Goal: Task Accomplishment & Management: Manage account settings

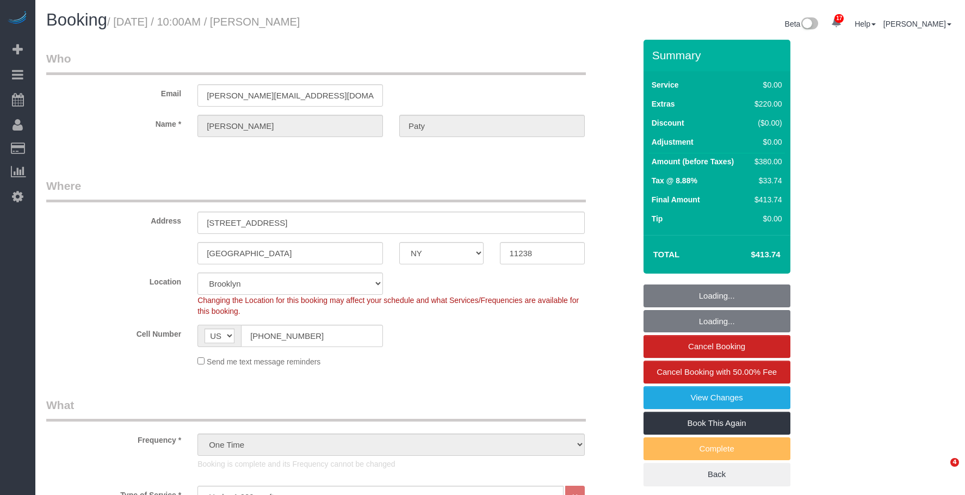
select select "NY"
select select "1"
select select "number:89"
select select "number:90"
select select "number:15"
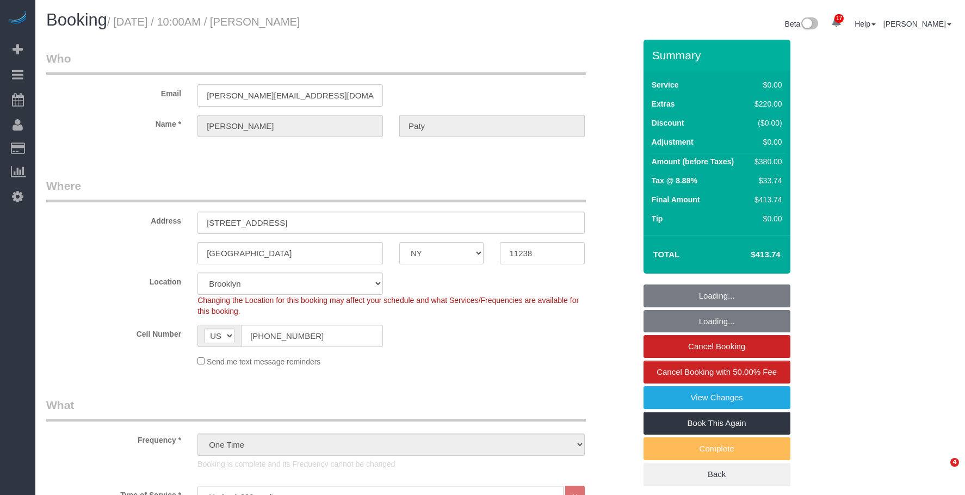
select select "number:5"
select select "spot6"
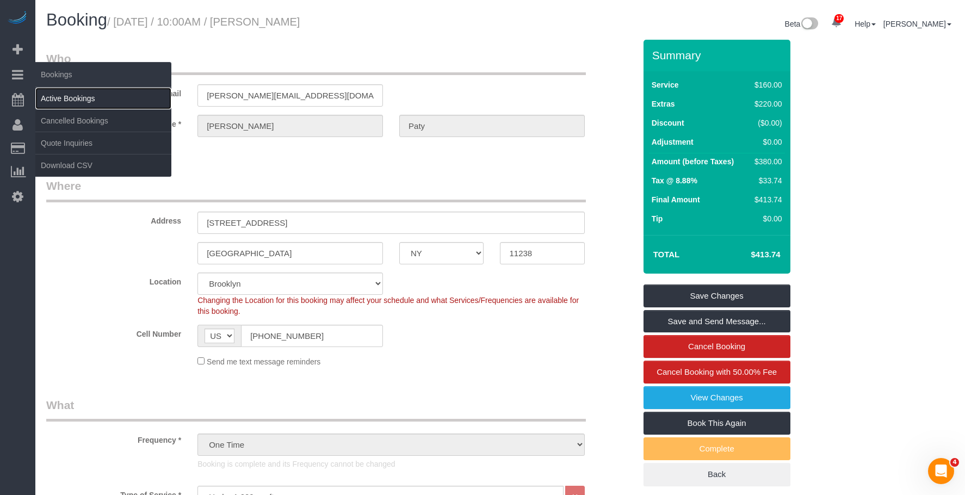
click at [84, 98] on link "Active Bookings" at bounding box center [103, 99] width 136 height 22
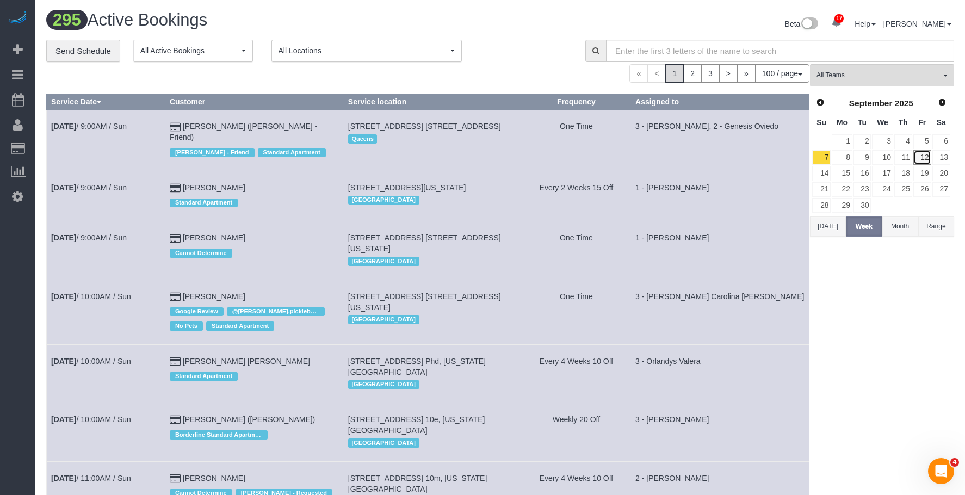
click at [921, 153] on link "12" at bounding box center [922, 157] width 18 height 15
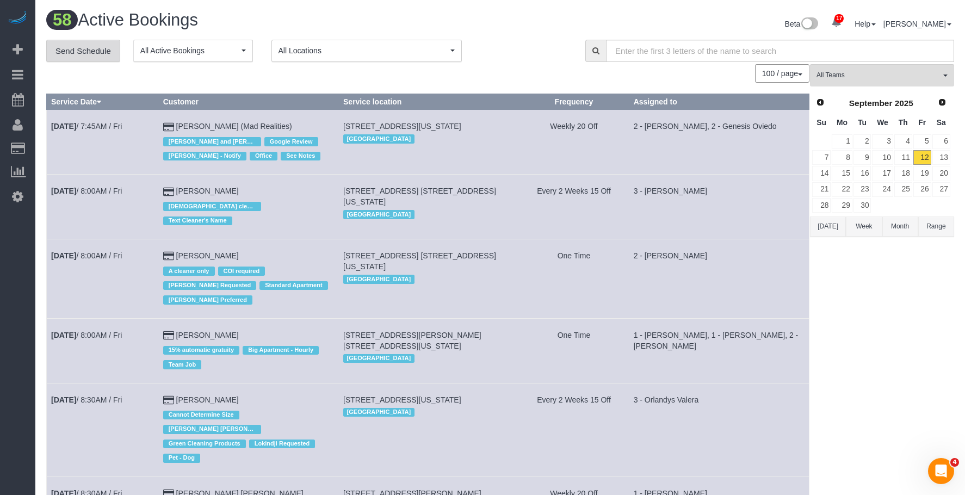
click at [101, 54] on link "Send Schedule" at bounding box center [83, 51] width 74 height 23
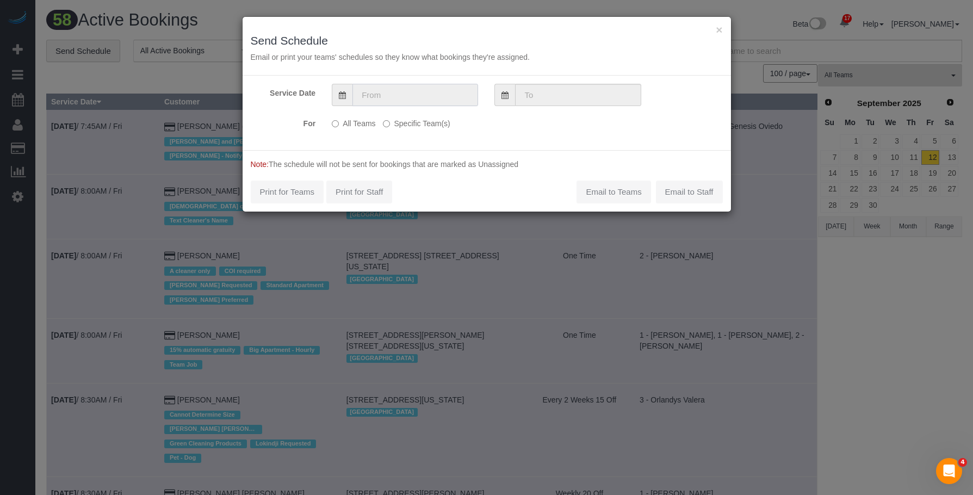
drag, startPoint x: 427, startPoint y: 89, endPoint x: 438, endPoint y: 104, distance: 19.0
click at [427, 89] on input "text" at bounding box center [415, 95] width 126 height 22
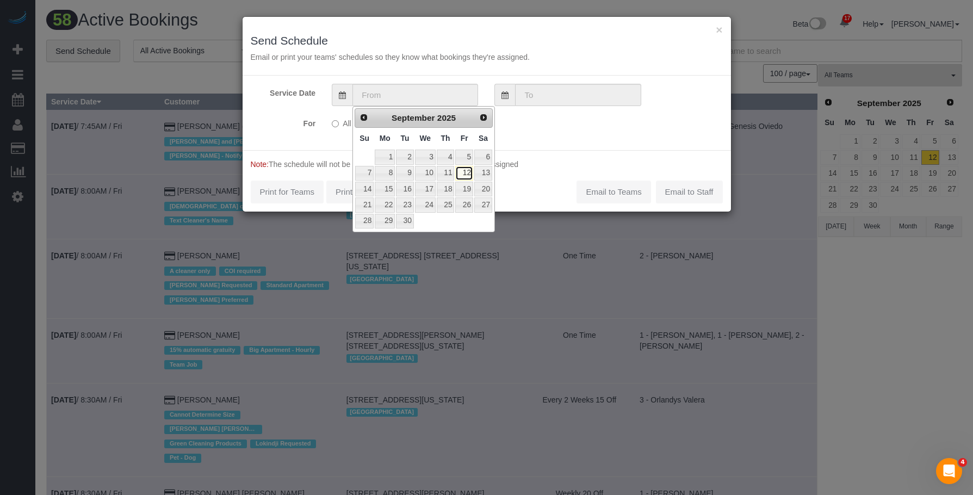
click at [464, 172] on link "12" at bounding box center [463, 173] width 17 height 15
type input "09/12/2025"
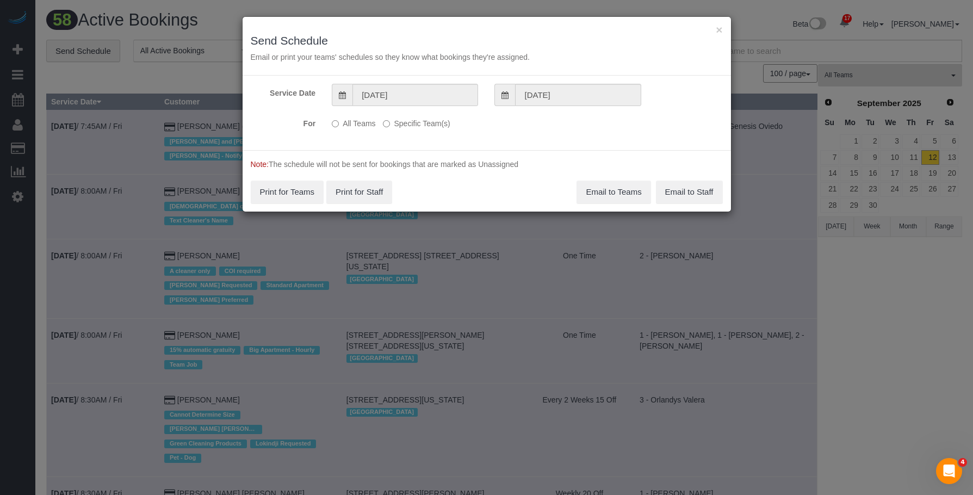
drag, startPoint x: 434, startPoint y: 122, endPoint x: 467, endPoint y: 133, distance: 34.2
click at [434, 122] on label "Specific Team(s)" at bounding box center [416, 121] width 67 height 15
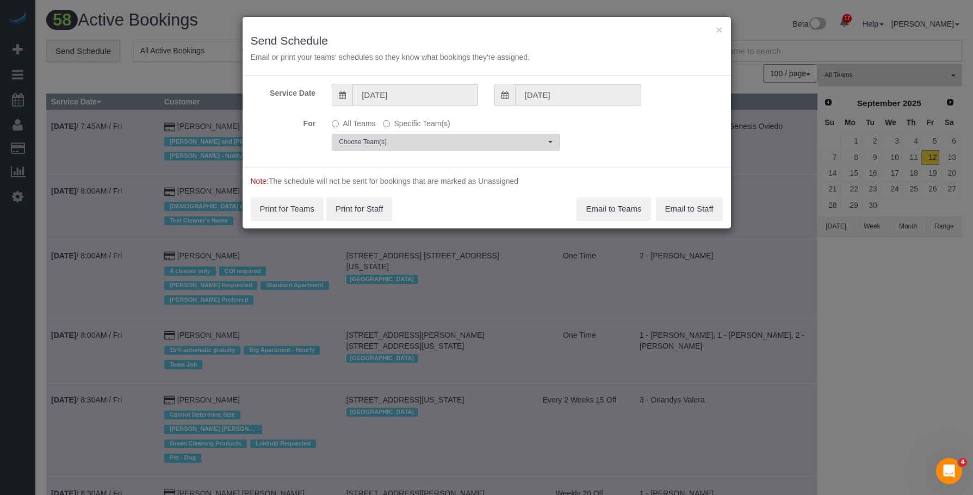
click at [471, 139] on button "Choose Team(s)" at bounding box center [446, 142] width 228 height 17
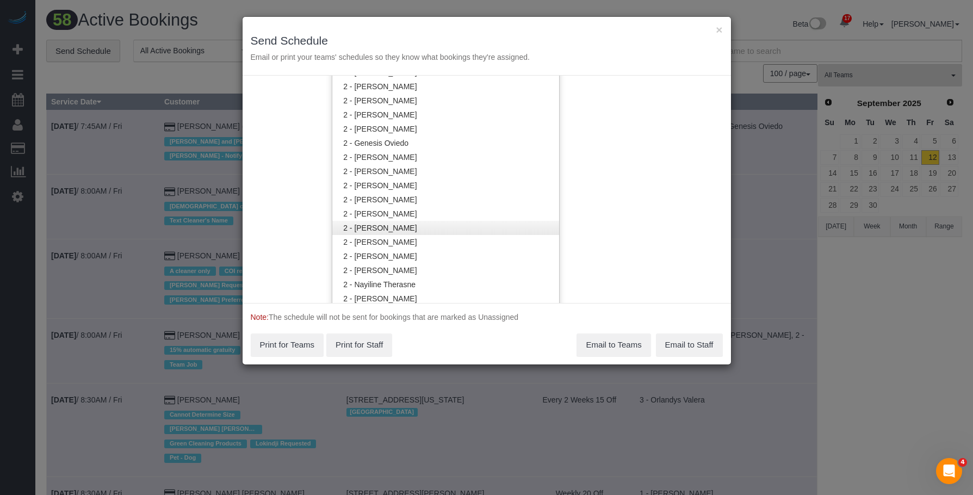
scroll to position [655, 0]
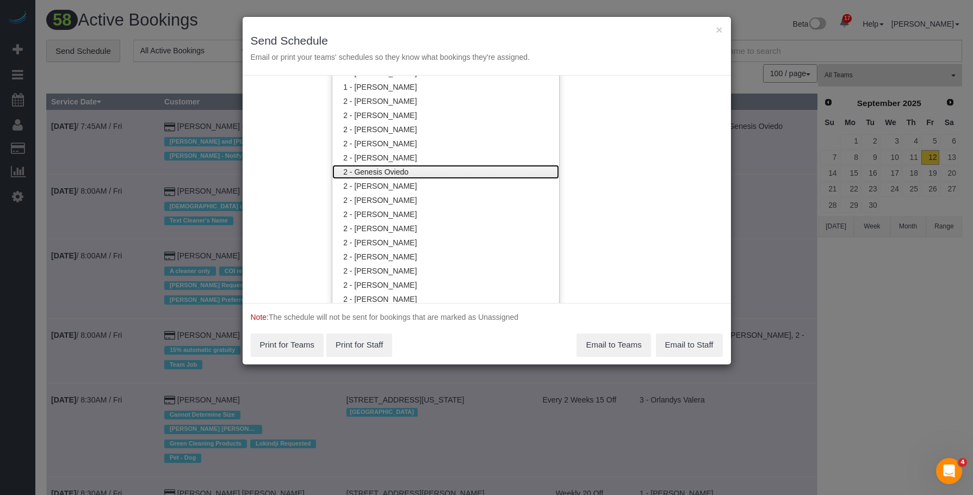
click at [415, 166] on link "2 - Genesis Oviedo" at bounding box center [445, 172] width 227 height 14
click at [454, 44] on h3 "Send Schedule" at bounding box center [487, 40] width 472 height 13
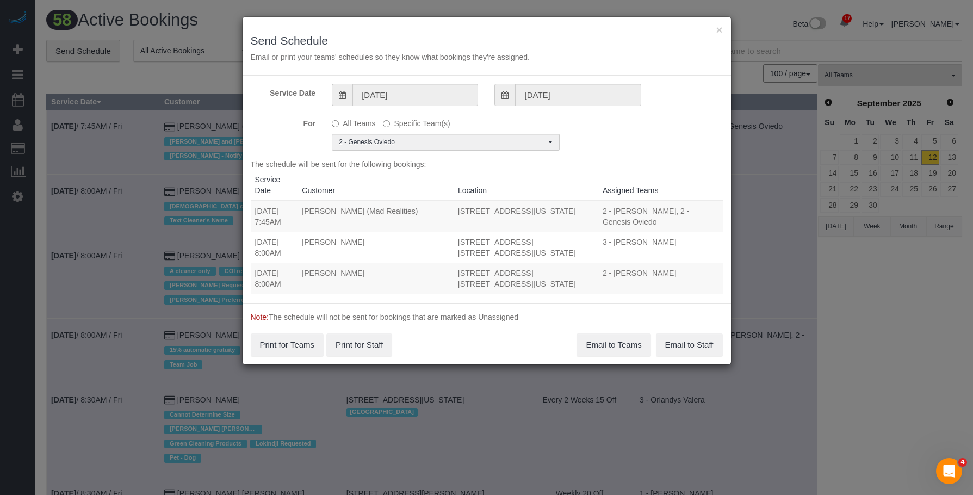
scroll to position [0, 0]
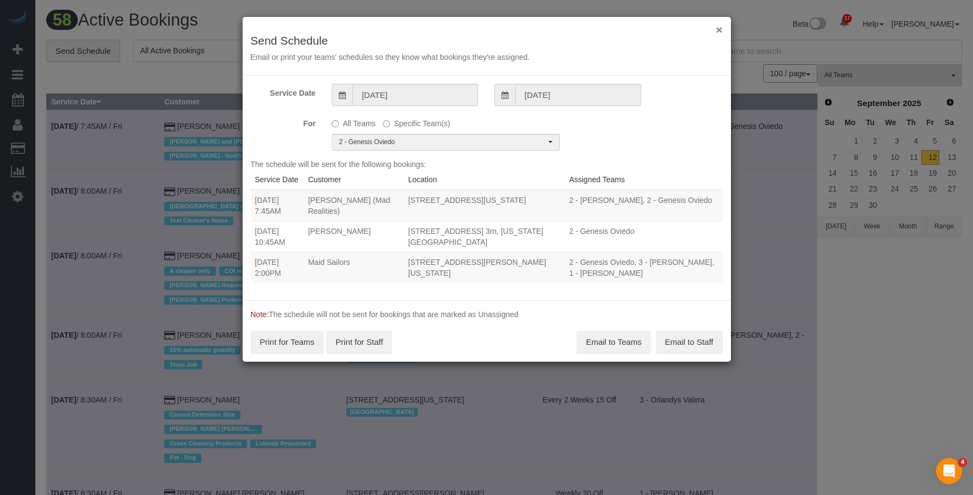
click at [717, 28] on button "×" at bounding box center [719, 29] width 7 height 11
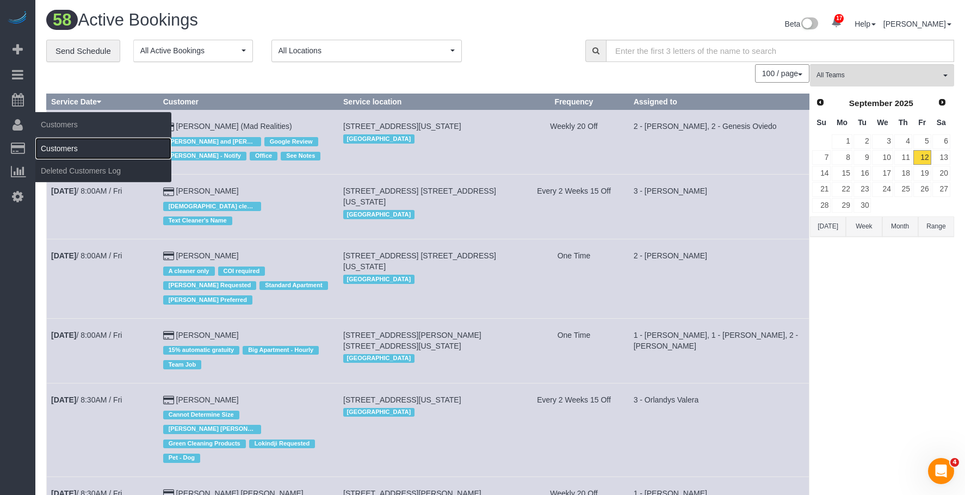
click at [61, 144] on link "Customers" at bounding box center [103, 149] width 136 height 22
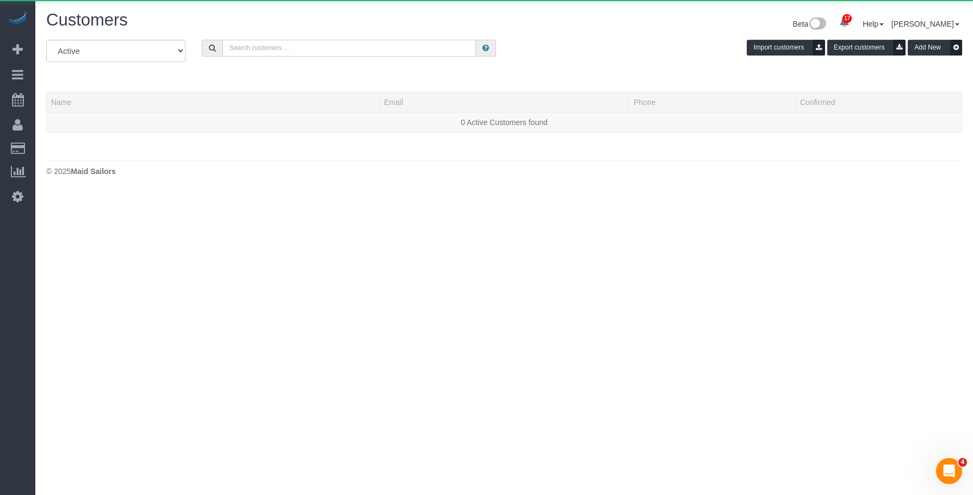
click at [390, 51] on input "text" at bounding box center [348, 48] width 253 height 17
paste input "athaniel Johnson"
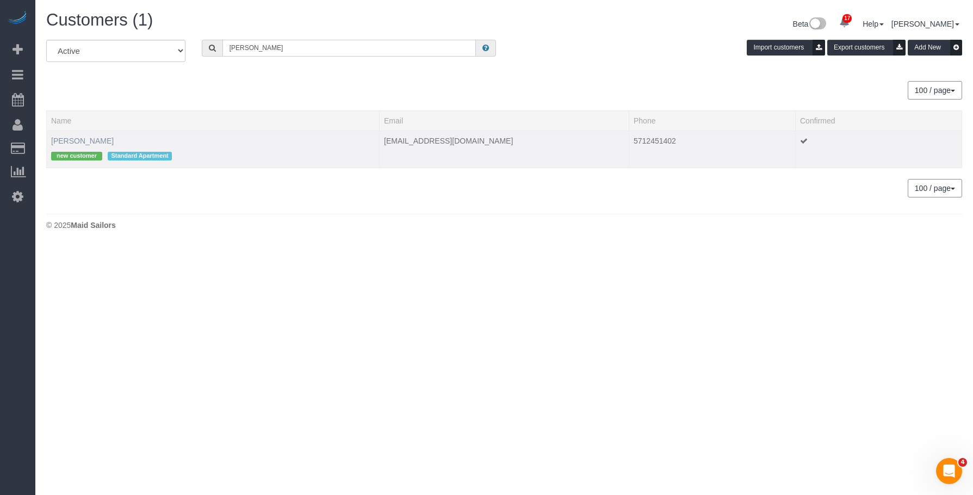
type input "athaniel Johnson"
click at [104, 140] on link "Nathaniel Johnson" at bounding box center [82, 140] width 63 height 9
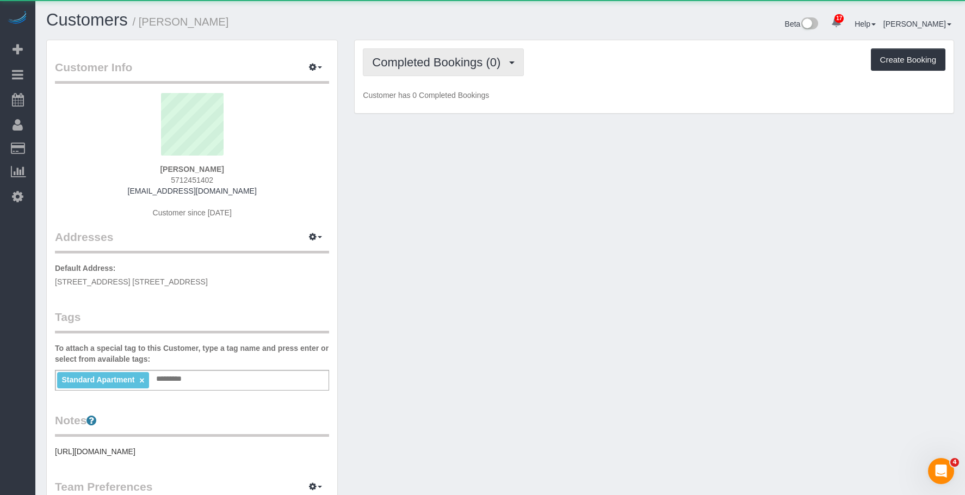
click at [463, 60] on span "Completed Bookings (0)" at bounding box center [439, 62] width 134 height 14
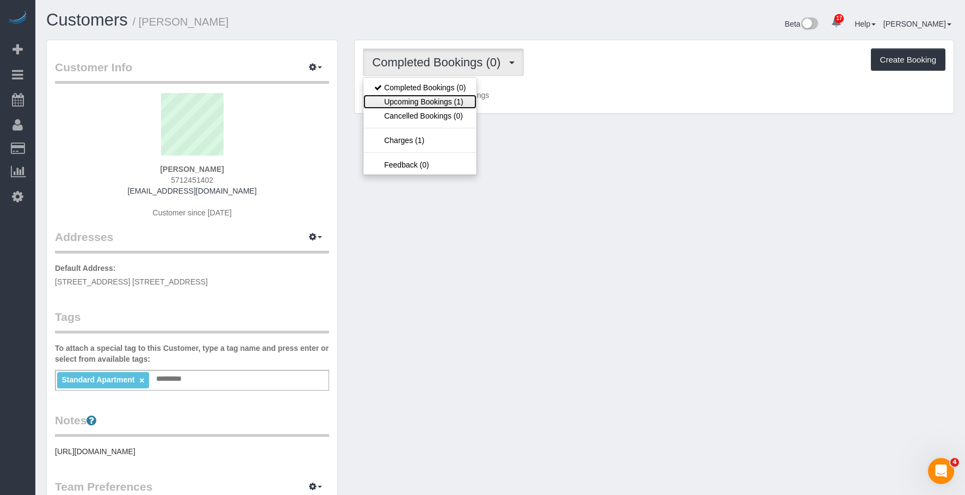
click at [437, 101] on link "Upcoming Bookings (1)" at bounding box center [419, 102] width 113 height 14
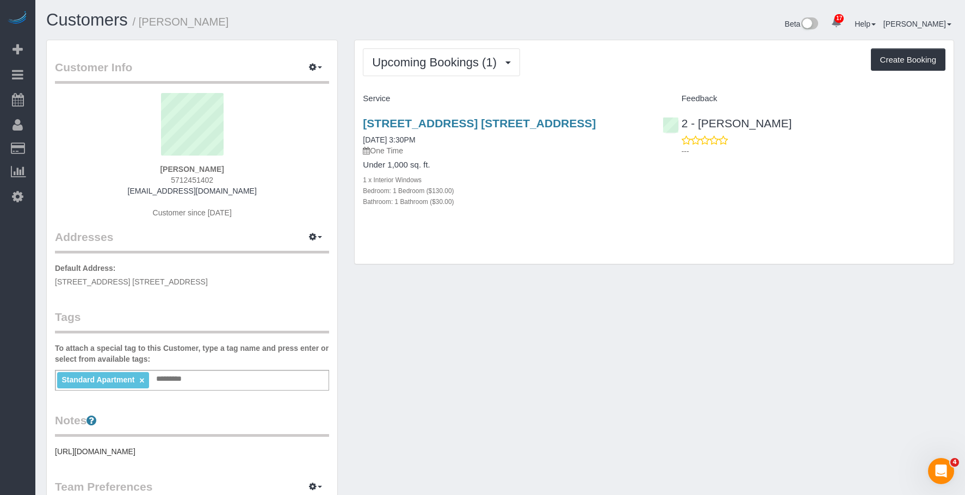
drag, startPoint x: 142, startPoint y: 18, endPoint x: 238, endPoint y: 21, distance: 95.7
click at [238, 21] on h1 "Customers / Nathaniel Johnson" at bounding box center [269, 20] width 446 height 18
copy small "Nathaniel Johnson"
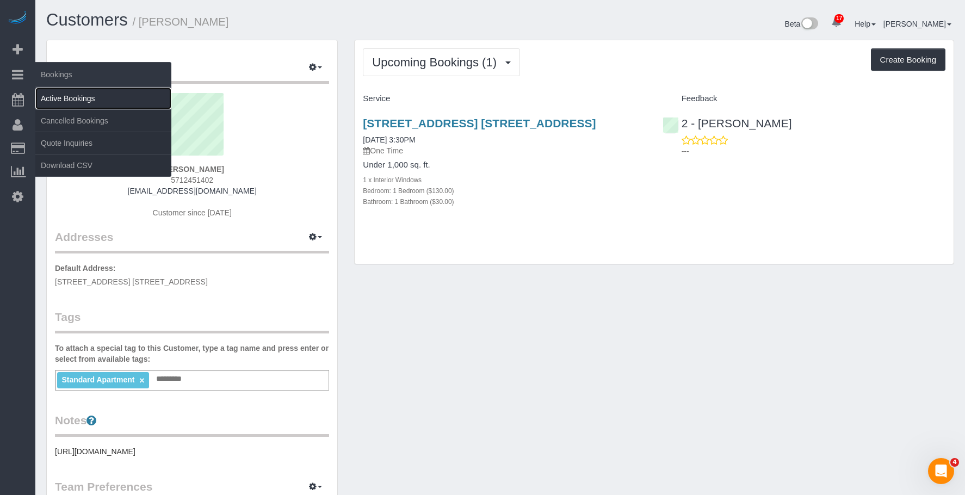
click at [80, 96] on link "Active Bookings" at bounding box center [103, 99] width 136 height 22
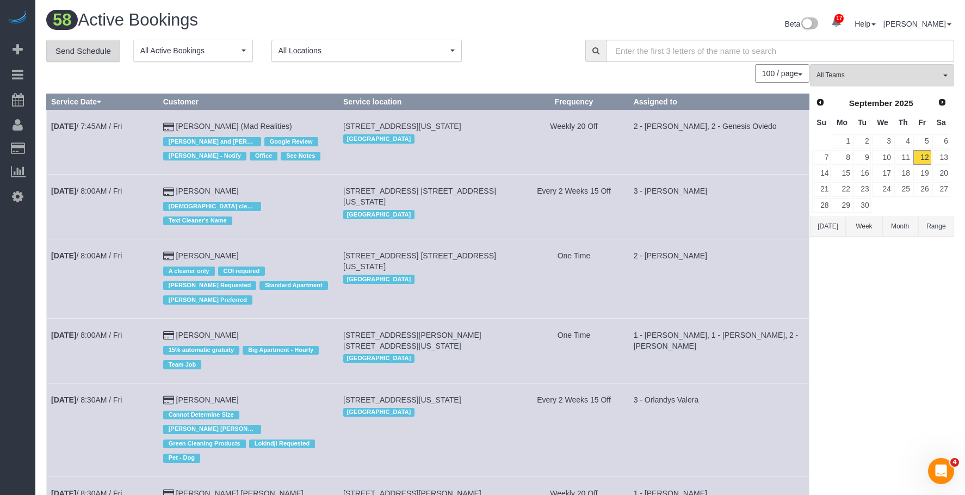
click at [92, 50] on link "Send Schedule" at bounding box center [83, 51] width 74 height 23
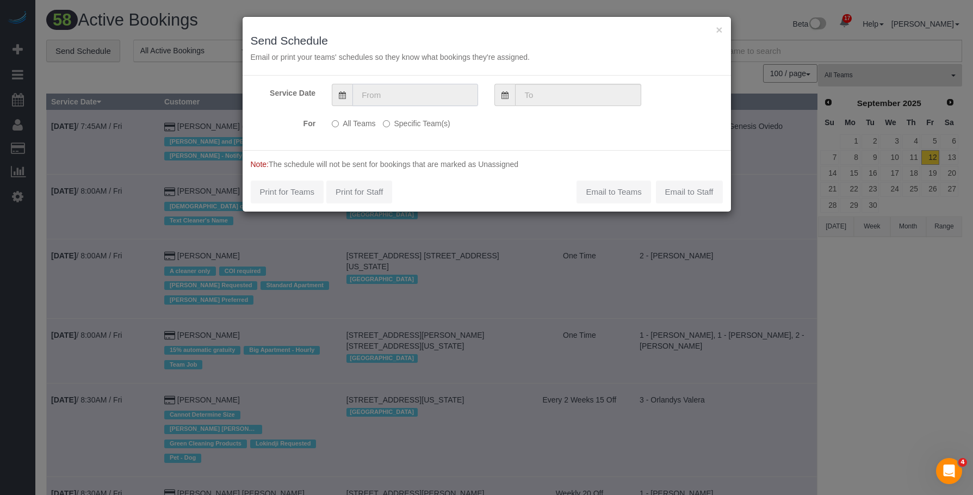
click at [430, 96] on input "text" at bounding box center [415, 95] width 126 height 22
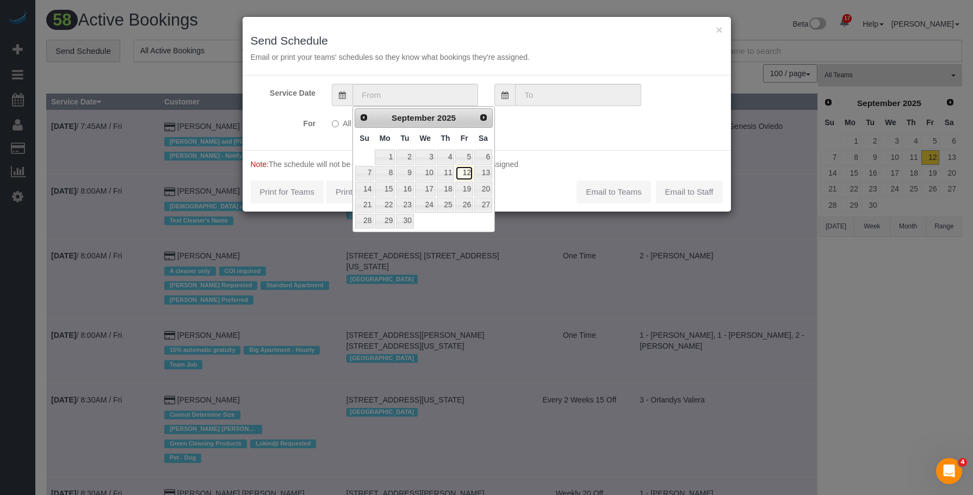
click at [468, 172] on link "12" at bounding box center [463, 173] width 17 height 15
type input "09/12/2025"
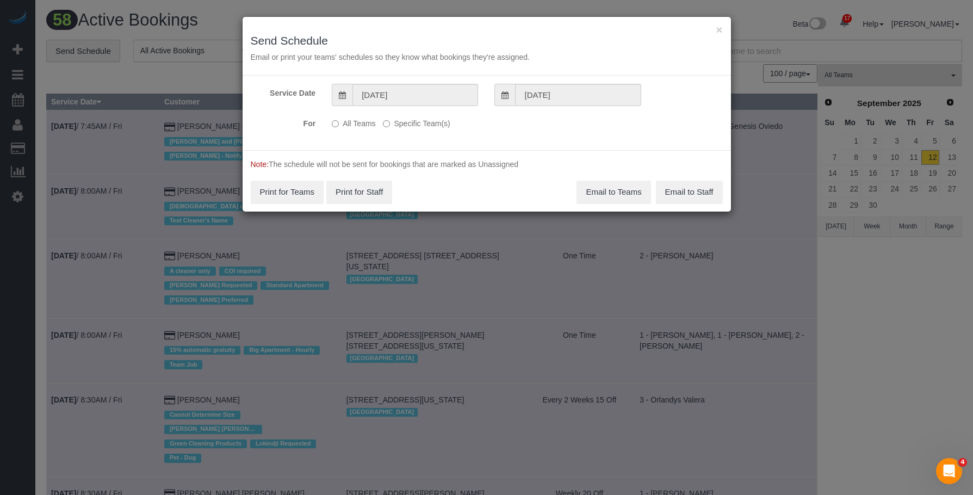
drag, startPoint x: 438, startPoint y: 122, endPoint x: 460, endPoint y: 135, distance: 25.8
click at [438, 122] on label "Specific Team(s)" at bounding box center [416, 121] width 67 height 15
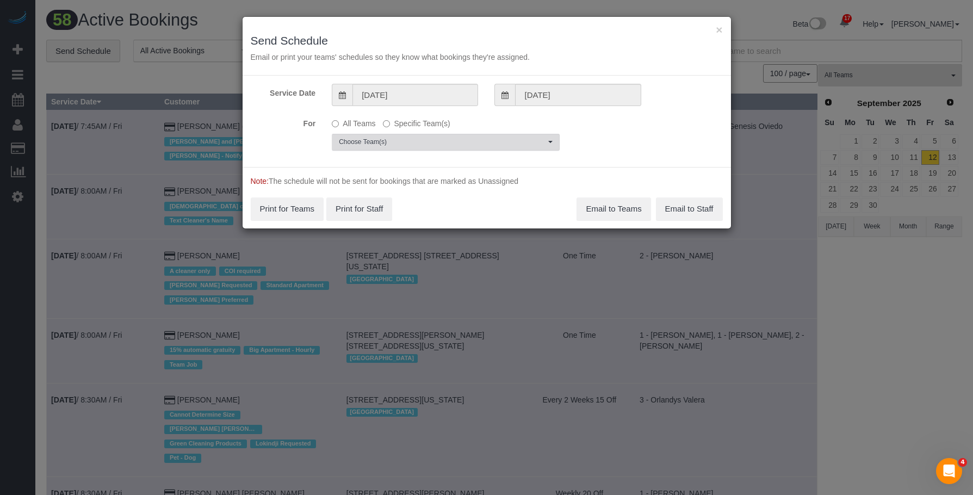
click at [475, 142] on span "Choose Team(s)" at bounding box center [442, 142] width 207 height 9
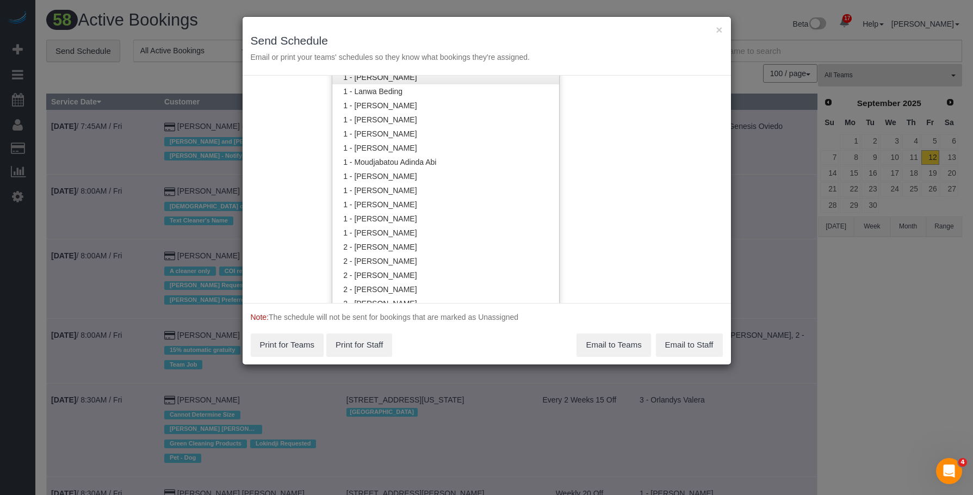
scroll to position [600, 0]
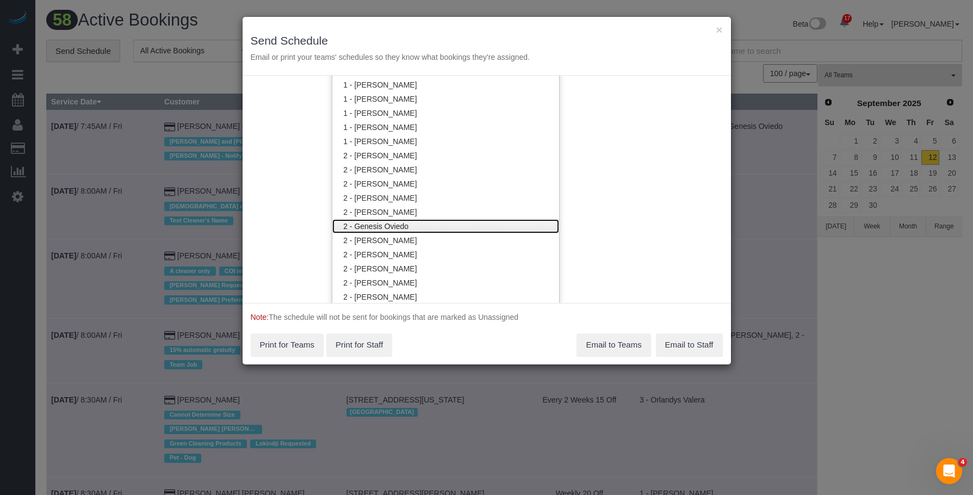
click at [400, 222] on link "2 - Genesis Oviedo" at bounding box center [445, 226] width 227 height 14
click at [513, 31] on div "× Send Schedule Email or print your teams' schedules so they know what bookings…" at bounding box center [487, 46] width 488 height 59
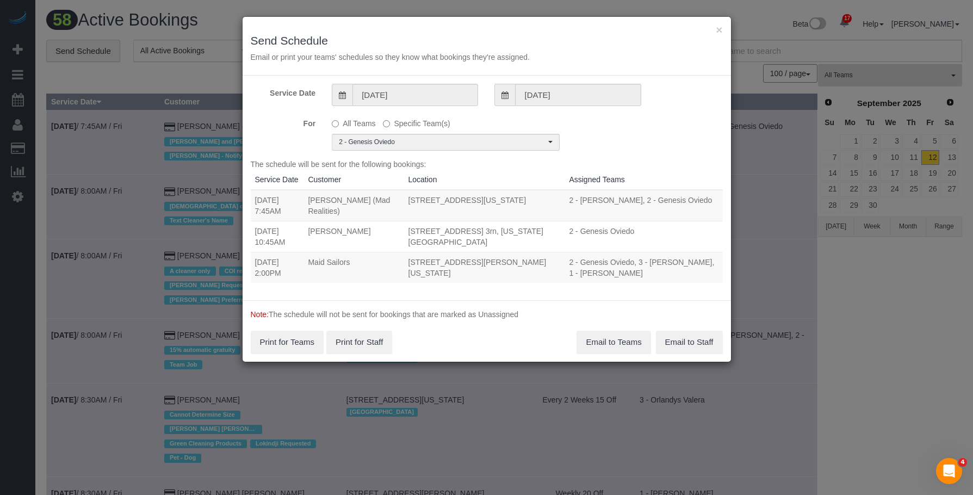
scroll to position [0, 0]
drag, startPoint x: 719, startPoint y: 29, endPoint x: 737, endPoint y: 34, distance: 18.8
click at [719, 29] on button "×" at bounding box center [719, 29] width 7 height 11
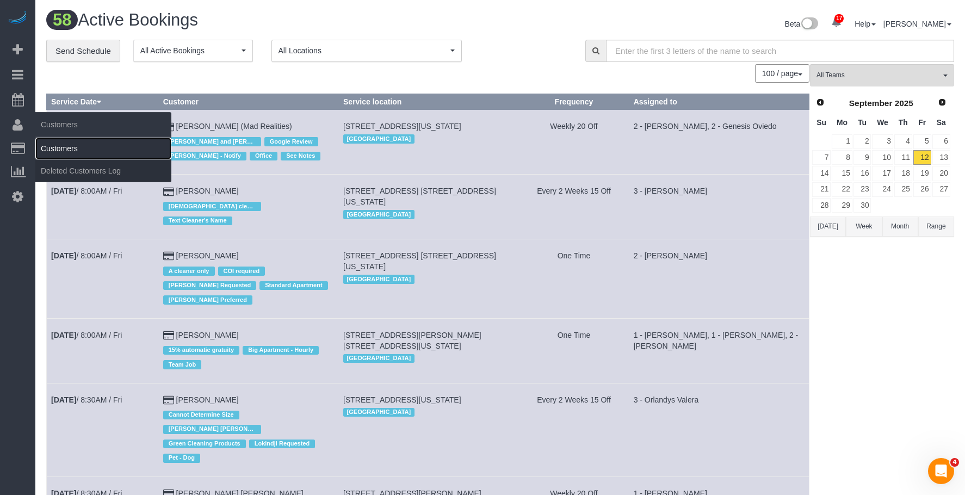
click at [67, 145] on link "Customers" at bounding box center [103, 149] width 136 height 22
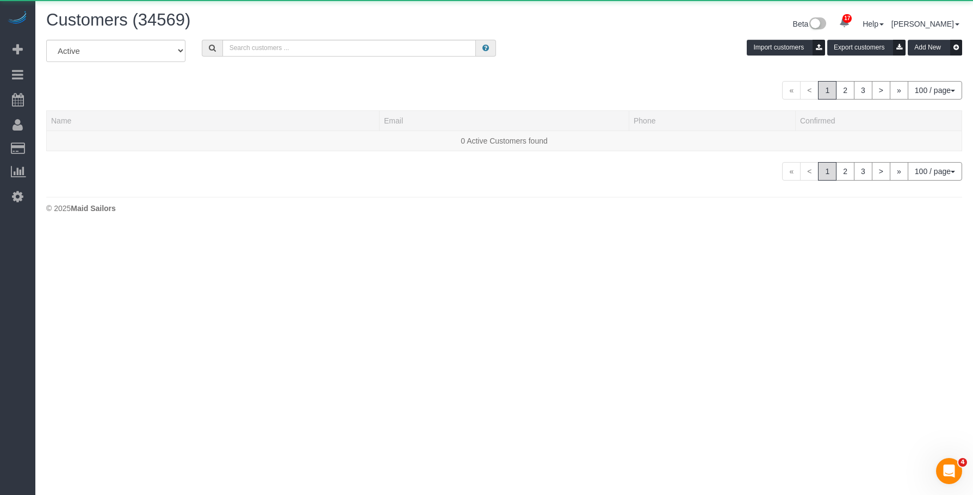
click at [318, 38] on div "Customers (34569) Beta 17 Your Notifications You have 0 alerts × You have 7 to …" at bounding box center [504, 25] width 932 height 29
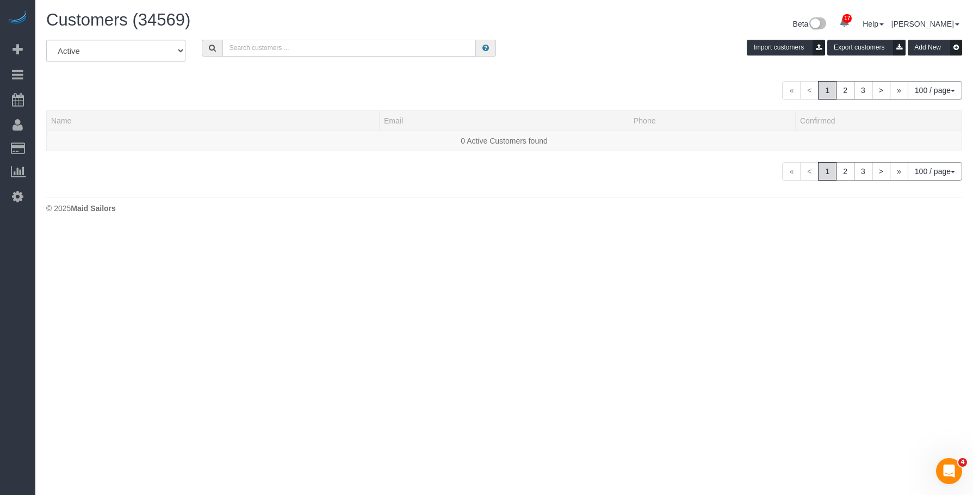
click at [315, 46] on input "text" at bounding box center [348, 48] width 253 height 17
paste input "120 Sullivan Street"
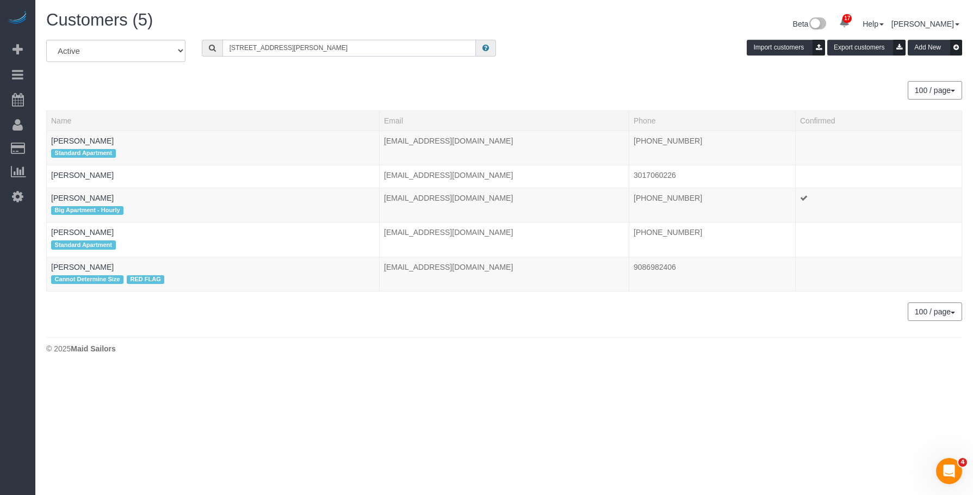
type input "120 Sullivan Street"
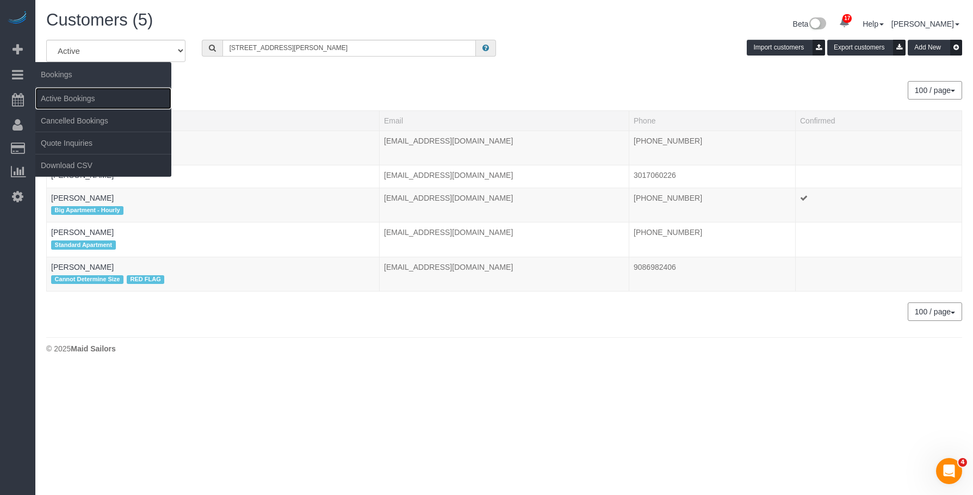
drag, startPoint x: 75, startPoint y: 98, endPoint x: 108, endPoint y: 66, distance: 45.8
click at [76, 97] on link "Active Bookings" at bounding box center [103, 99] width 136 height 22
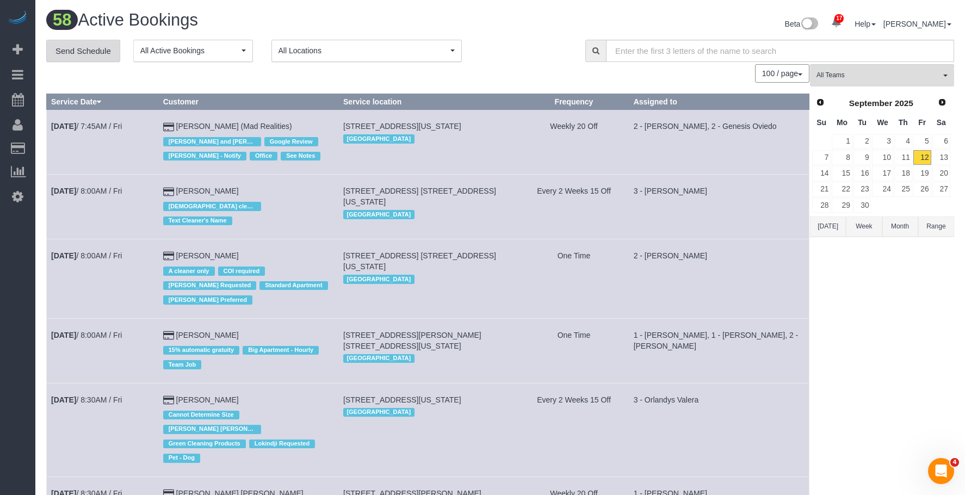
click at [94, 55] on link "Send Schedule" at bounding box center [83, 51] width 74 height 23
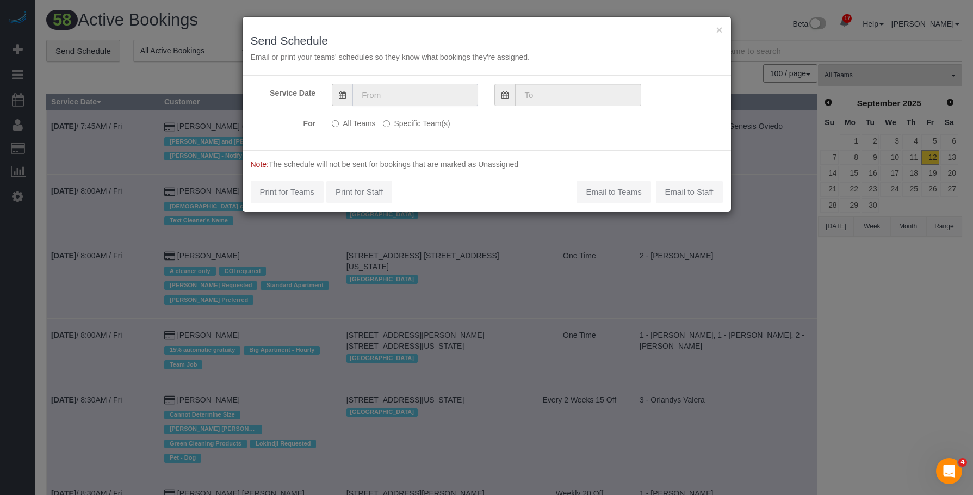
drag, startPoint x: 400, startPoint y: 97, endPoint x: 410, endPoint y: 102, distance: 10.9
click at [401, 97] on input "text" at bounding box center [415, 95] width 126 height 22
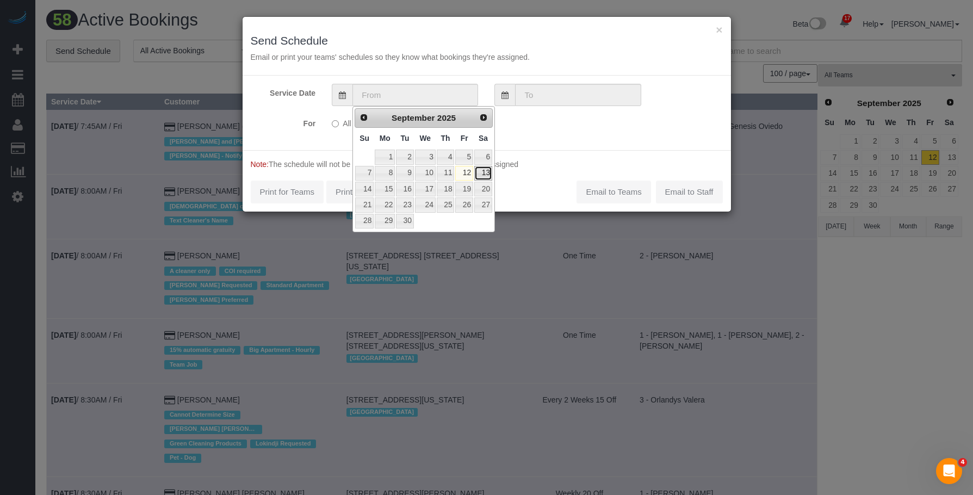
click at [484, 173] on link "13" at bounding box center [483, 173] width 18 height 15
type input "09/13/2025"
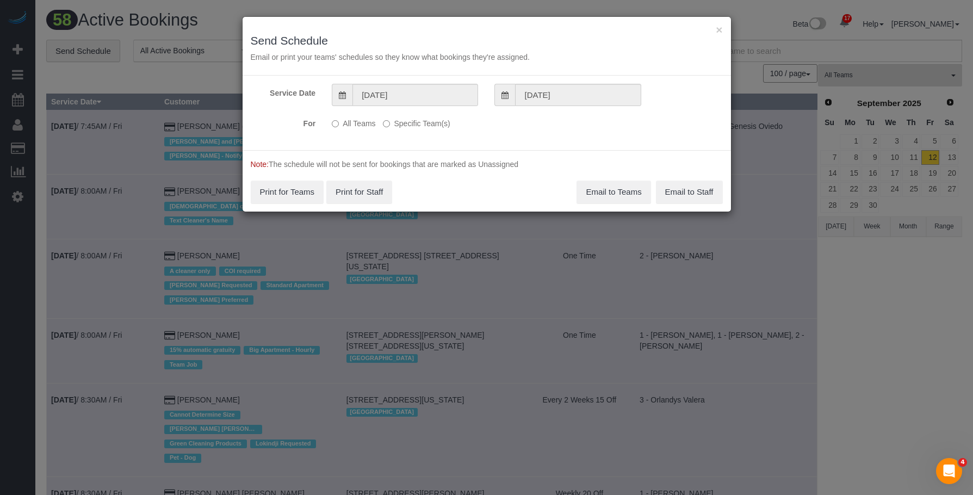
click at [440, 125] on label "Specific Team(s)" at bounding box center [416, 121] width 67 height 15
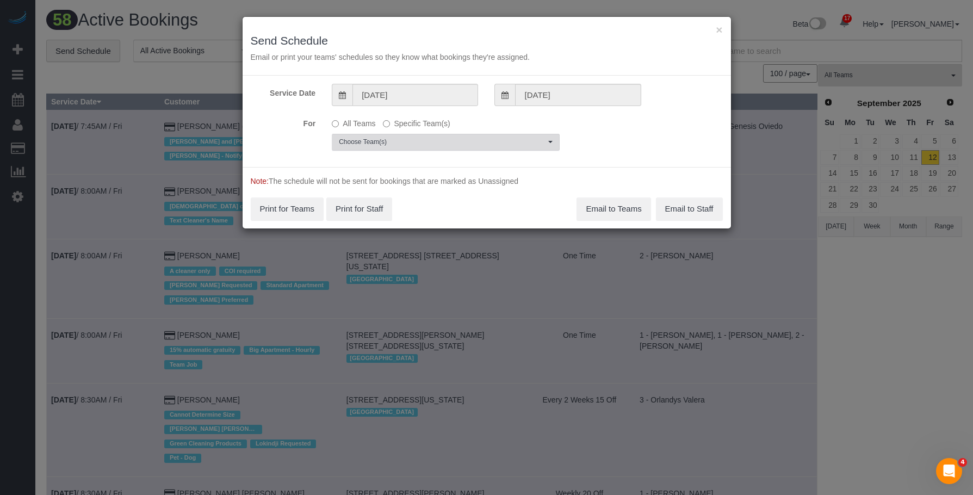
click at [478, 142] on span "Choose Team(s)" at bounding box center [442, 142] width 207 height 9
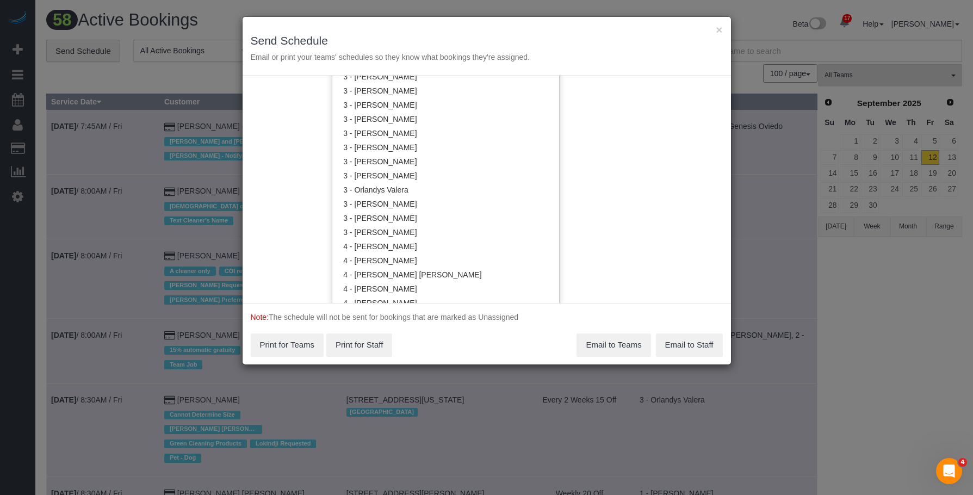
scroll to position [981, 0]
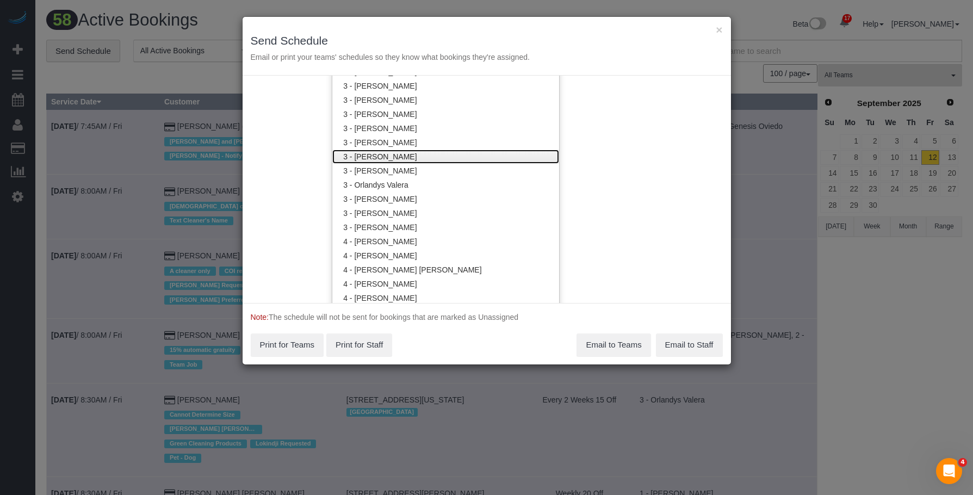
click at [407, 155] on link "3 - [PERSON_NAME]" at bounding box center [445, 157] width 227 height 14
click at [467, 23] on div "× Send Schedule Email or print your teams' schedules so they know what bookings…" at bounding box center [487, 46] width 488 height 59
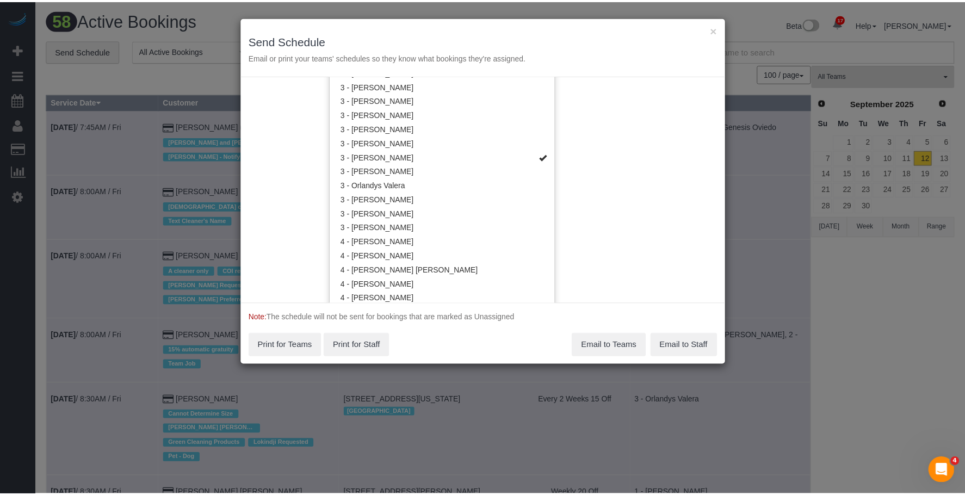
scroll to position [0, 0]
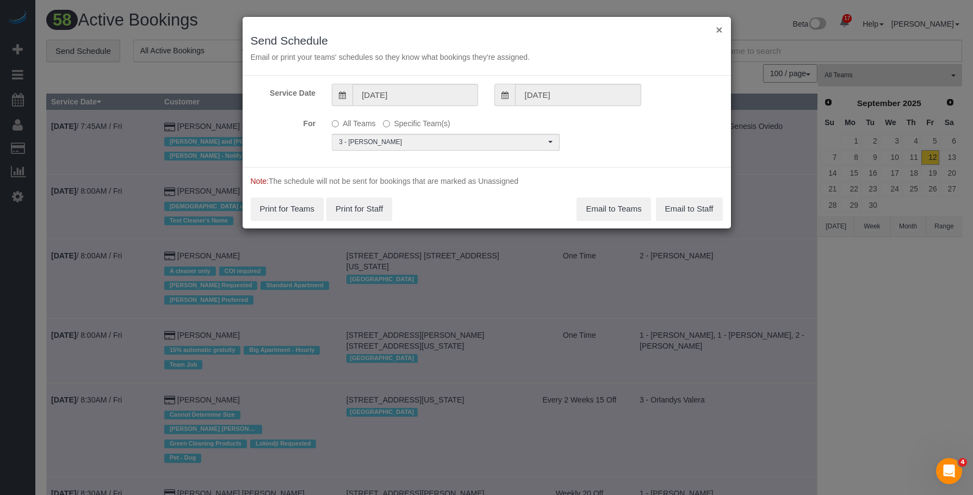
click at [718, 29] on button "×" at bounding box center [719, 29] width 7 height 11
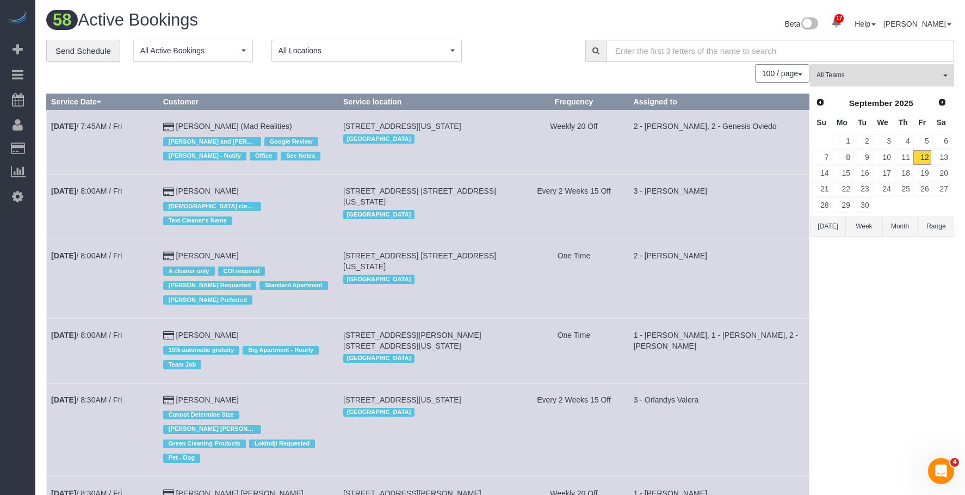
drag, startPoint x: 913, startPoint y: 77, endPoint x: 888, endPoint y: 172, distance: 98.4
click at [912, 77] on span "All Teams" at bounding box center [878, 75] width 124 height 9
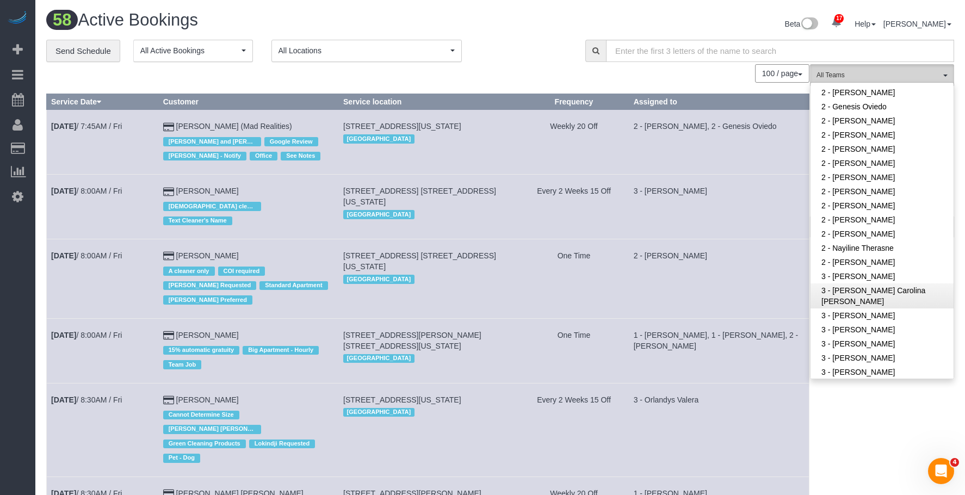
scroll to position [761, 0]
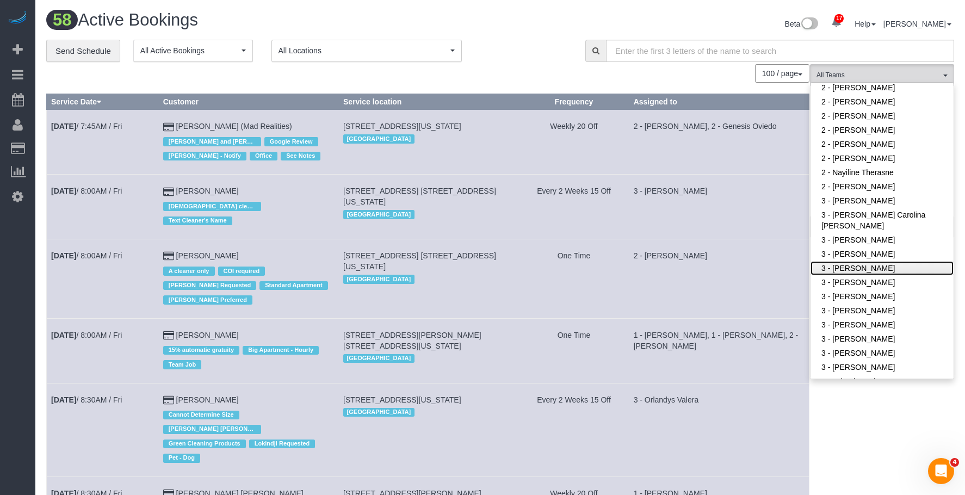
click at [865, 267] on link "3 - [PERSON_NAME]" at bounding box center [881, 268] width 143 height 14
click at [543, 61] on div "**********" at bounding box center [307, 51] width 523 height 23
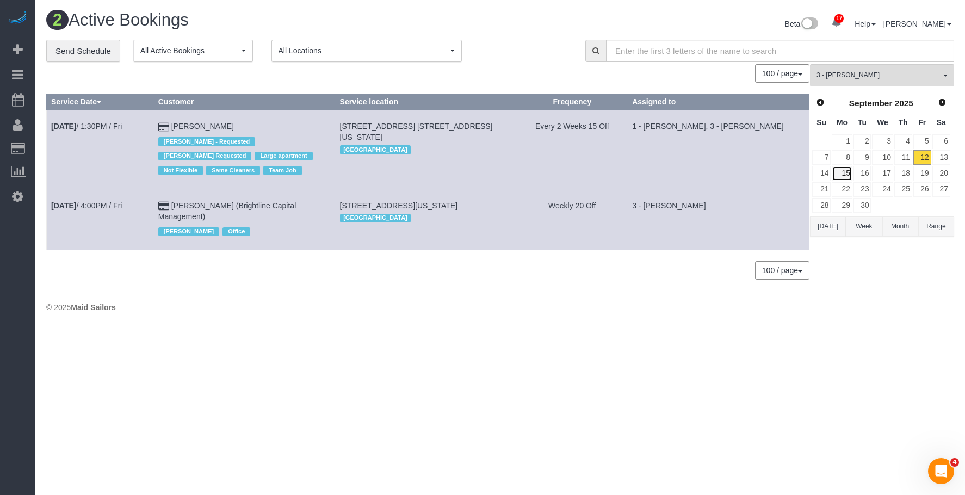
click at [844, 173] on link "15" at bounding box center [841, 173] width 20 height 15
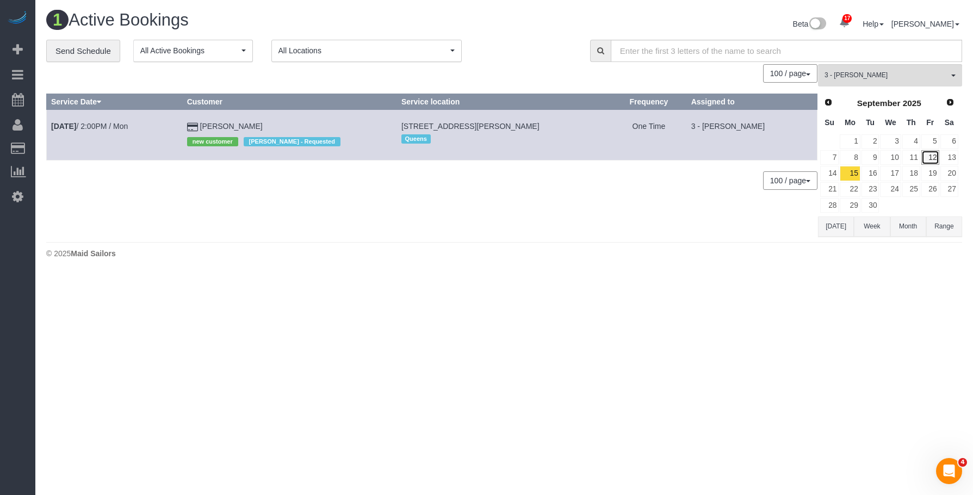
click at [930, 161] on link "12" at bounding box center [930, 157] width 18 height 15
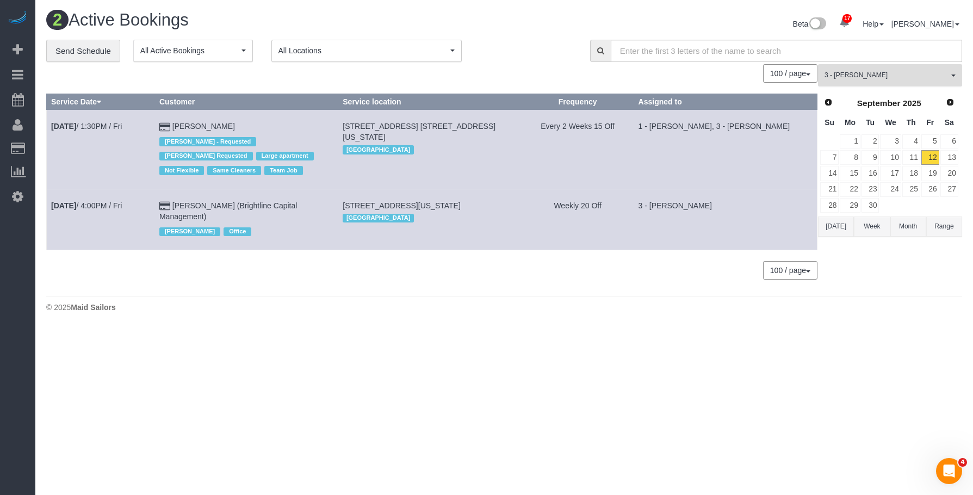
click at [878, 72] on span "3 - [PERSON_NAME]" at bounding box center [886, 75] width 124 height 9
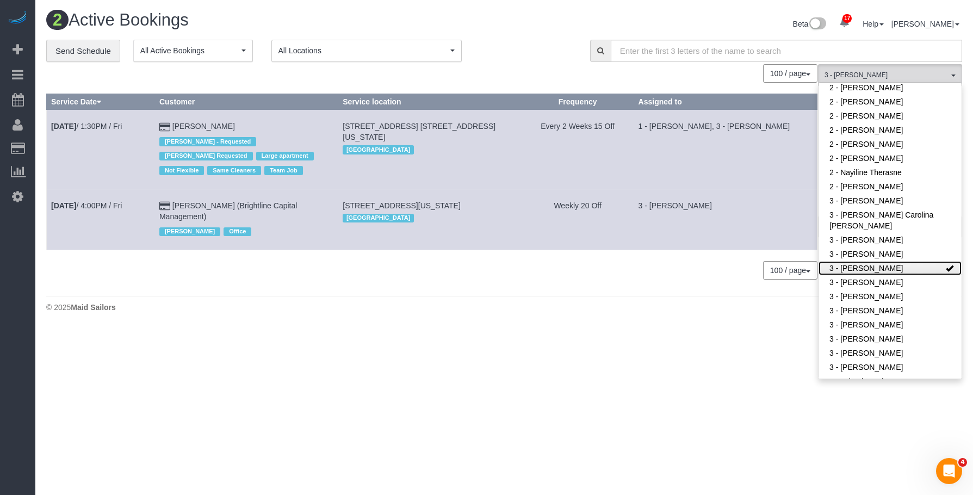
click at [868, 269] on link "3 - [PERSON_NAME]" at bounding box center [889, 268] width 143 height 14
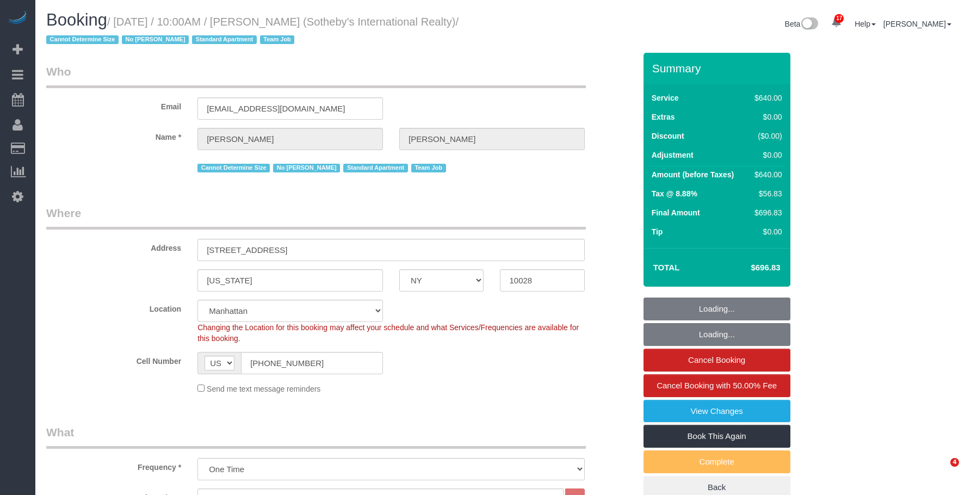
select select "NY"
select select "240"
select select "spot1"
select select "number:57"
select select "number:74"
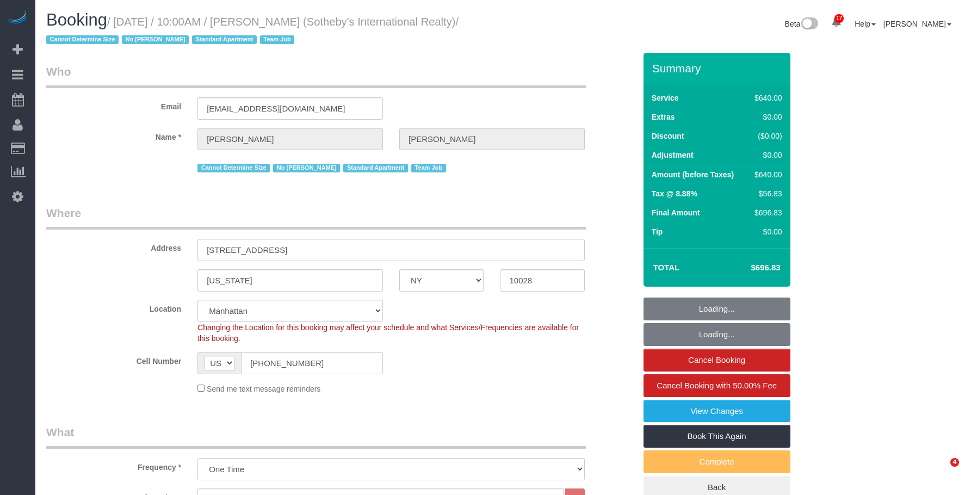
select select "number:15"
select select "number:6"
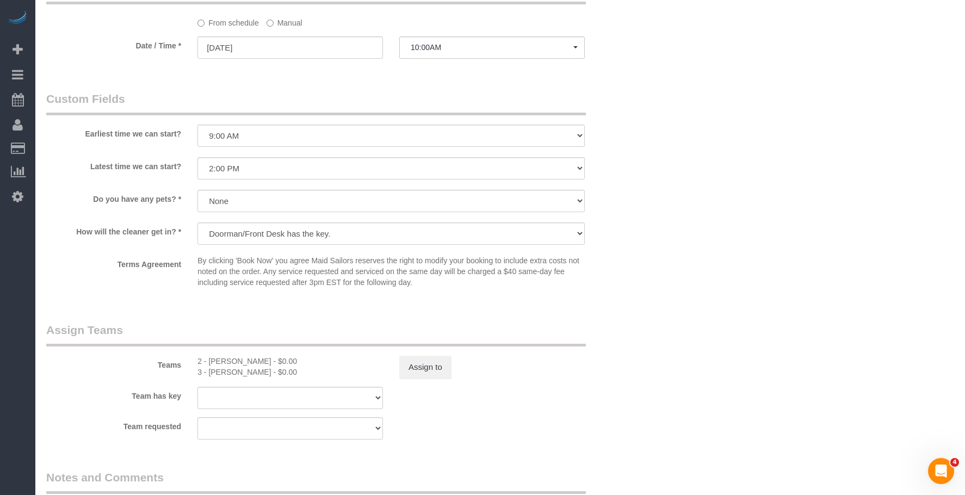
scroll to position [1033, 0]
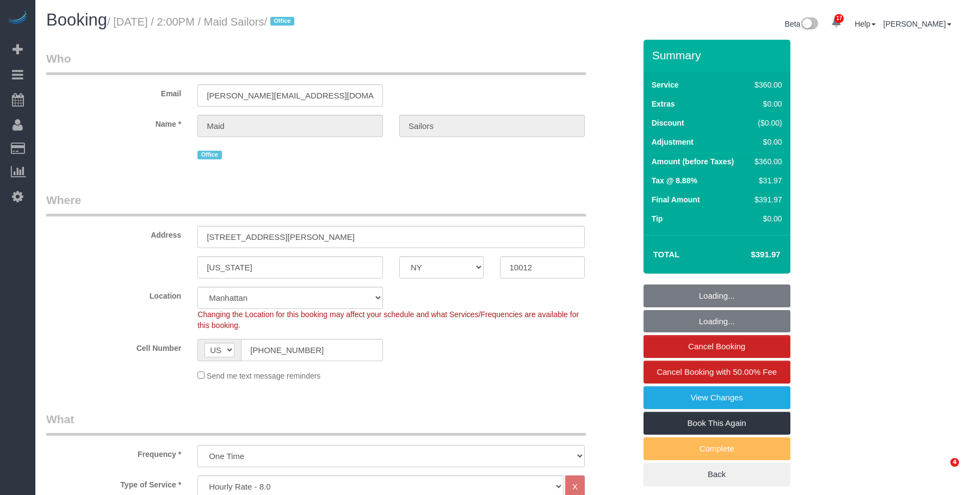
select select "NY"
select select "3"
select select "90"
select select "number:89"
select select "number:90"
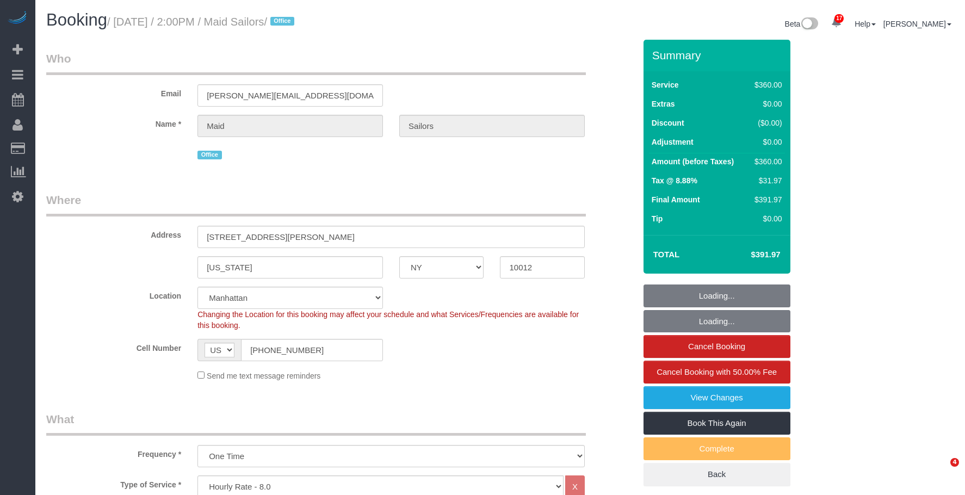
select select "number:15"
select select "number:5"
select select "object:1499"
select select "spot1"
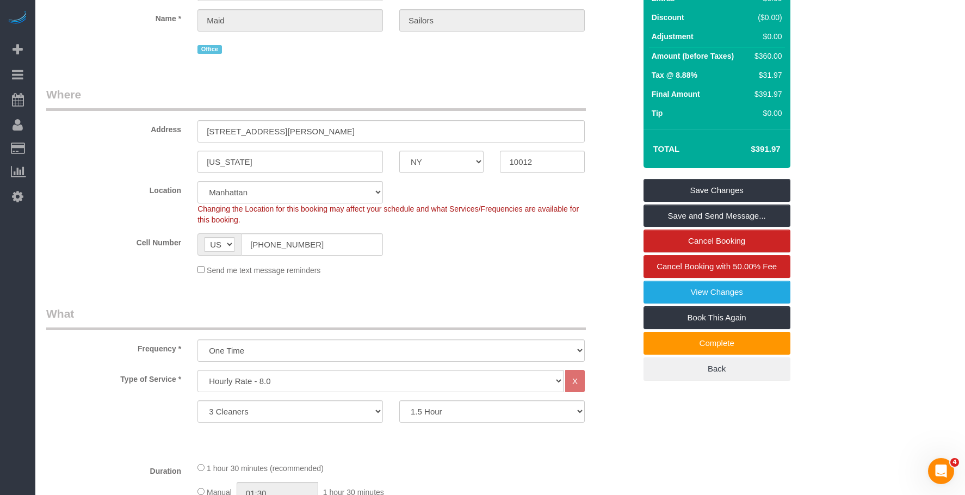
scroll to position [109, 0]
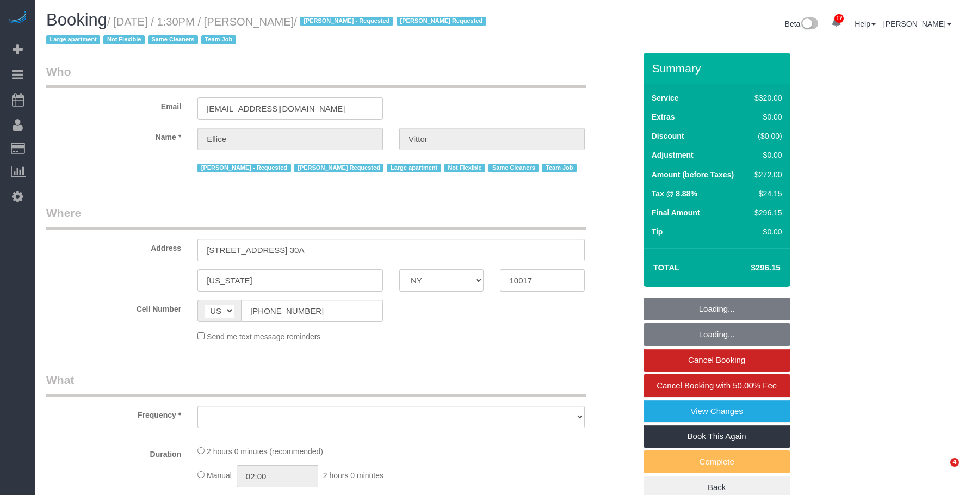
select select "NY"
select select "object:815"
select select "number:62"
select select "number:75"
select select "number:15"
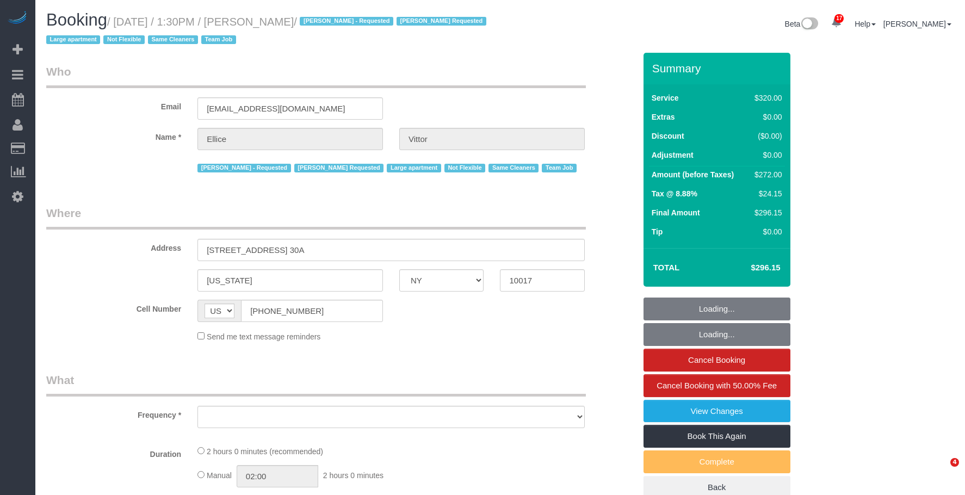
select select "number:6"
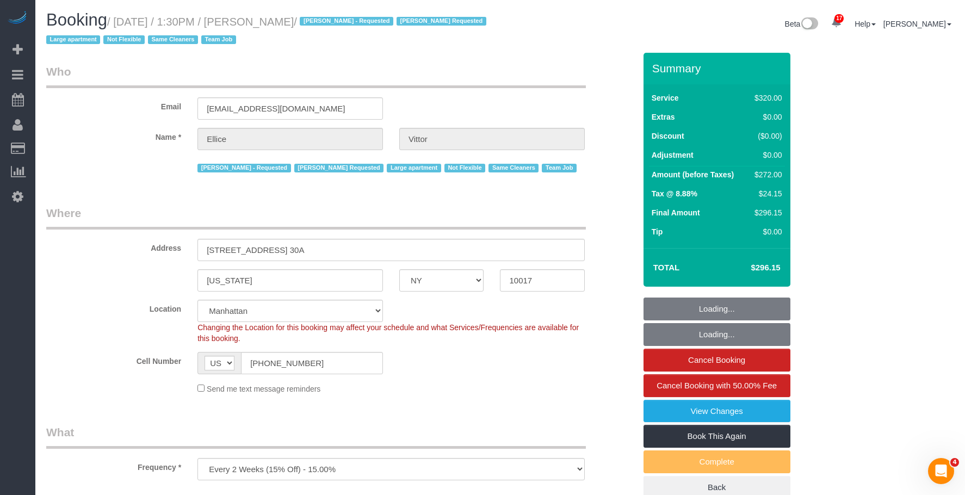
select select "2"
select select "object:1520"
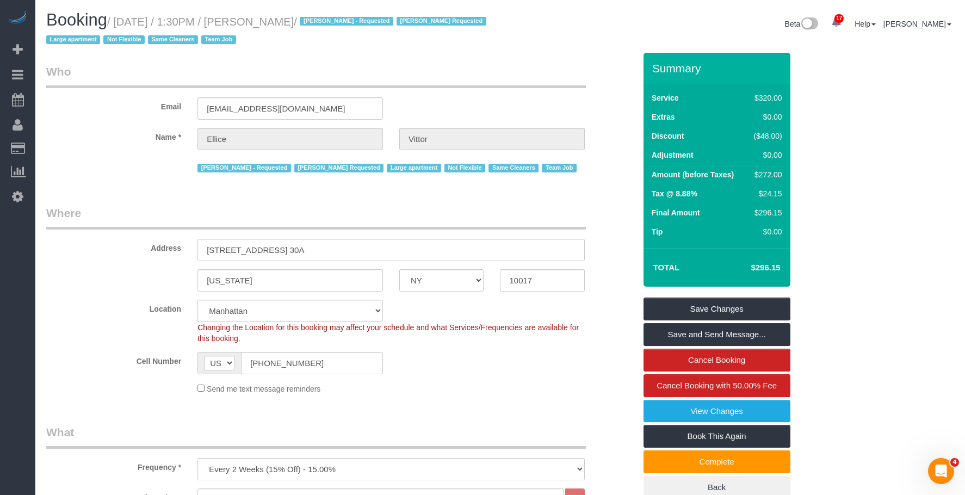
drag, startPoint x: 118, startPoint y: 22, endPoint x: 328, endPoint y: 22, distance: 210.4
click at [328, 22] on small "/ September 12, 2025 / 1:30PM / Ellice Vittor / Geraldin Bastidas - Requested K…" at bounding box center [267, 31] width 443 height 30
copy small "September 12, 2025 / 1:30PM / Ellice Vittor"
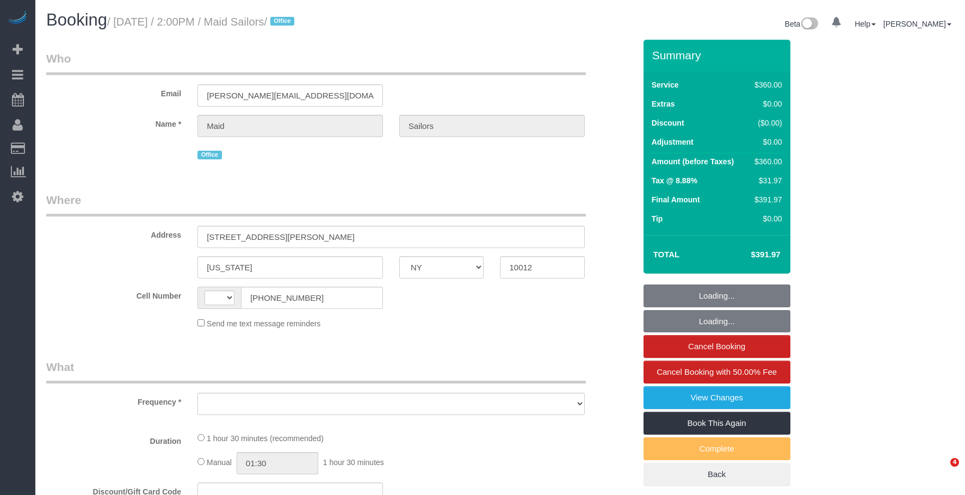
select select "NY"
select select "string:US"
select select "object:769"
select select "3"
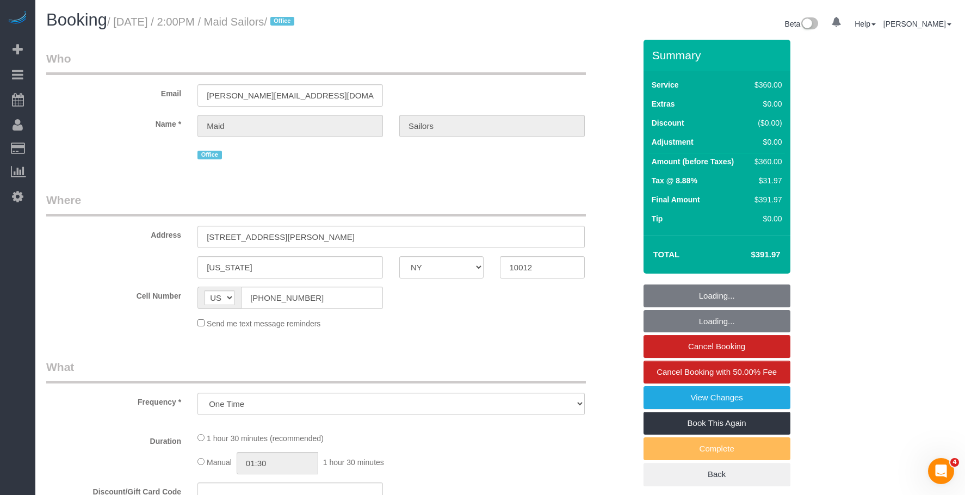
select select "90"
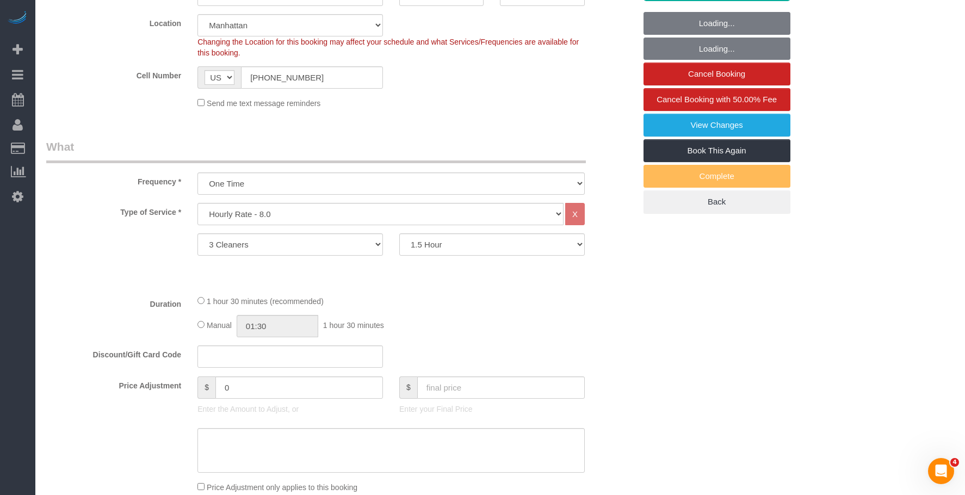
select select "spot1"
select select "number:89"
select select "number:90"
select select "number:15"
select select "number:5"
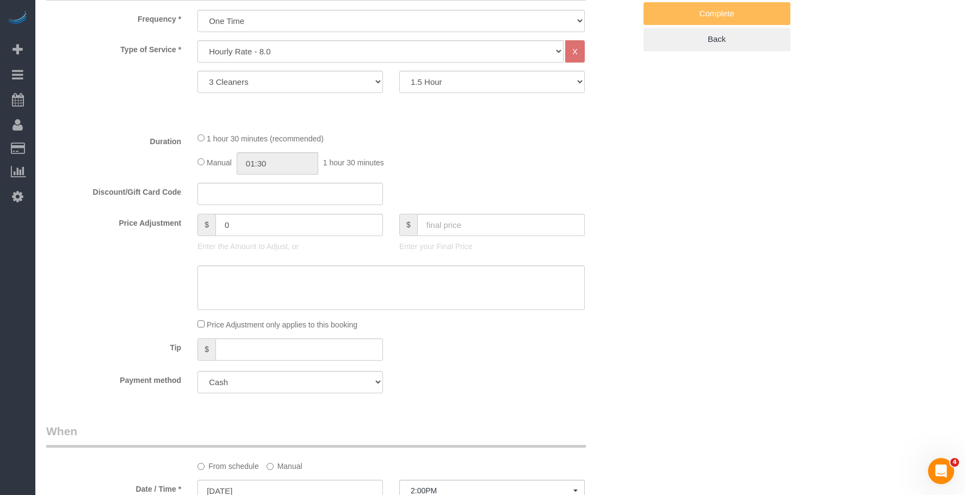
select select "object:1499"
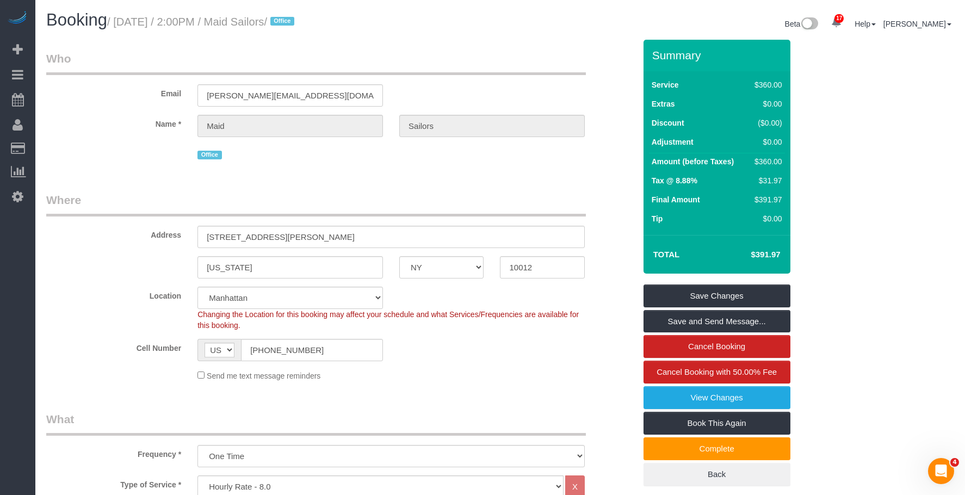
drag, startPoint x: 119, startPoint y: 26, endPoint x: 333, endPoint y: 27, distance: 214.3
click at [297, 27] on small "/ September 12, 2025 / 2:00PM / Maid Sailors / Office" at bounding box center [202, 22] width 190 height 12
copy small "September 12, 2025 / 2:00PM / Maid Sailors"
drag, startPoint x: 202, startPoint y: 236, endPoint x: 299, endPoint y: 241, distance: 97.5
click at [299, 241] on input "120 Sullivan Street" at bounding box center [390, 237] width 387 height 22
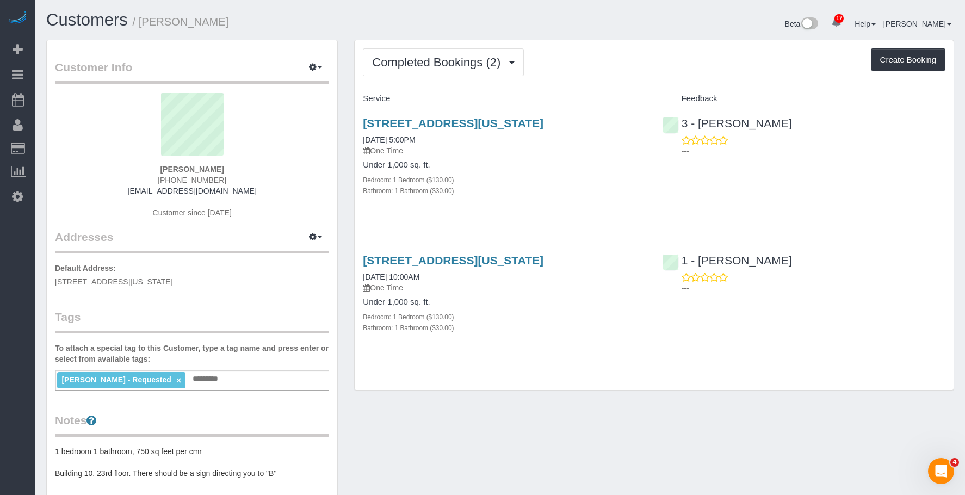
drag, startPoint x: 151, startPoint y: 23, endPoint x: 358, endPoint y: 32, distance: 206.8
click at [358, 32] on div "Customers / [PERSON_NAME]" at bounding box center [269, 22] width 462 height 23
click at [580, 170] on h4 "Under 1,000 sq. ft." at bounding box center [504, 164] width 283 height 9
click at [400, 61] on span "Completed Bookings (2)" at bounding box center [439, 62] width 134 height 14
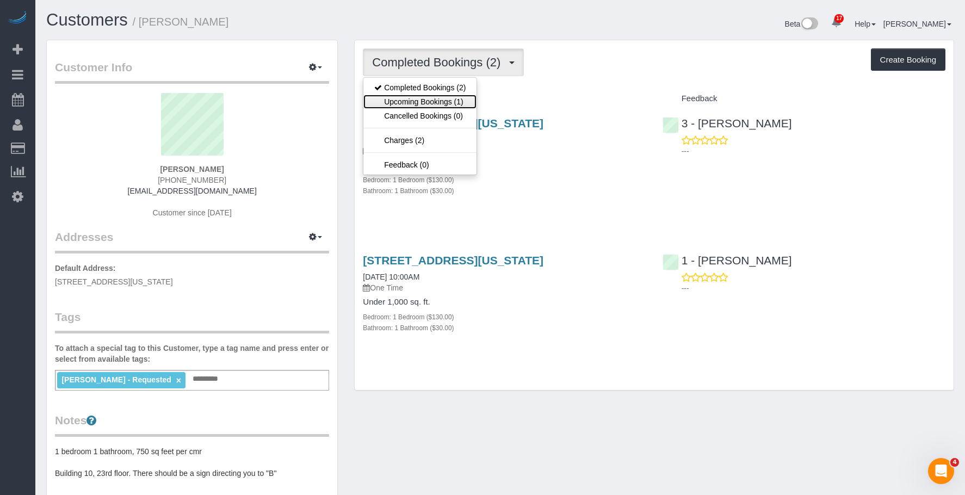
drag, startPoint x: 392, startPoint y: 100, endPoint x: 454, endPoint y: 142, distance: 75.4
click at [393, 100] on link "Upcoming Bookings (1)" at bounding box center [419, 102] width 113 height 14
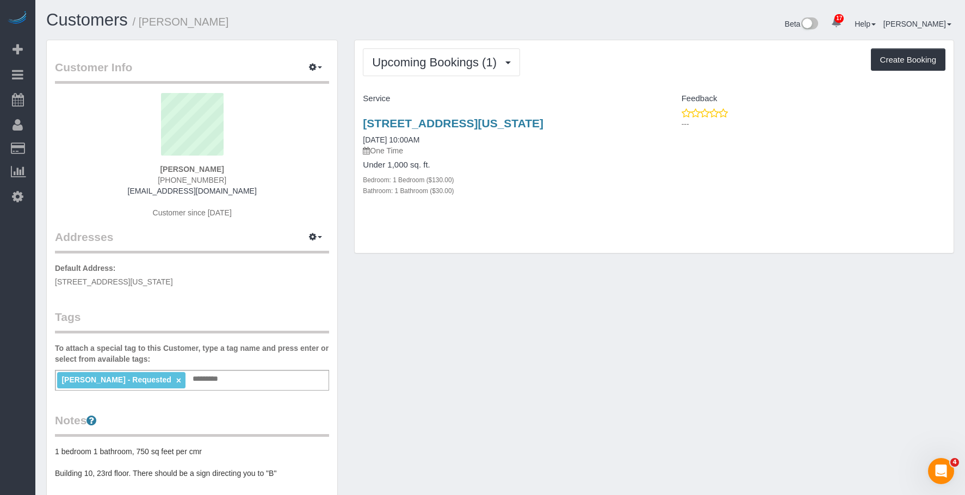
click at [471, 42] on div "Upcoming Bookings (1) Completed Bookings (2) Upcoming Bookings (1) Cancelled Bo…" at bounding box center [654, 146] width 599 height 213
click at [464, 60] on button "Upcoming Bookings (1)" at bounding box center [441, 62] width 157 height 28
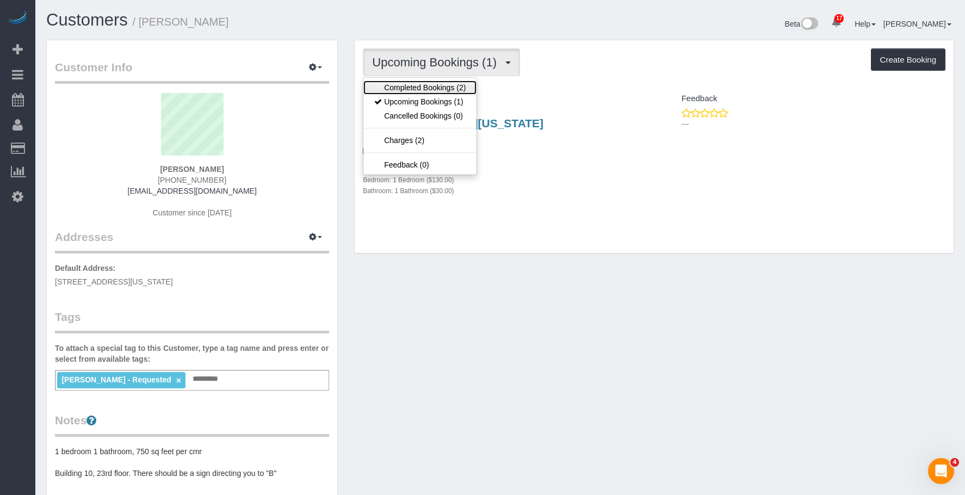
click at [454, 85] on link "Completed Bookings (2)" at bounding box center [419, 87] width 113 height 14
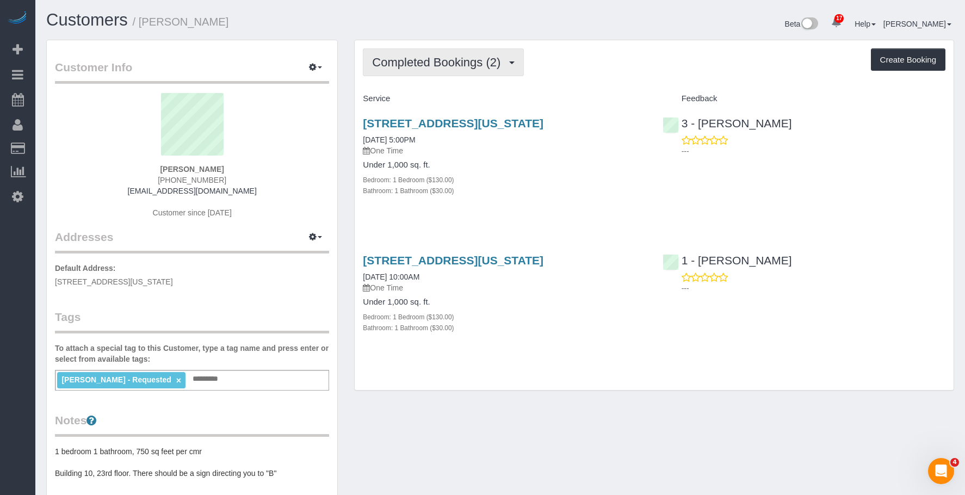
click at [469, 52] on button "Completed Bookings (2)" at bounding box center [443, 62] width 161 height 28
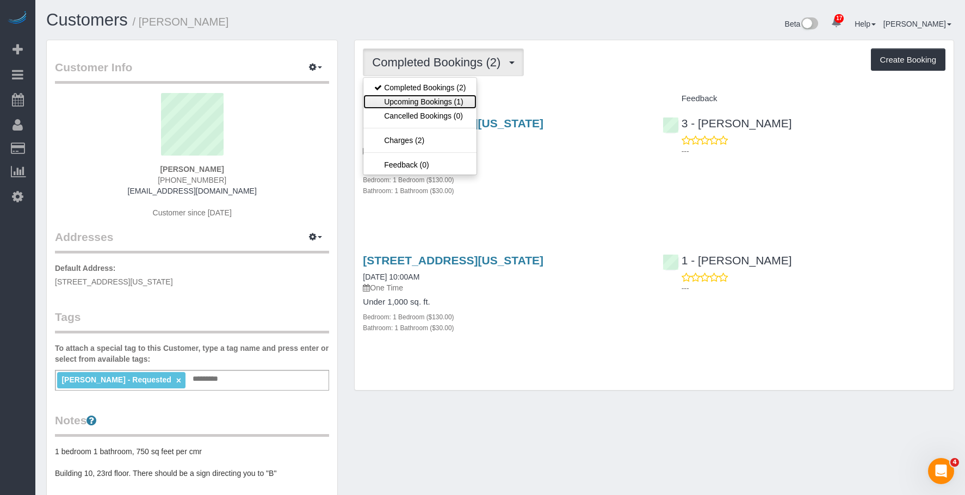
click at [443, 103] on link "Upcoming Bookings (1)" at bounding box center [419, 102] width 113 height 14
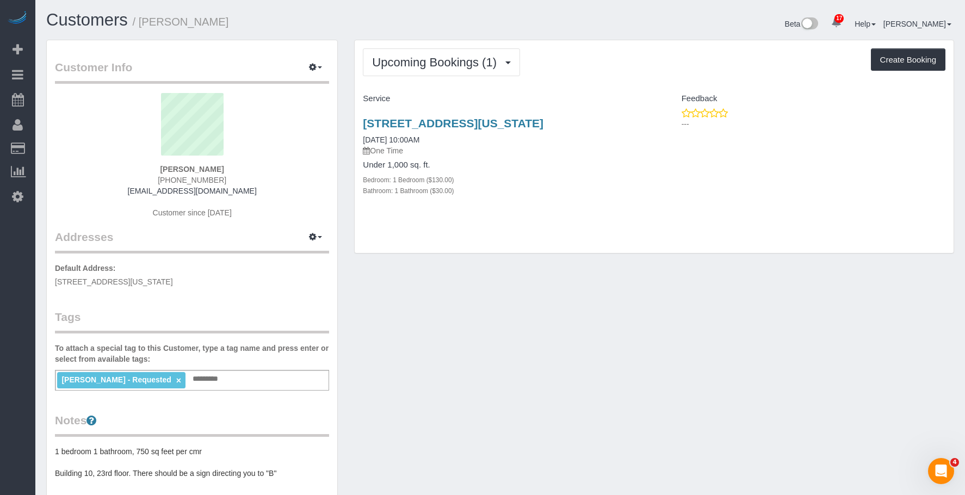
click at [505, 152] on p "One Time" at bounding box center [504, 150] width 283 height 11
click at [522, 123] on link "[STREET_ADDRESS][US_STATE]" at bounding box center [453, 123] width 181 height 13
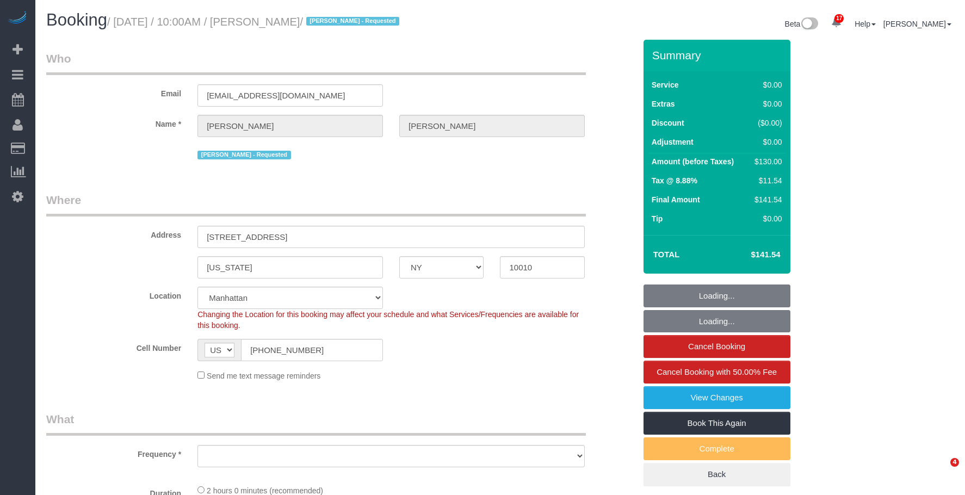
select select "NY"
select select "number:56"
select select "number:71"
select select "number:15"
select select "number:5"
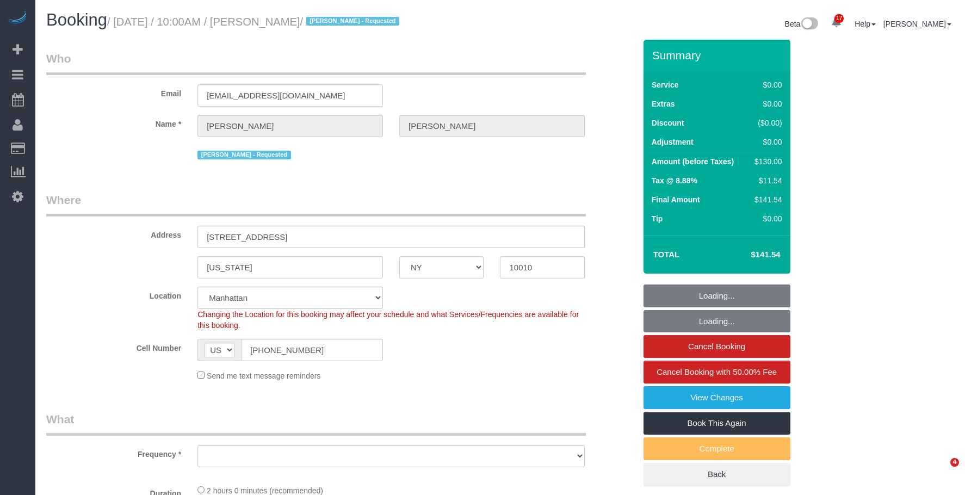
select select "object:1451"
select select "spot1"
select select "1"
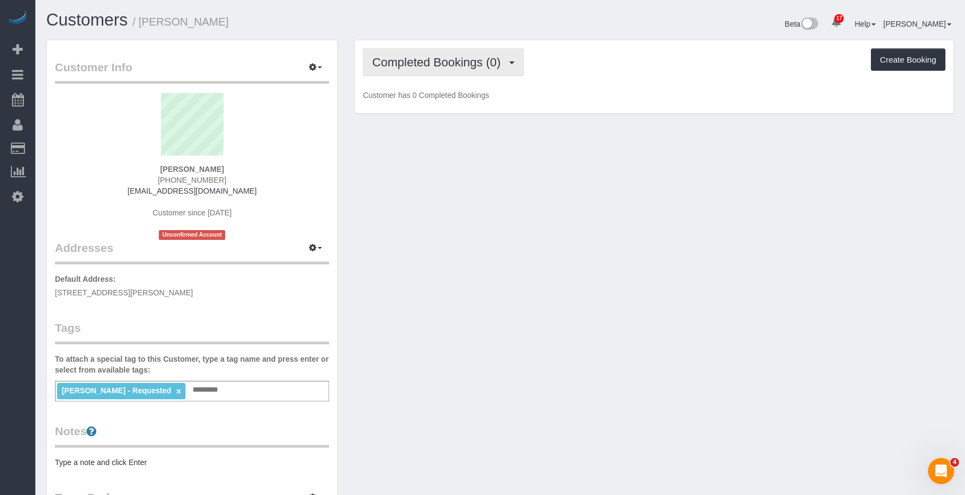
click at [447, 67] on span "Completed Bookings (0)" at bounding box center [439, 62] width 134 height 14
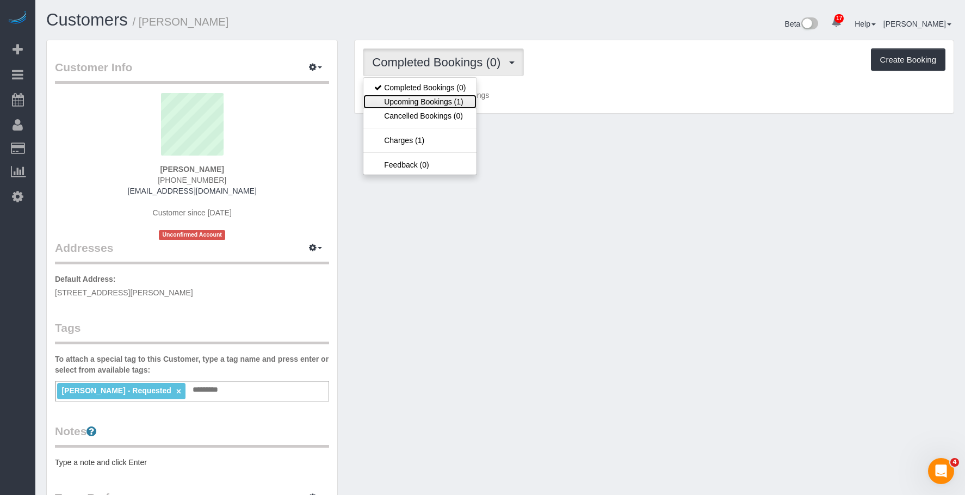
click at [436, 104] on link "Upcoming Bookings (1)" at bounding box center [419, 102] width 113 height 14
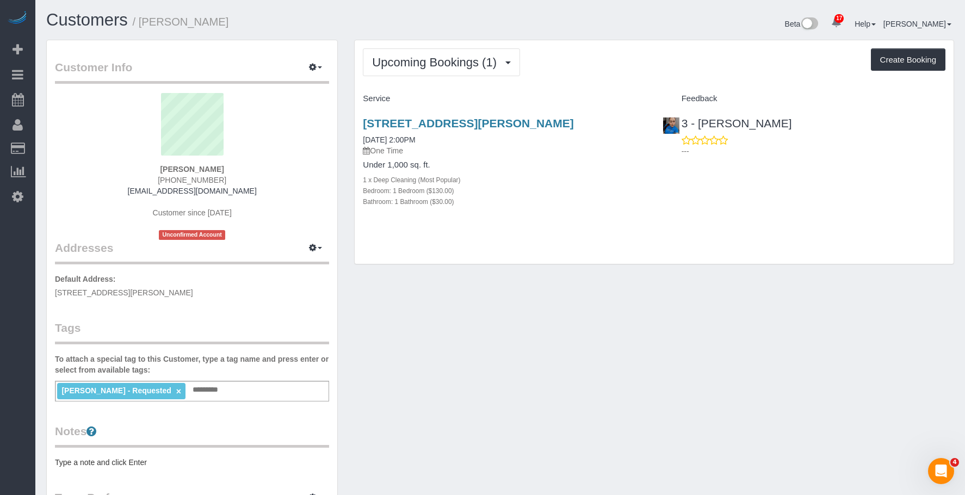
click at [598, 211] on div "85-04 67th Ave, Apt. 2, Rego Park, NY 11374 09/15/2025 2:00PM One Time Under 1,…" at bounding box center [504, 168] width 299 height 121
drag, startPoint x: 527, startPoint y: 252, endPoint x: 504, endPoint y: 240, distance: 25.8
click at [527, 252] on div "Upcoming Bookings (1) Completed Bookings (0) Upcoming Bookings (1) Cancelled Bo…" at bounding box center [654, 152] width 599 height 224
drag, startPoint x: 141, startPoint y: 21, endPoint x: 227, endPoint y: 22, distance: 85.4
click at [227, 22] on h1 "Customers / Evan Brewer" at bounding box center [269, 20] width 446 height 18
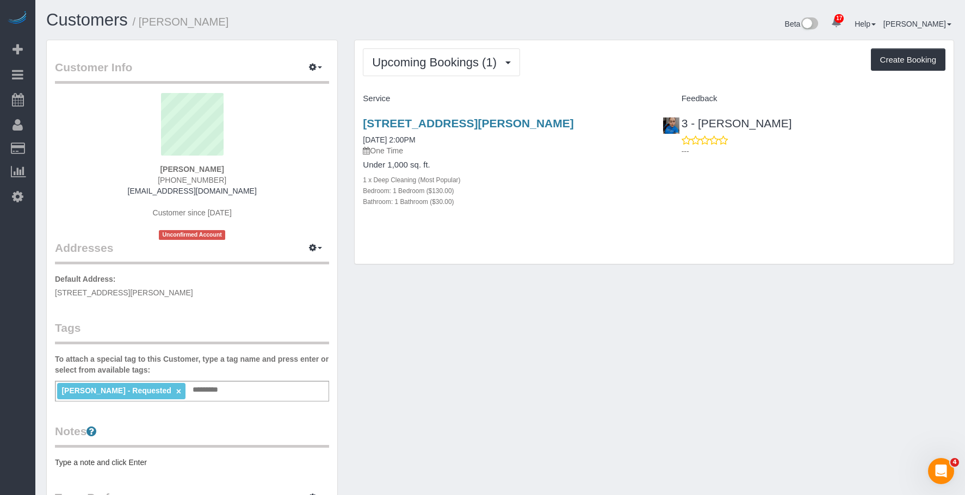
copy small "Evan Brewer"
click at [453, 120] on link "85-04 67th Ave, Apt. 2, Rego Park, NY 11374" at bounding box center [468, 123] width 210 height 13
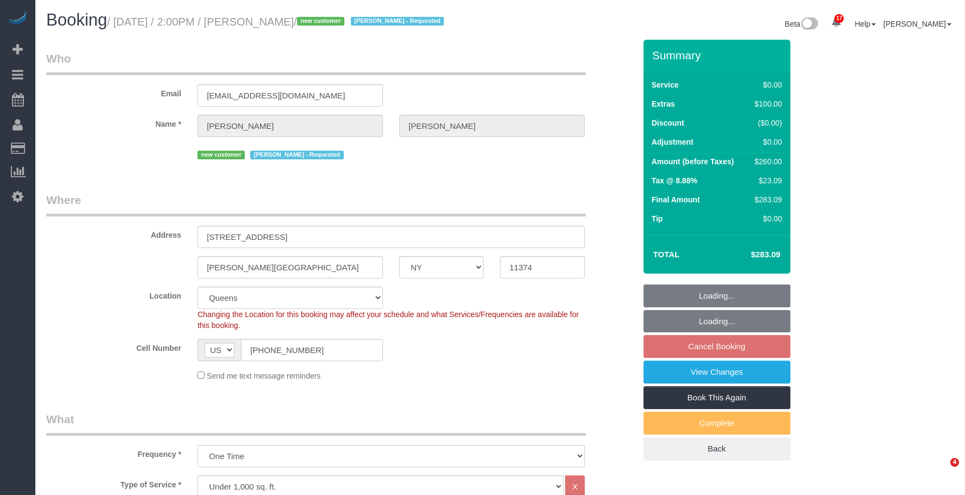
select select "NY"
select select "1"
select select "spot7"
select select "number:63"
select select "number:75"
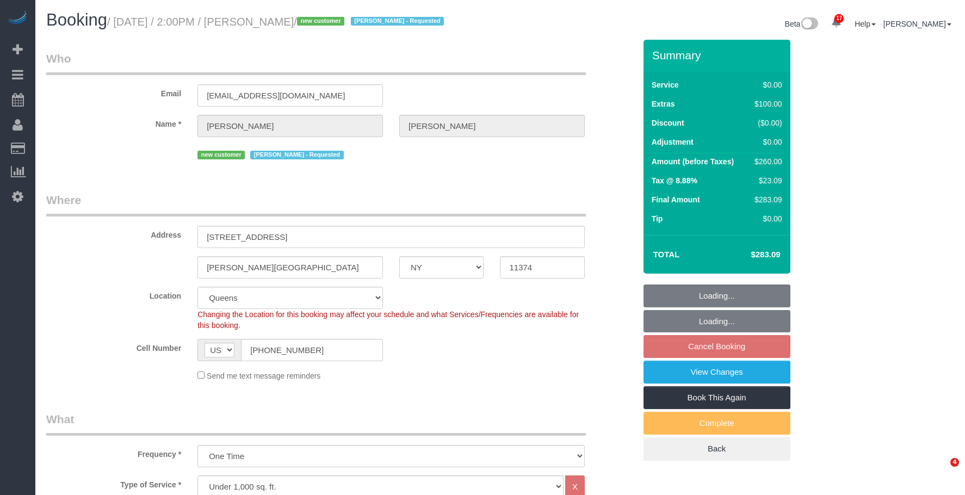
select select "number:15"
select select "number:5"
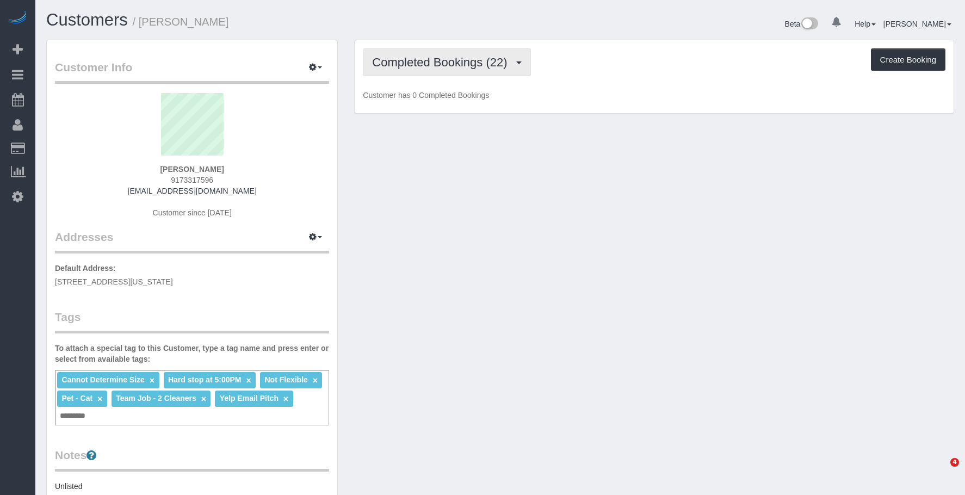
click at [498, 16] on div "Customers / [PERSON_NAME]" at bounding box center [269, 22] width 462 height 23
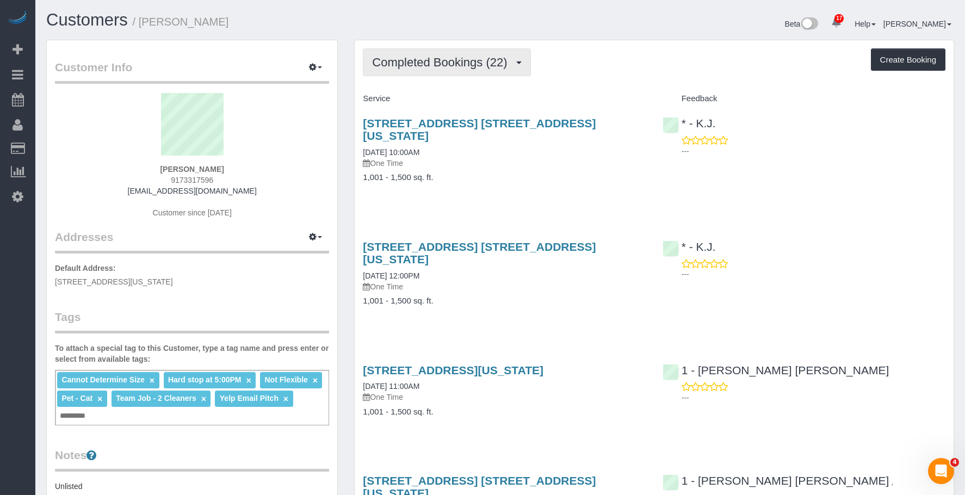
click at [468, 64] on span "Completed Bookings (22)" at bounding box center [442, 62] width 140 height 14
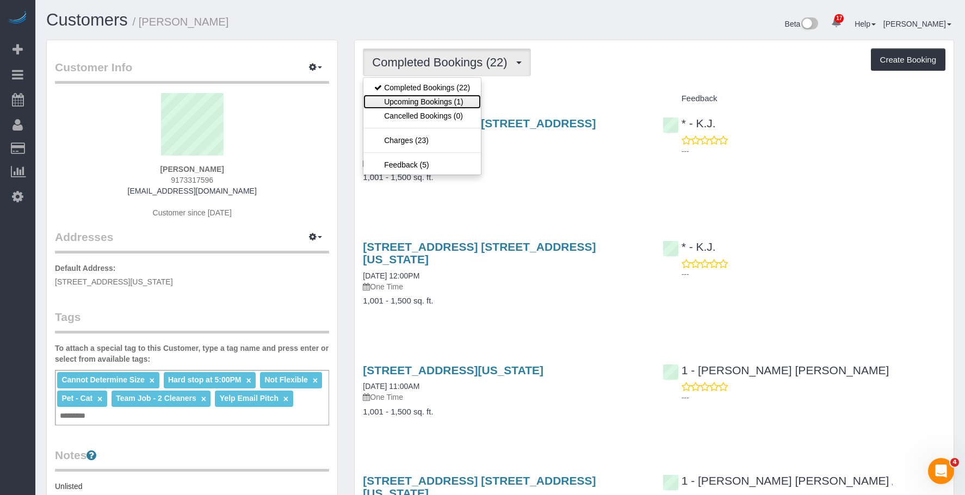
click at [442, 101] on link "Upcoming Bookings (1)" at bounding box center [421, 102] width 117 height 14
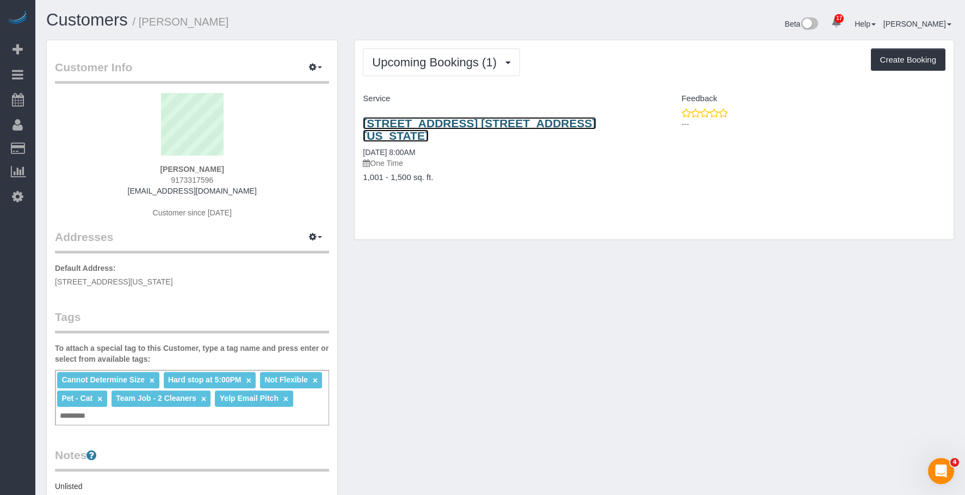
click at [588, 129] on link "[STREET_ADDRESS] [STREET_ADDRESS][US_STATE]" at bounding box center [479, 129] width 233 height 25
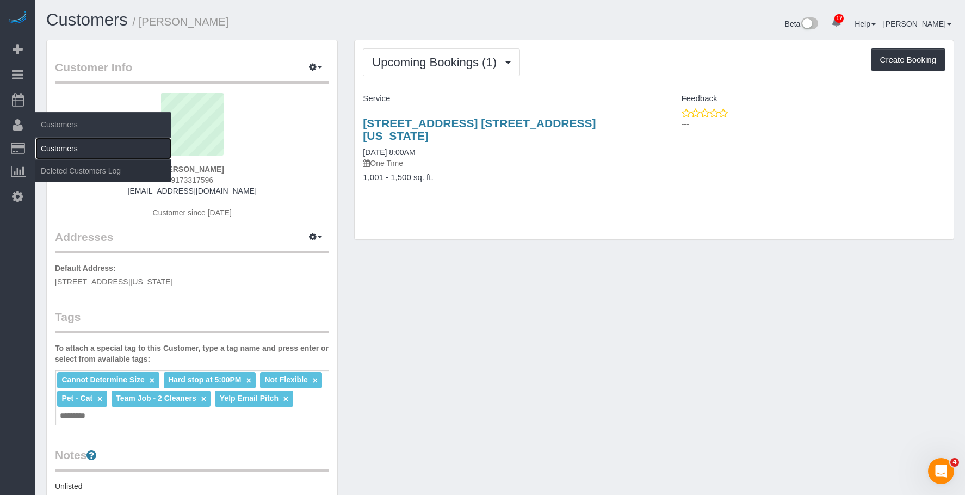
click at [75, 148] on link "Customers" at bounding box center [103, 149] width 136 height 22
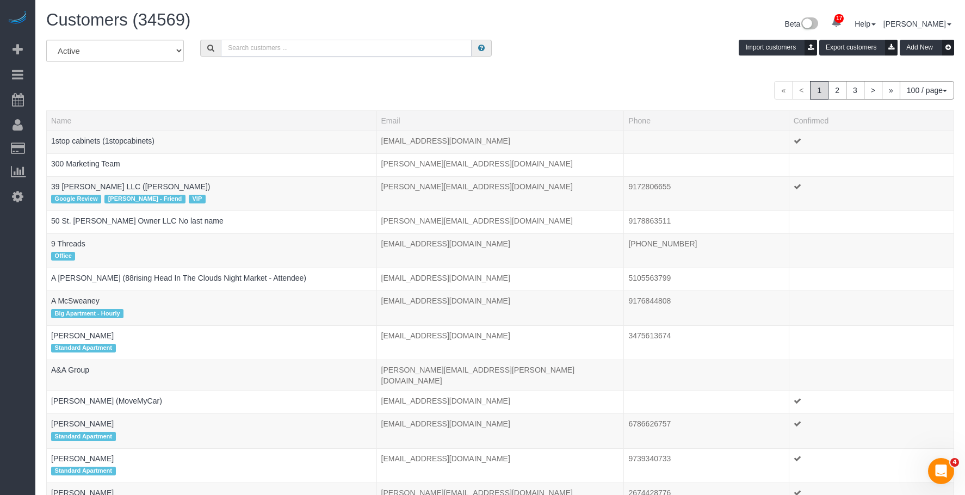
click at [355, 51] on input "text" at bounding box center [346, 48] width 251 height 17
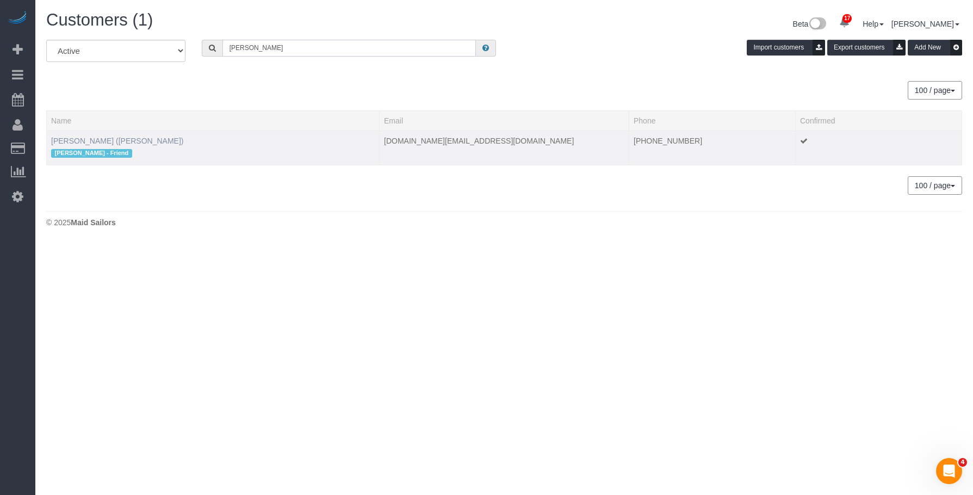
type input "[PERSON_NAME]"
click at [139, 140] on link "[PERSON_NAME] ([PERSON_NAME])" at bounding box center [117, 140] width 133 height 9
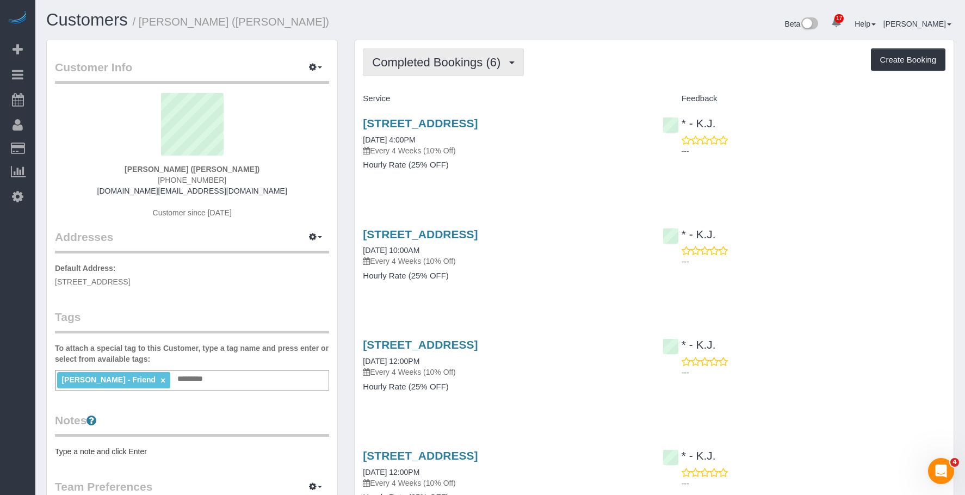
click at [445, 63] on span "Completed Bookings (6)" at bounding box center [439, 62] width 134 height 14
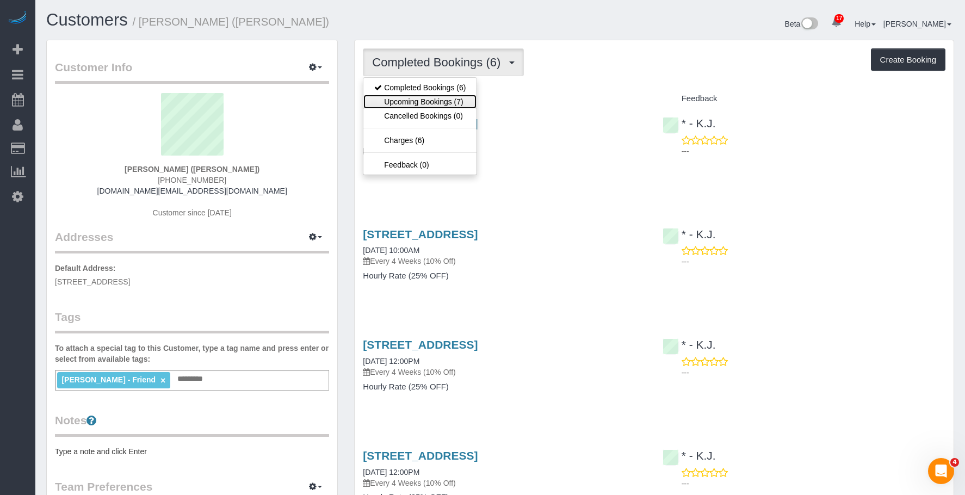
click at [429, 96] on link "Upcoming Bookings (7)" at bounding box center [419, 102] width 113 height 14
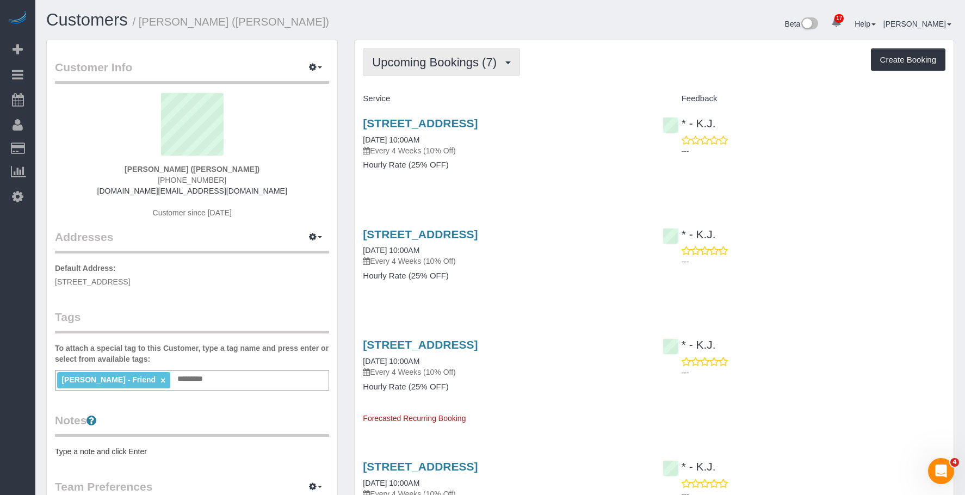
click at [434, 67] on span "Upcoming Bookings (7)" at bounding box center [437, 62] width 130 height 14
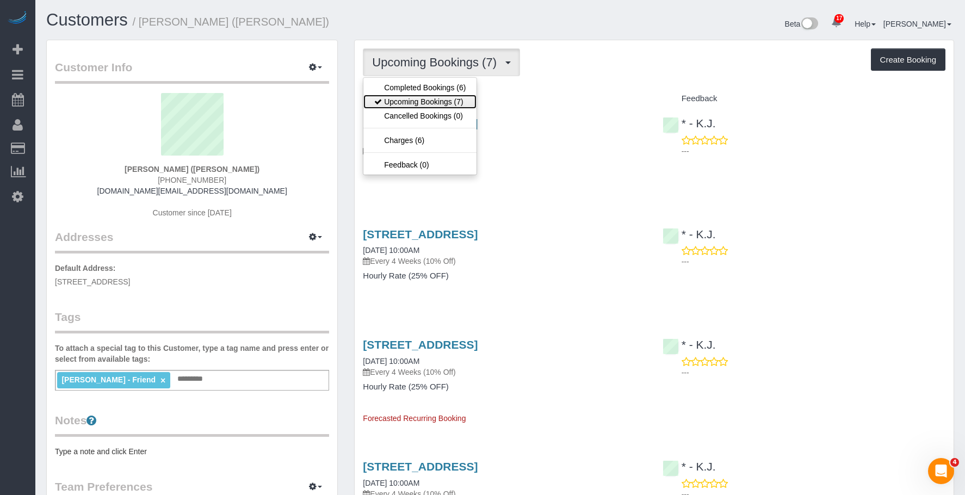
click at [431, 100] on link "Upcoming Bookings (7)" at bounding box center [419, 102] width 113 height 14
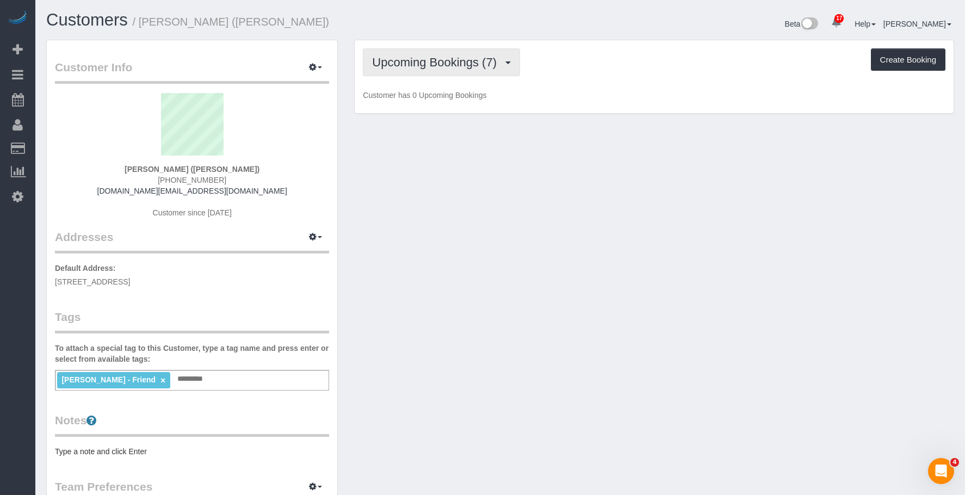
click at [439, 65] on span "Upcoming Bookings (7)" at bounding box center [437, 62] width 130 height 14
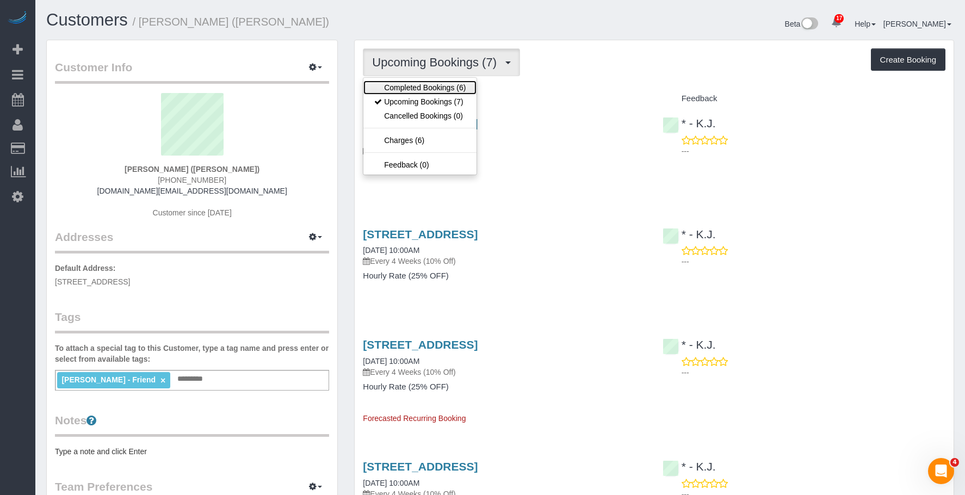
click at [428, 85] on link "Completed Bookings (6)" at bounding box center [419, 87] width 113 height 14
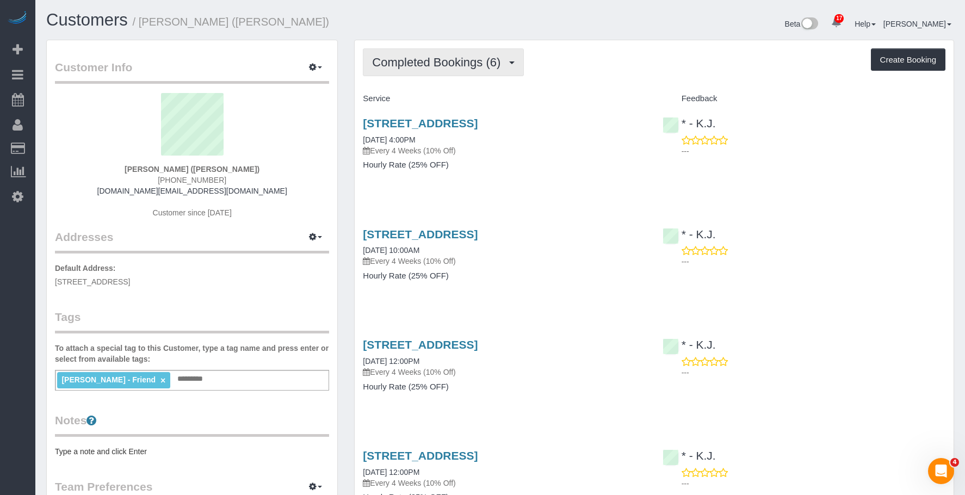
click at [419, 57] on span "Completed Bookings (6)" at bounding box center [439, 62] width 134 height 14
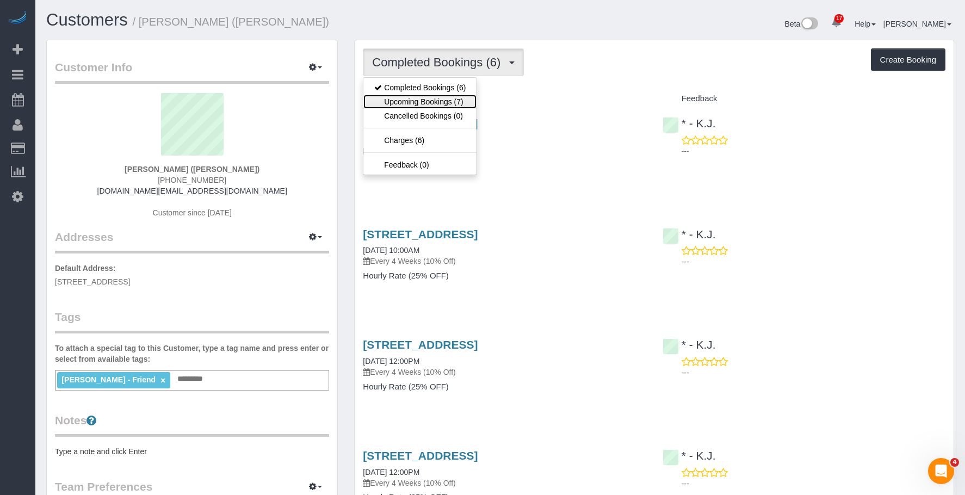
click at [402, 103] on link "Upcoming Bookings (7)" at bounding box center [419, 102] width 113 height 14
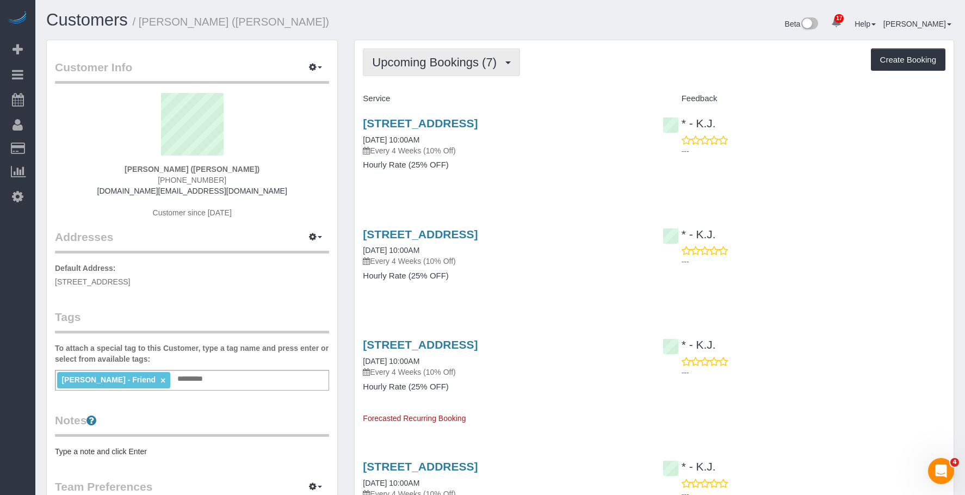
click at [440, 60] on span "Upcoming Bookings (7)" at bounding box center [437, 62] width 130 height 14
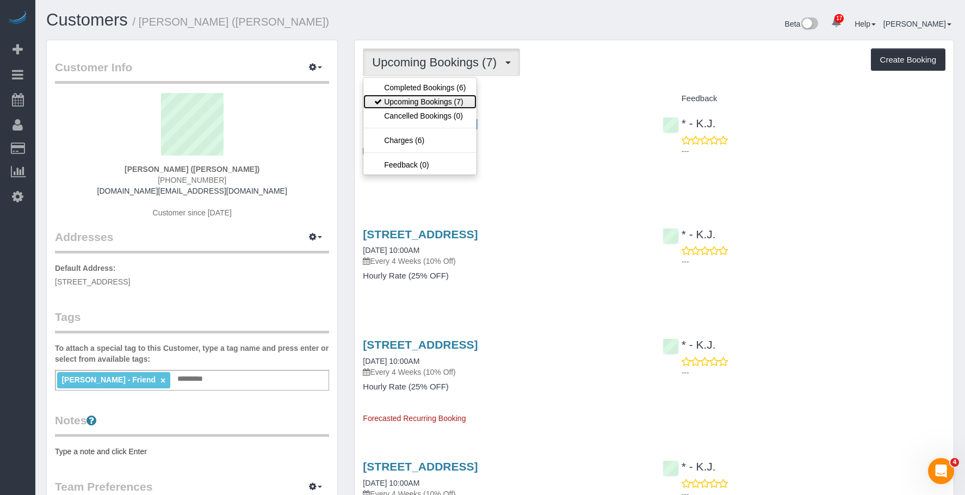
click at [431, 101] on link "Upcoming Bookings (7)" at bounding box center [419, 102] width 113 height 14
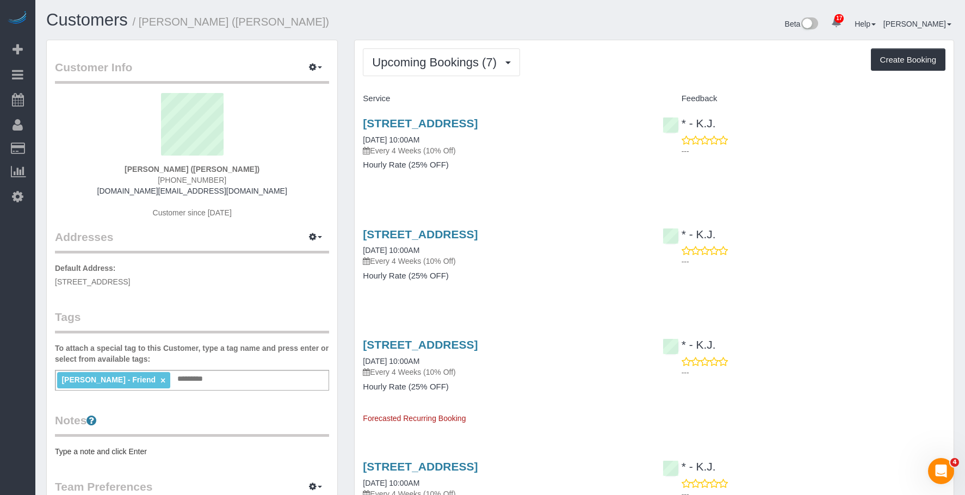
click at [525, 177] on div "350 74th Street, 1st Floor, Brooklyn, NY 11209 09/14/2025 10:00AM Every 4 Weeks…" at bounding box center [504, 150] width 299 height 84
click at [477, 124] on link "350 74th Street, 1st Floor, Brooklyn, NY 11209" at bounding box center [420, 123] width 115 height 13
drag, startPoint x: 356, startPoint y: 118, endPoint x: 618, endPoint y: 124, distance: 261.6
click at [619, 124] on div "350 74th Street, 1st Floor, Brooklyn, NY 11209 09/14/2025 10:00AM Every 4 Weeks…" at bounding box center [504, 150] width 299 height 84
copy link "350 74th Street, 1st Floor, Brooklyn, NY 11209"
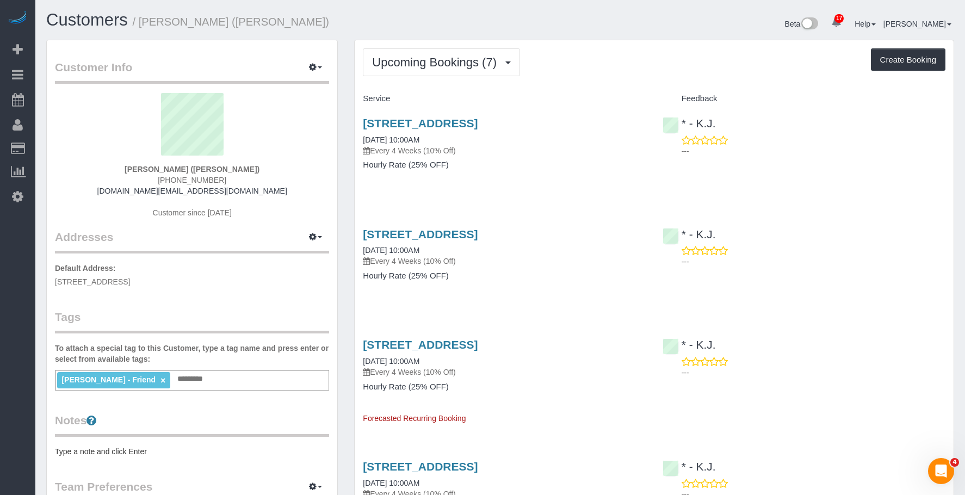
copy link "350 74th Street, 1st Floor, Brooklyn, NY 11209"
click at [585, 63] on div "Upcoming Bookings (7) Completed Bookings (6) Upcoming Bookings (7) Cancelled Bo…" at bounding box center [654, 62] width 582 height 28
drag, startPoint x: 353, startPoint y: 122, endPoint x: 630, endPoint y: 127, distance: 276.8
click at [630, 127] on div "Upcoming Bookings (7) Completed Bookings (6) Upcoming Bookings (7) Cancelled Bo…" at bounding box center [654, 498] width 616 height 917
copy link "350 74th Street, 1st Floor, Brooklyn, NY 11209"
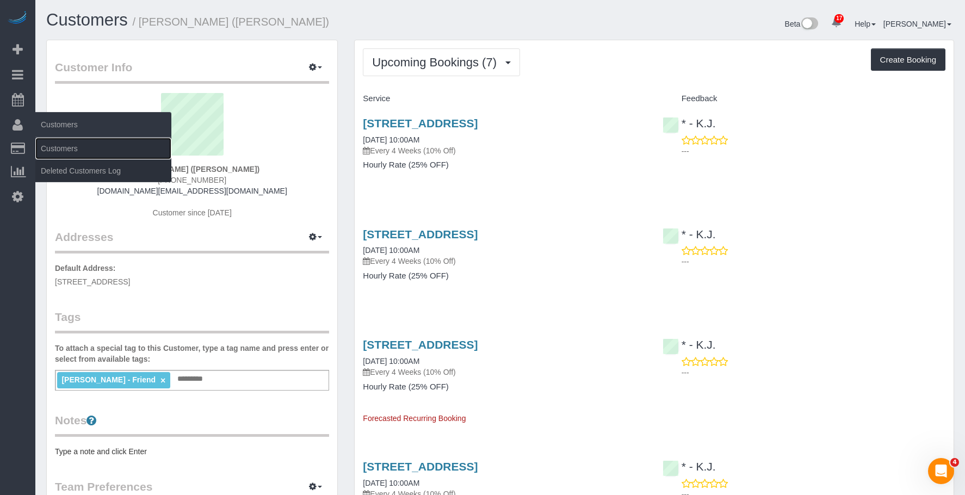
drag, startPoint x: 69, startPoint y: 151, endPoint x: 126, endPoint y: 115, distance: 67.2
click at [70, 150] on link "Customers" at bounding box center [103, 149] width 136 height 22
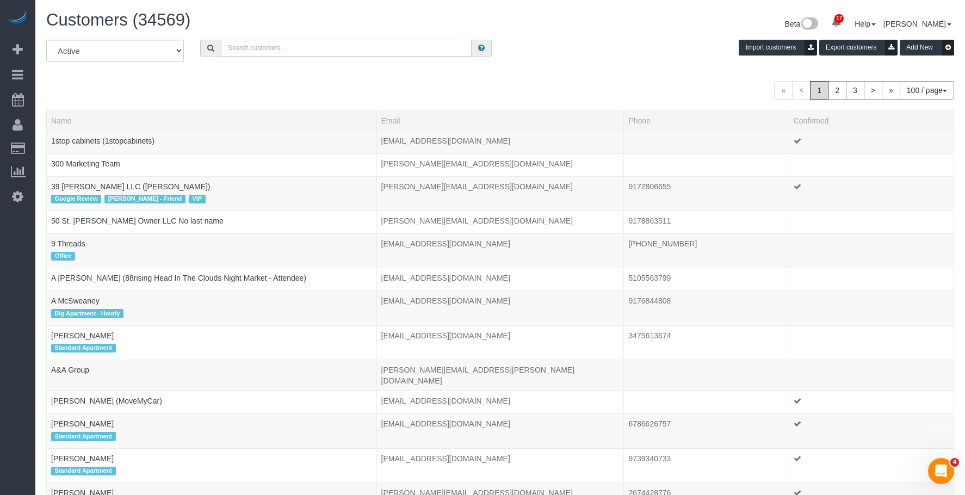
click at [293, 44] on input "text" at bounding box center [346, 48] width 251 height 17
paste input "Jordan Mahaffey"
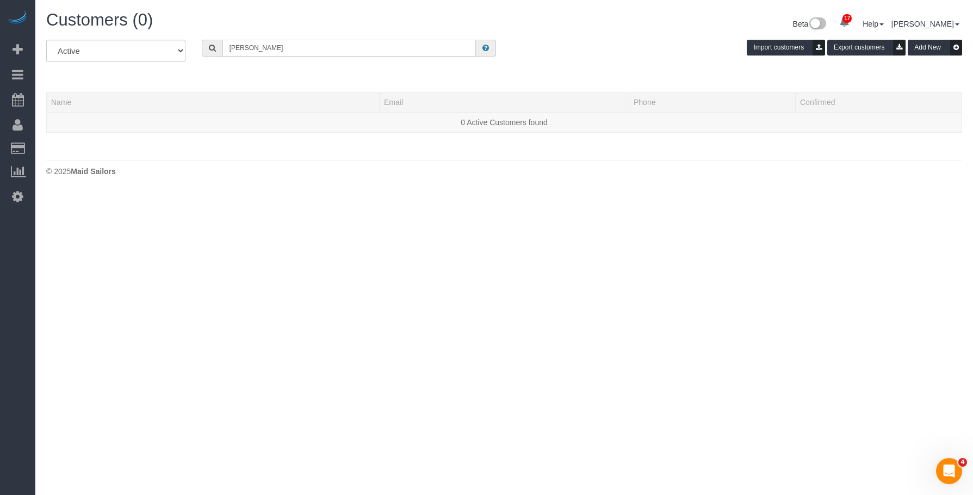
drag, startPoint x: 324, startPoint y: 49, endPoint x: 179, endPoint y: 48, distance: 144.1
click at [180, 48] on div "All Active Archived Jordan Mahaffey Import customers Export customers Add New" at bounding box center [504, 55] width 932 height 30
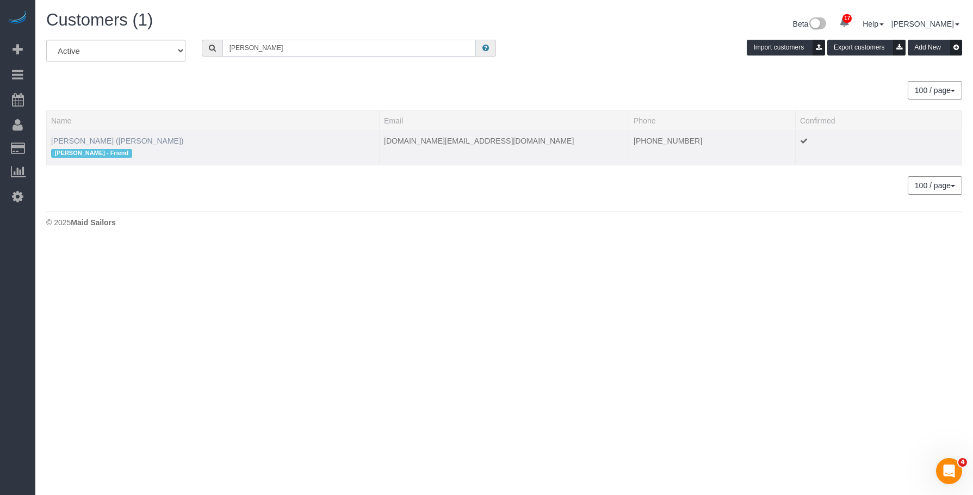
type input "norman ng"
drag, startPoint x: 140, startPoint y: 138, endPoint x: 170, endPoint y: 139, distance: 29.9
click at [140, 138] on link "Norman Ng (Jacky Xu - Friend)" at bounding box center [117, 140] width 133 height 9
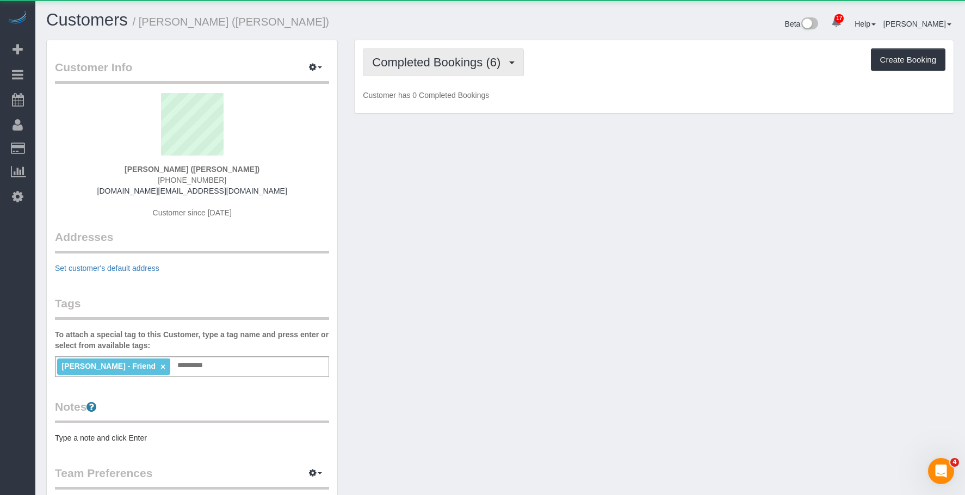
click at [430, 66] on span "Completed Bookings (6)" at bounding box center [439, 62] width 134 height 14
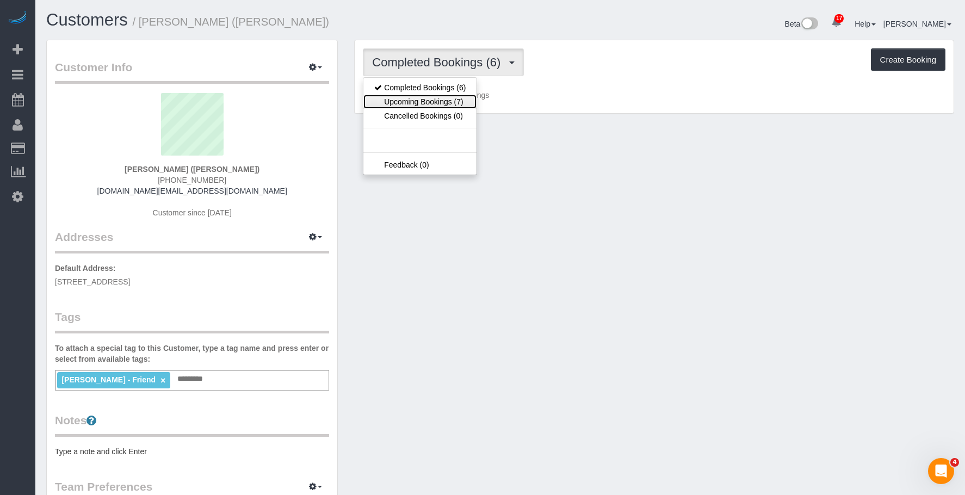
click at [420, 104] on link "Upcoming Bookings (7)" at bounding box center [419, 102] width 113 height 14
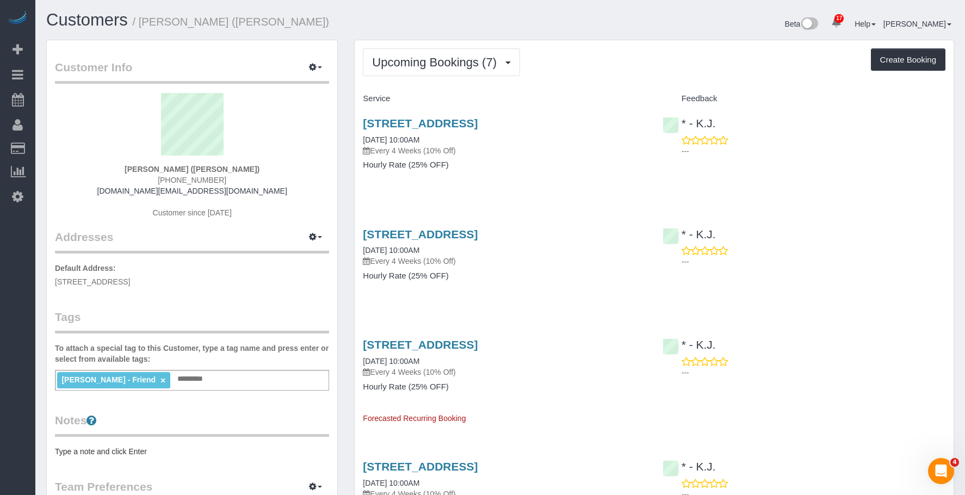
click at [562, 62] on div "Upcoming Bookings (7) Completed Bookings (6) Upcoming Bookings (7) Cancelled Bo…" at bounding box center [654, 62] width 582 height 28
click at [537, 153] on p "Every 4 Weeks (10% Off)" at bounding box center [504, 150] width 283 height 11
drag, startPoint x: 357, startPoint y: 119, endPoint x: 635, endPoint y: 121, distance: 277.9
click at [635, 121] on div "350 74th Street, 1st Floor, Brooklyn, NY 11209 09/14/2025 10:00AM Every 4 Weeks…" at bounding box center [504, 150] width 299 height 84
click at [589, 91] on div "Service" at bounding box center [504, 99] width 299 height 18
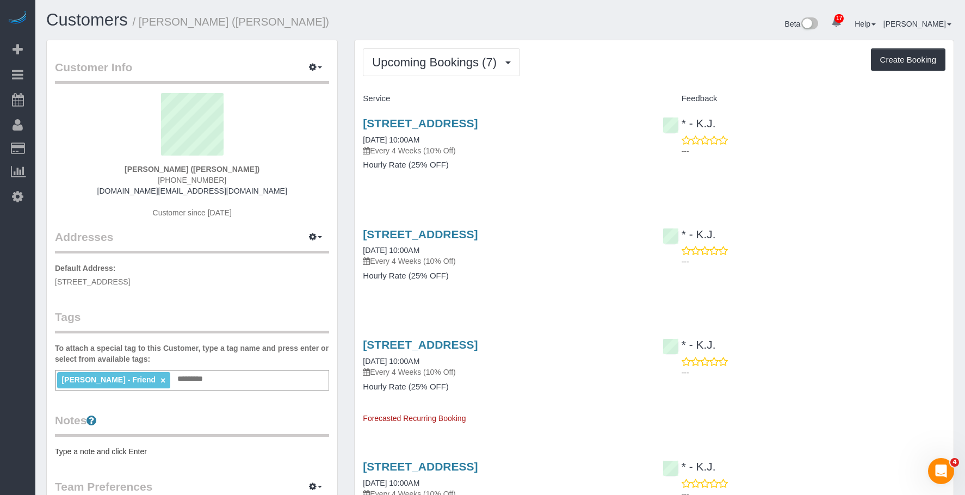
drag, startPoint x: 526, startPoint y: 161, endPoint x: 526, endPoint y: 152, distance: 9.3
click at [526, 161] on h4 "Hourly Rate (25% OFF)" at bounding box center [504, 164] width 283 height 9
drag, startPoint x: 357, startPoint y: 120, endPoint x: 838, endPoint y: 134, distance: 482.0
click at [648, 123] on div "Upcoming Bookings (7) Completed Bookings (6) Upcoming Bookings (7) Cancelled Bo…" at bounding box center [654, 498] width 616 height 917
copy link "350 74th Street, 1st Floor, Brooklyn, NY 11209"
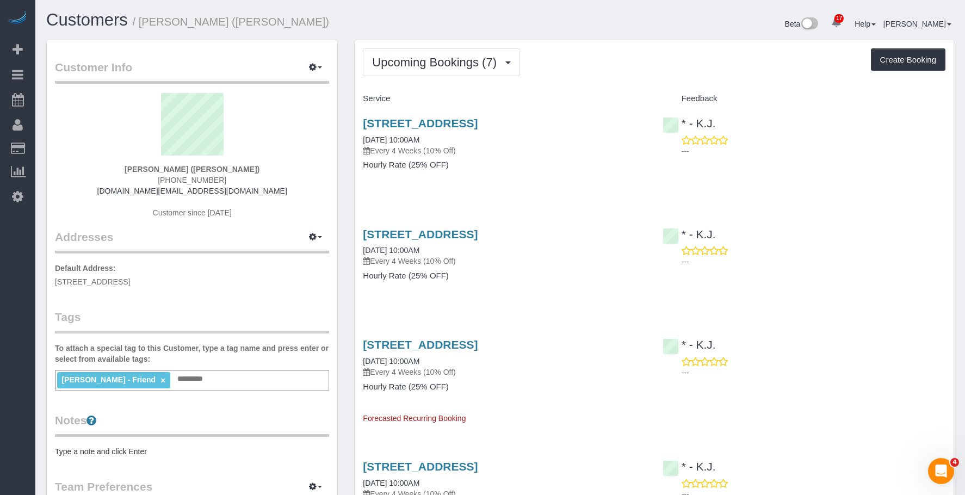
click at [577, 82] on div "Upcoming Bookings (7) Completed Bookings (6) Upcoming Bookings (7) Cancelled Bo…" at bounding box center [654, 492] width 599 height 905
drag, startPoint x: 151, startPoint y: 21, endPoint x: 635, endPoint y: 56, distance: 484.7
click at [198, 28] on h1 "Customers / Norman Ng (Jacky Xu - Friend)" at bounding box center [269, 20] width 446 height 18
copy small "Norman Ng"
click at [622, 36] on div "Beta 17 Your Notifications You have 0 alerts × You have 7 to charge for 09/11/2…" at bounding box center [731, 25] width 462 height 29
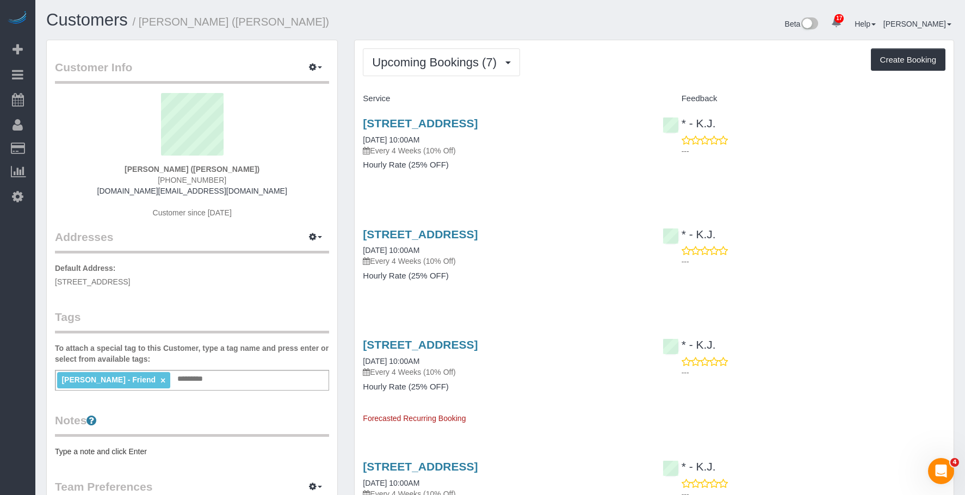
click at [543, 65] on div "Upcoming Bookings (7) Completed Bookings (6) Upcoming Bookings (7) Cancelled Bo…" at bounding box center [654, 62] width 582 height 28
click at [397, 42] on div "Upcoming Bookings (7) Completed Bookings (6) Upcoming Bookings (7) Cancelled Bo…" at bounding box center [654, 492] width 599 height 905
click at [518, 156] on p "Every 4 Weeks (10% Off)" at bounding box center [504, 150] width 283 height 11
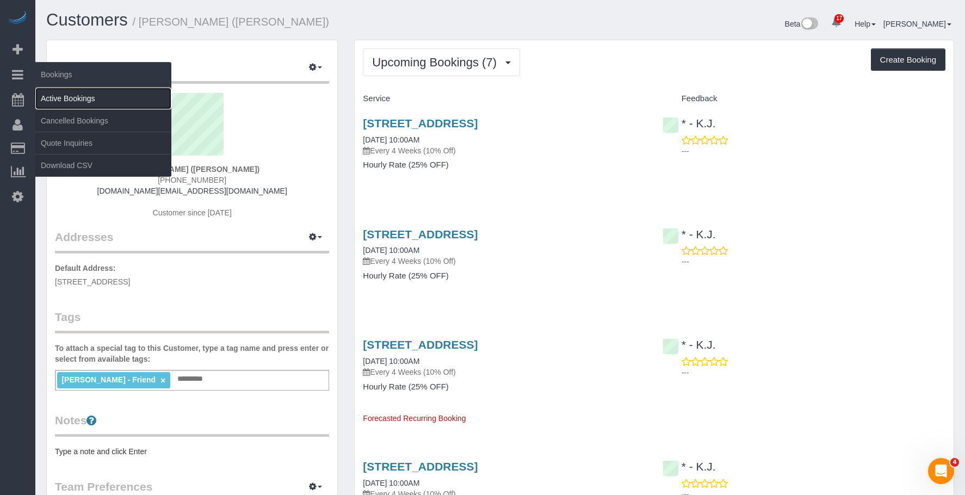
click at [58, 91] on link "Active Bookings" at bounding box center [103, 99] width 136 height 22
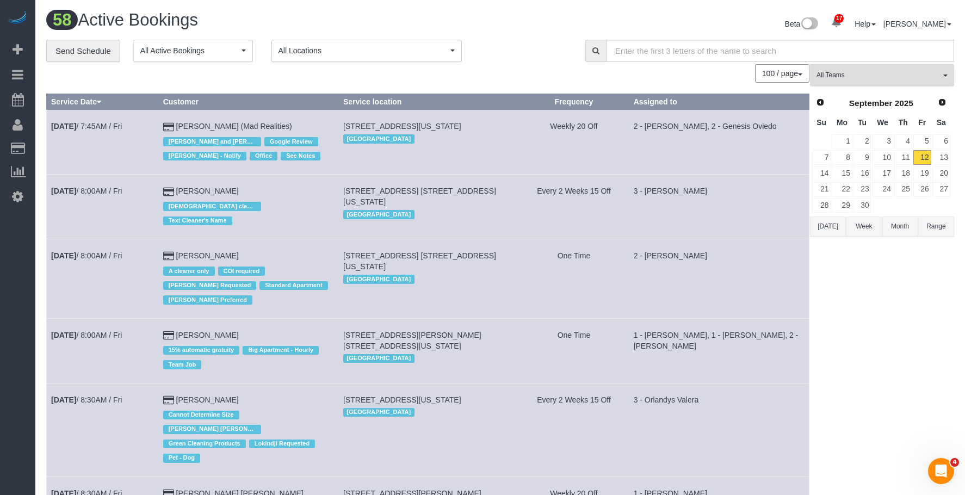
click at [898, 72] on span "All Teams" at bounding box center [878, 75] width 124 height 9
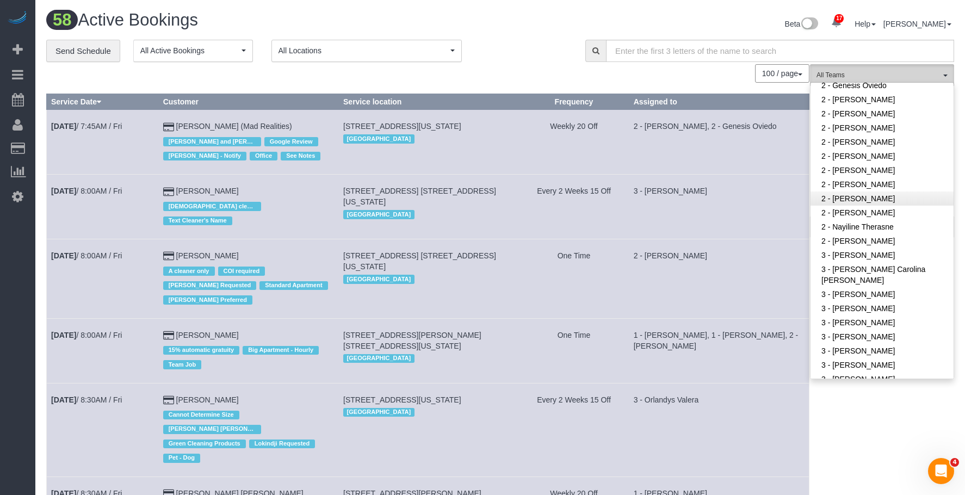
scroll to position [653, 0]
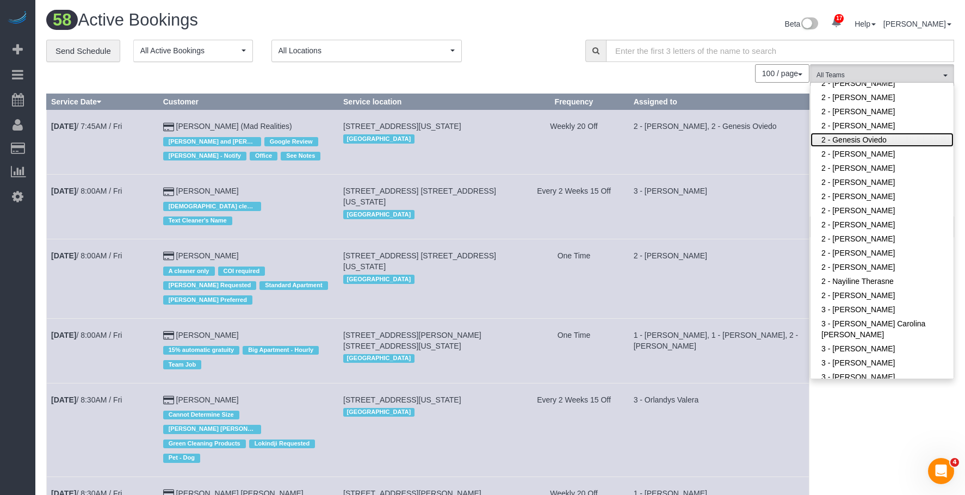
click at [870, 138] on link "2 - Genesis Oviedo" at bounding box center [881, 140] width 143 height 14
click at [541, 53] on div "**********" at bounding box center [307, 51] width 523 height 23
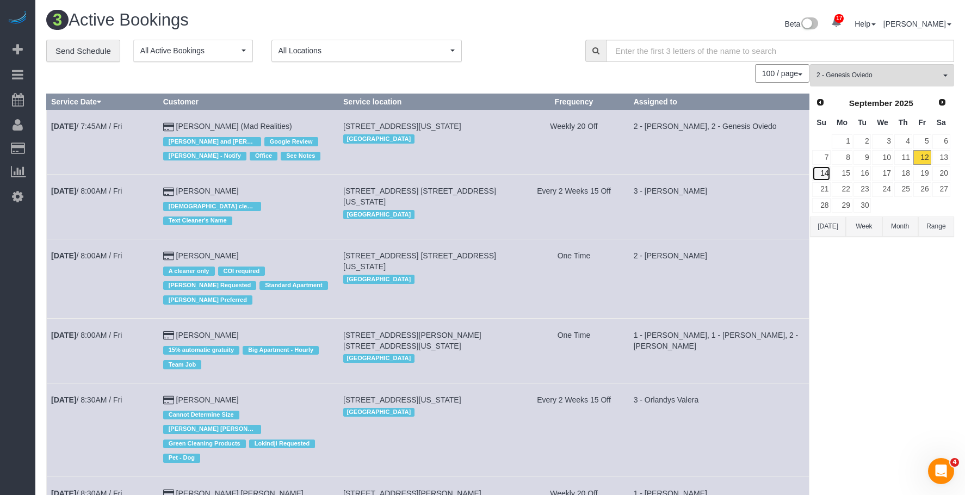
click at [823, 177] on link "14" at bounding box center [821, 173] width 18 height 15
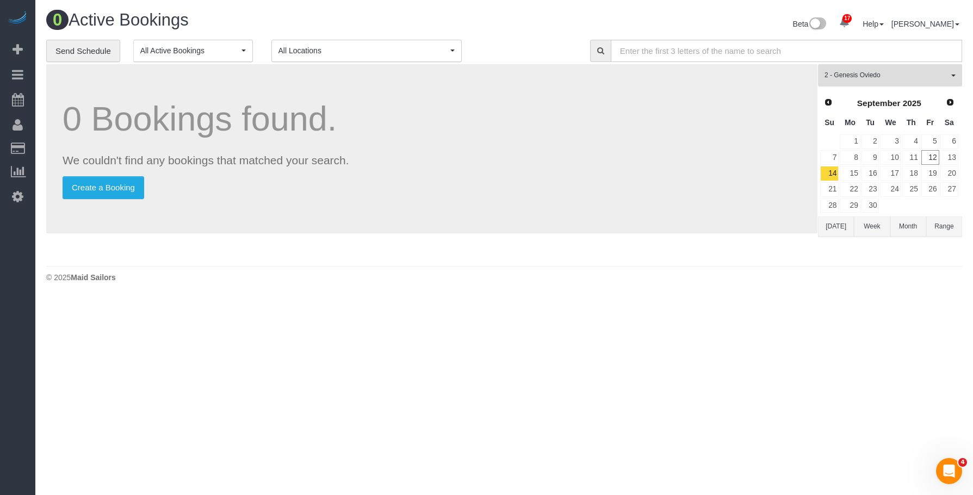
click at [898, 65] on button "2 - Genesis Oviedo All Teams" at bounding box center [890, 75] width 144 height 22
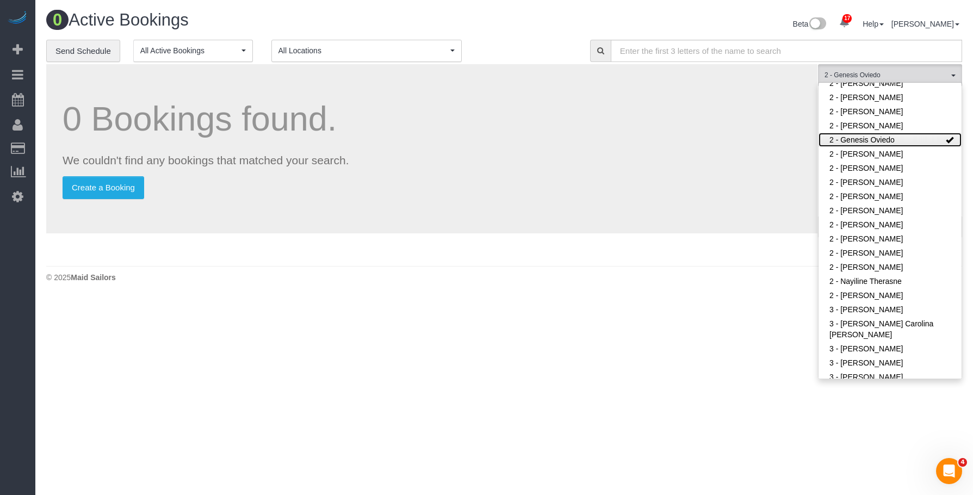
click at [904, 140] on link "2 - Genesis Oviedo" at bounding box center [889, 140] width 143 height 14
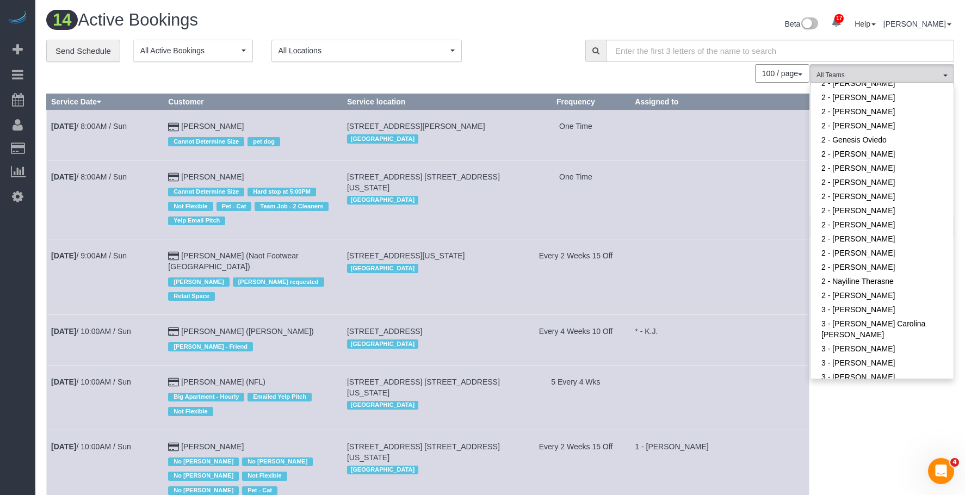
drag, startPoint x: 77, startPoint y: 152, endPoint x: 78, endPoint y: 65, distance: 87.0
click at [78, 152] on link "Customers" at bounding box center [103, 149] width 136 height 22
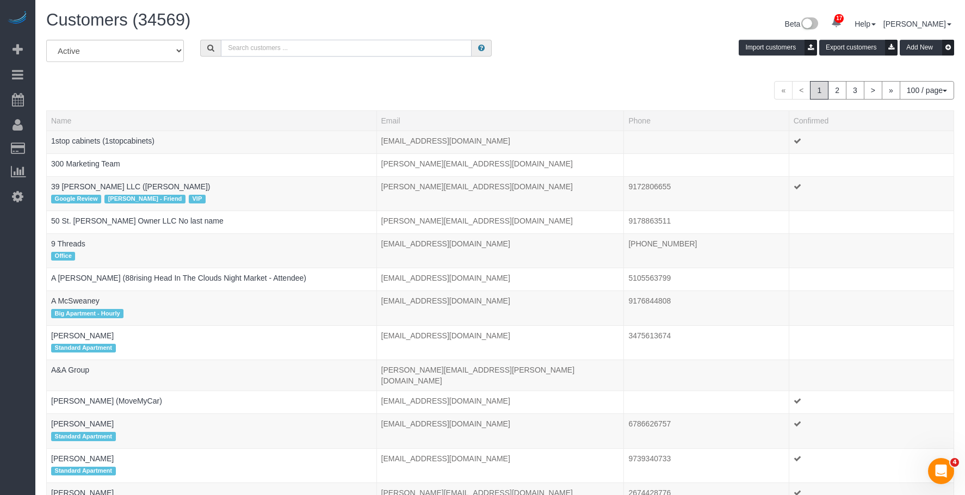
click at [349, 51] on input "text" at bounding box center [346, 48] width 251 height 17
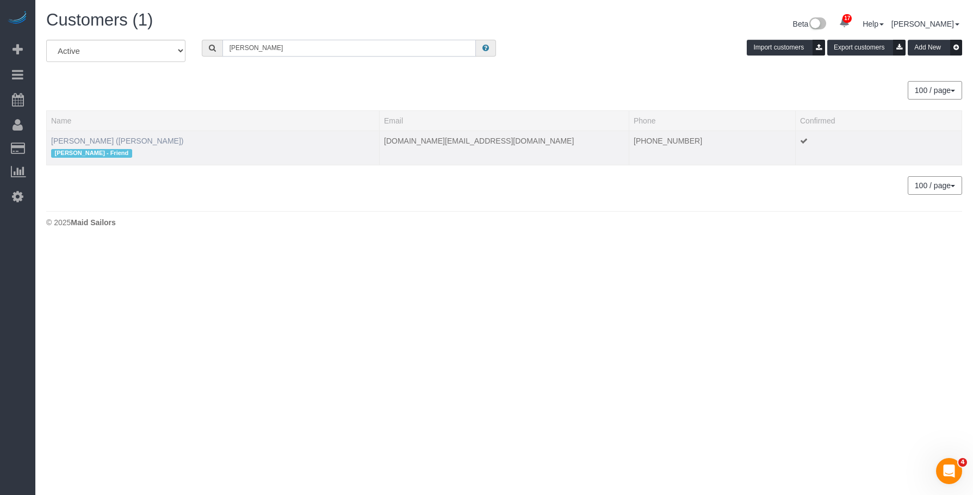
type input "norman ng"
click at [138, 140] on link "Norman Ng (Jacky Xu - Friend)" at bounding box center [117, 140] width 133 height 9
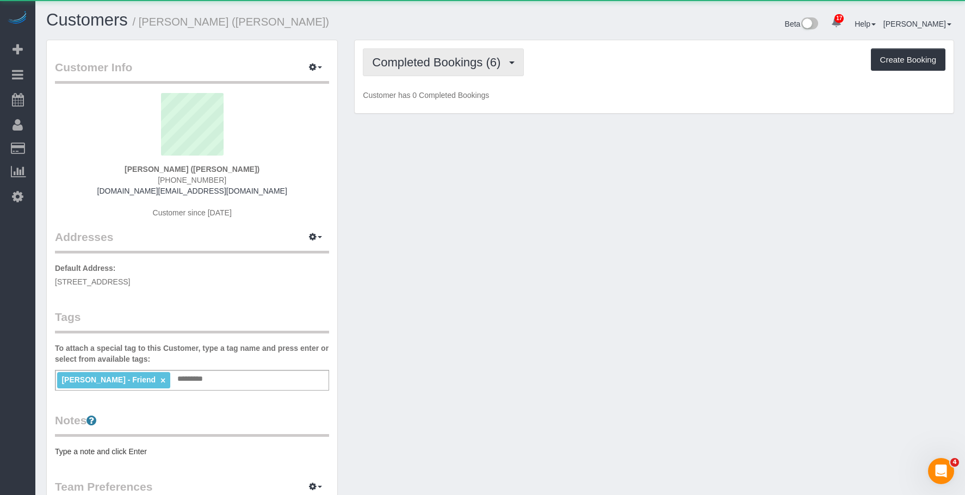
click at [452, 59] on span "Completed Bookings (6)" at bounding box center [439, 62] width 134 height 14
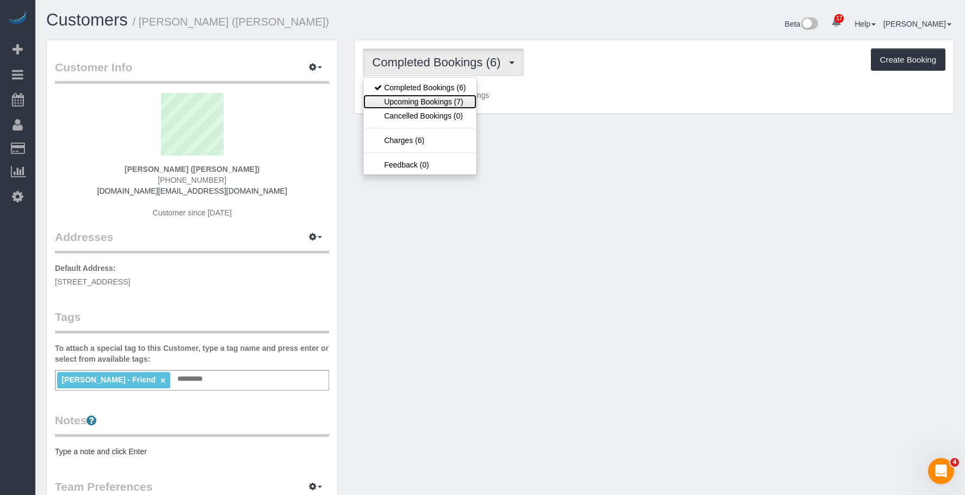
click at [440, 102] on link "Upcoming Bookings (7)" at bounding box center [419, 102] width 113 height 14
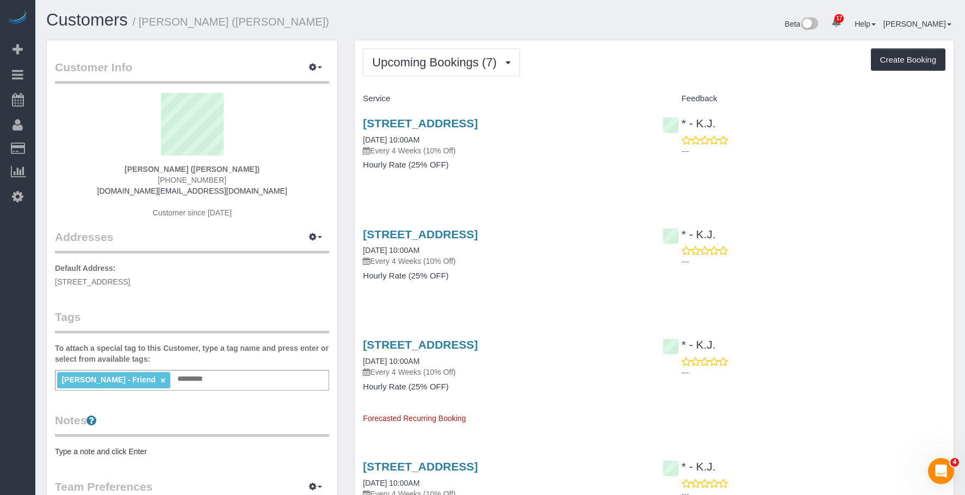
click at [497, 142] on div "350 74th Street, 1st Floor, Brooklyn, NY 11209 09/14/2025 10:00AM Every 4 Weeks…" at bounding box center [504, 136] width 283 height 39
click at [477, 122] on link "350 74th Street, 1st Floor, Brooklyn, NY 11209" at bounding box center [420, 123] width 115 height 13
drag, startPoint x: 669, startPoint y: 61, endPoint x: 674, endPoint y: 48, distance: 13.9
click at [669, 61] on div "Upcoming Bookings (7) Completed Bookings (6) Upcoming Bookings (7) Cancelled Bo…" at bounding box center [654, 62] width 582 height 28
click at [397, 61] on span "Upcoming Bookings (7)" at bounding box center [437, 62] width 130 height 14
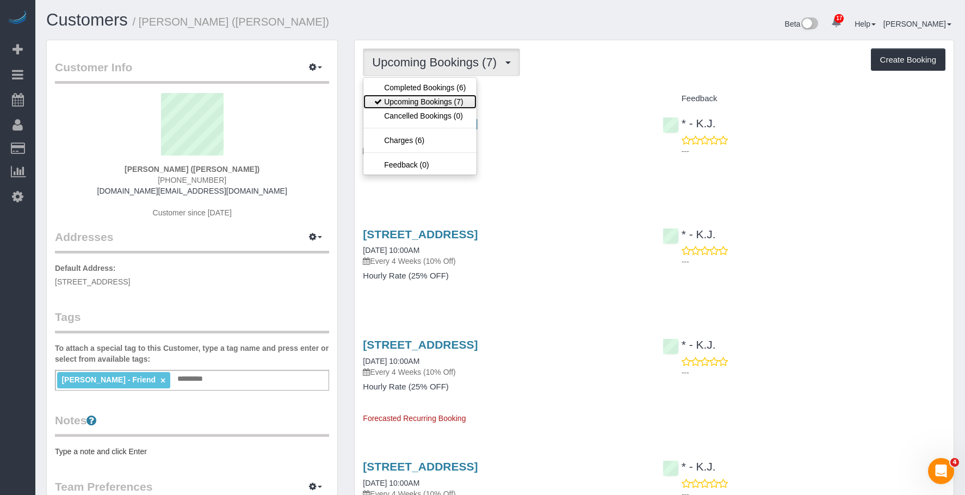
click at [397, 96] on link "Upcoming Bookings (7)" at bounding box center [419, 102] width 113 height 14
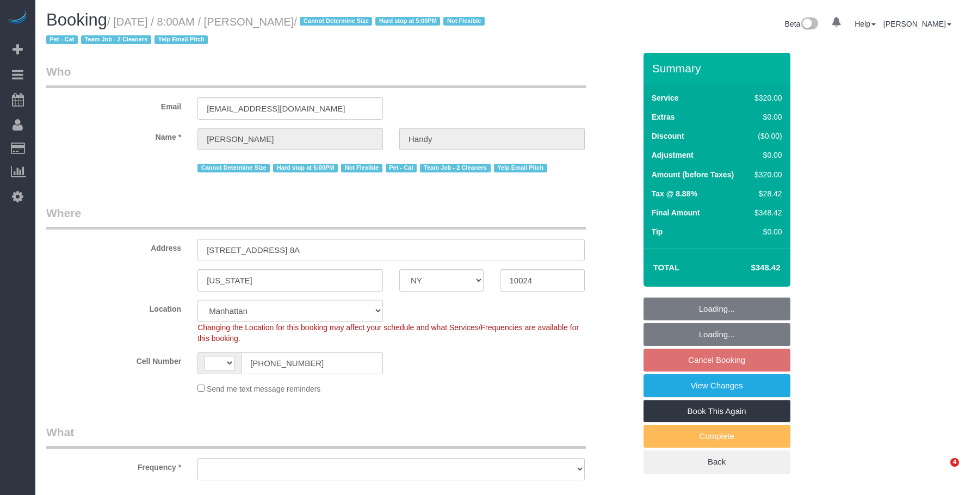
select select "NY"
select select "number:60"
select select "number:74"
select select "number:14"
select select "number:5"
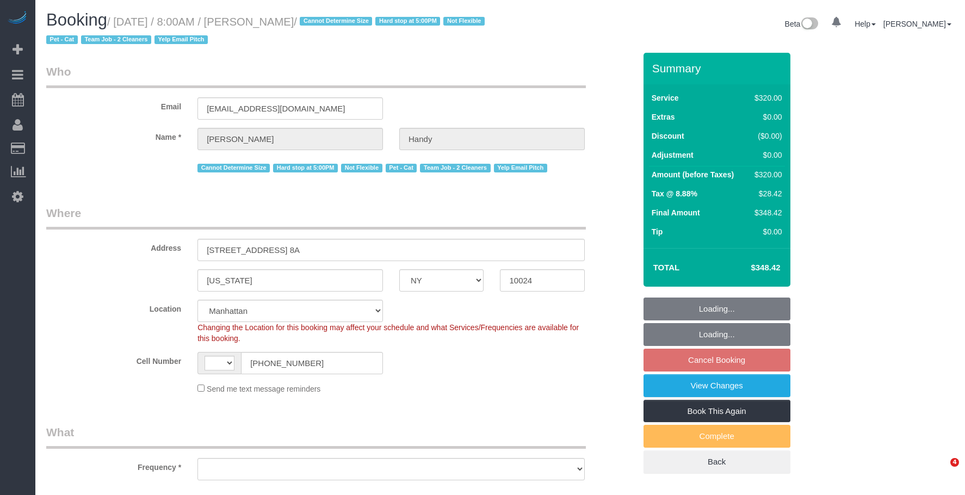
scroll to position [220, 0]
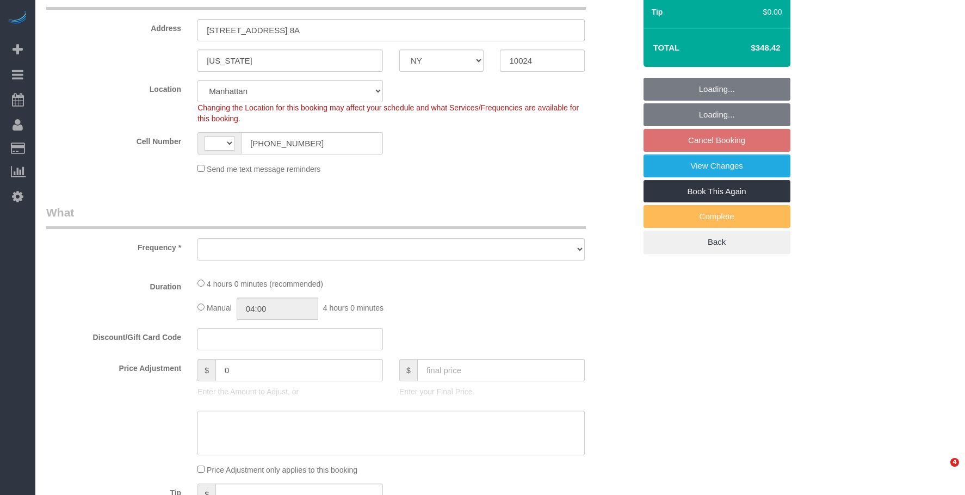
select select "string:[GEOGRAPHIC_DATA]"
select select "object:1364"
select select "240"
select select "spot1"
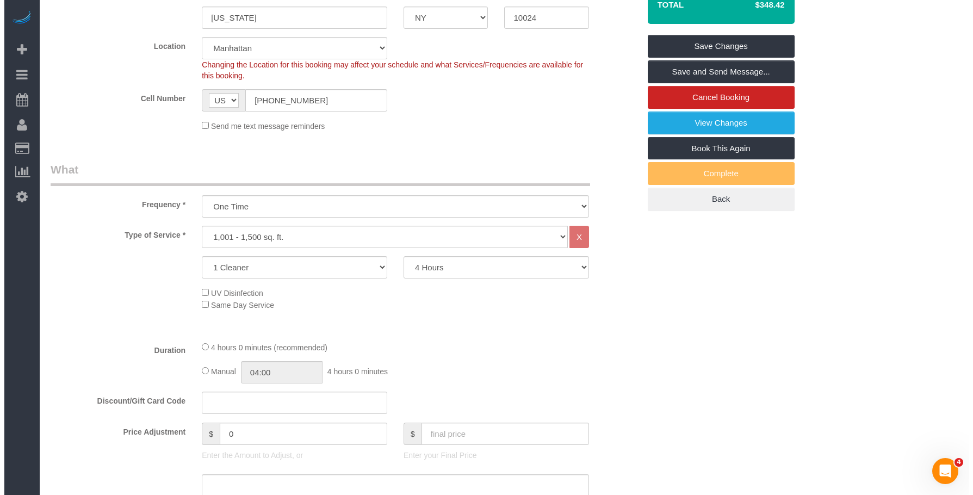
scroll to position [0, 0]
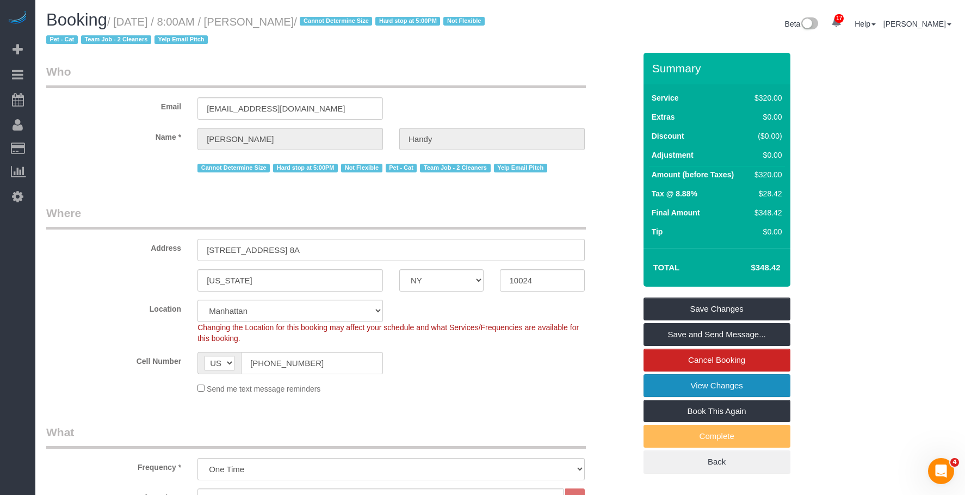
click at [725, 388] on link "View Changes" at bounding box center [716, 385] width 147 height 23
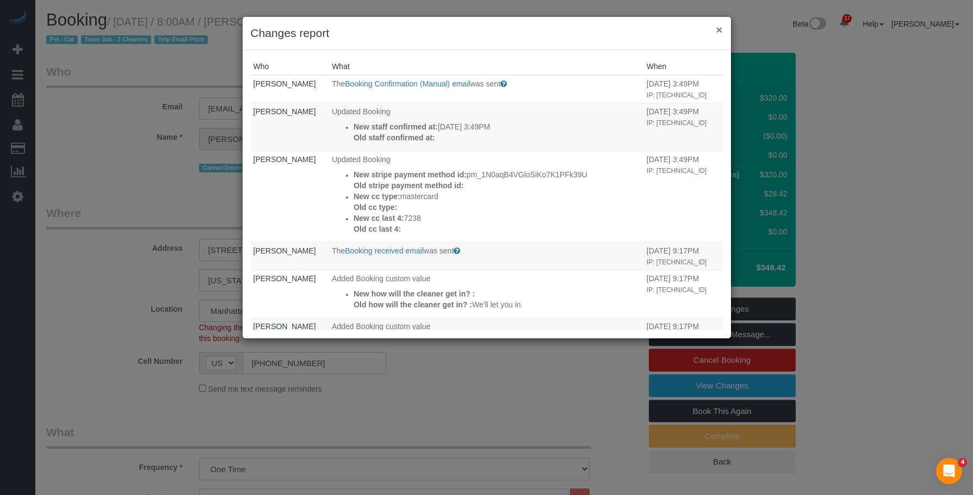
click at [718, 30] on button "×" at bounding box center [719, 29] width 7 height 11
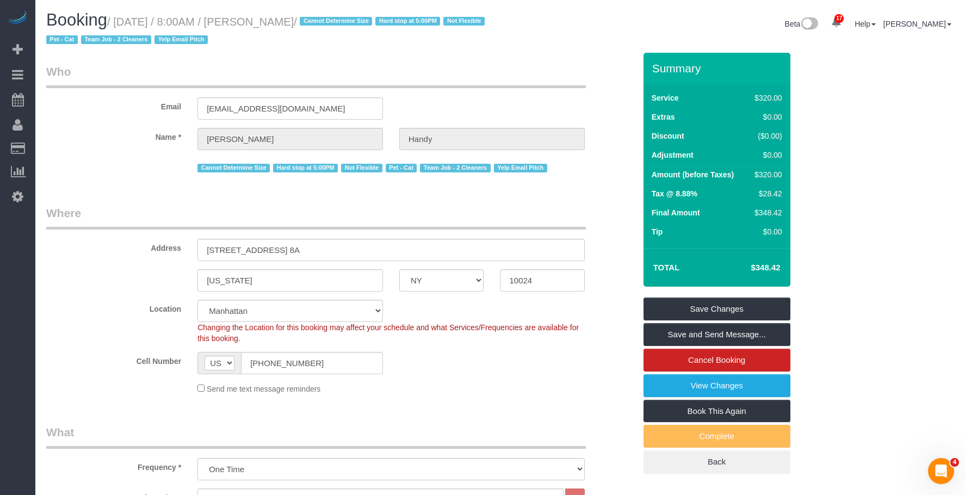
drag, startPoint x: 274, startPoint y: 26, endPoint x: 337, endPoint y: 24, distance: 63.1
click at [337, 24] on small "/ [DATE] / 8:00AM / [PERSON_NAME] / Cannot Determine Size Hard stop at 5:00PM N…" at bounding box center [267, 31] width 442 height 30
copy small "Bruce Handy"
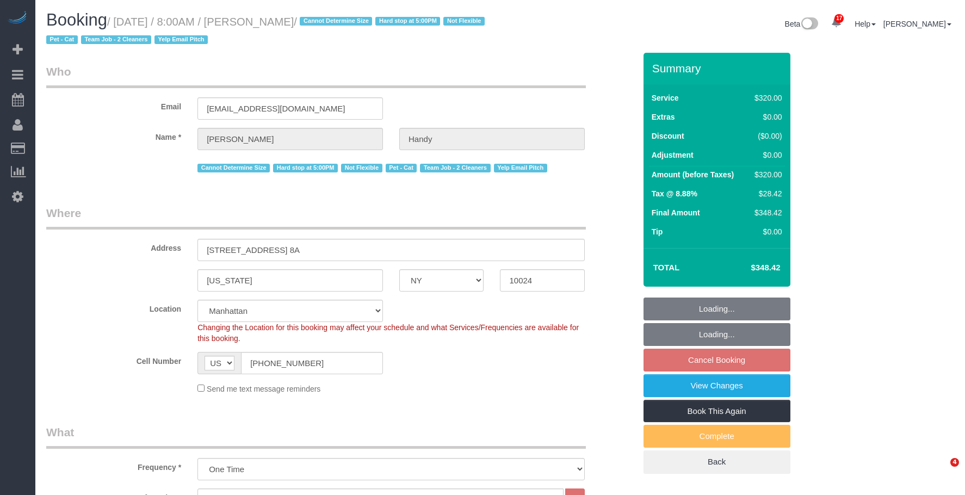
select select "NY"
select select "240"
select select "spot1"
select select "number:60"
select select "number:74"
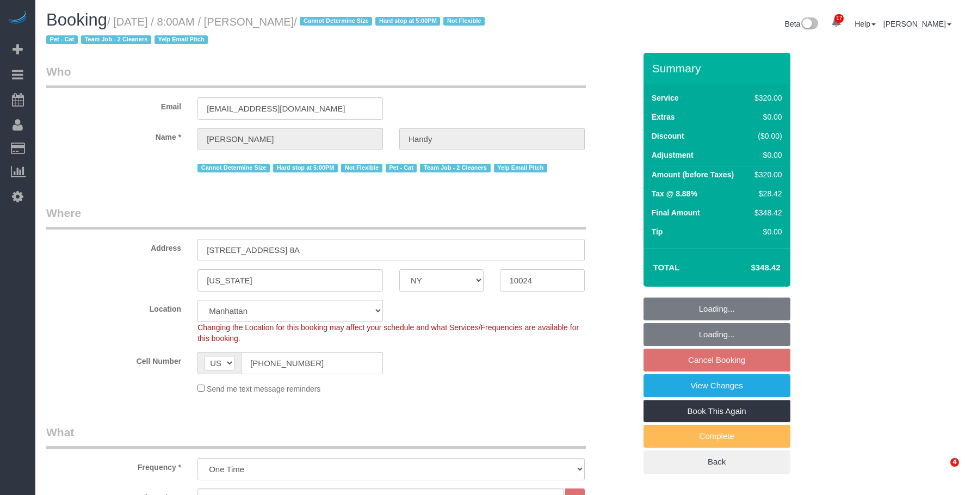
select select "number:14"
select select "number:5"
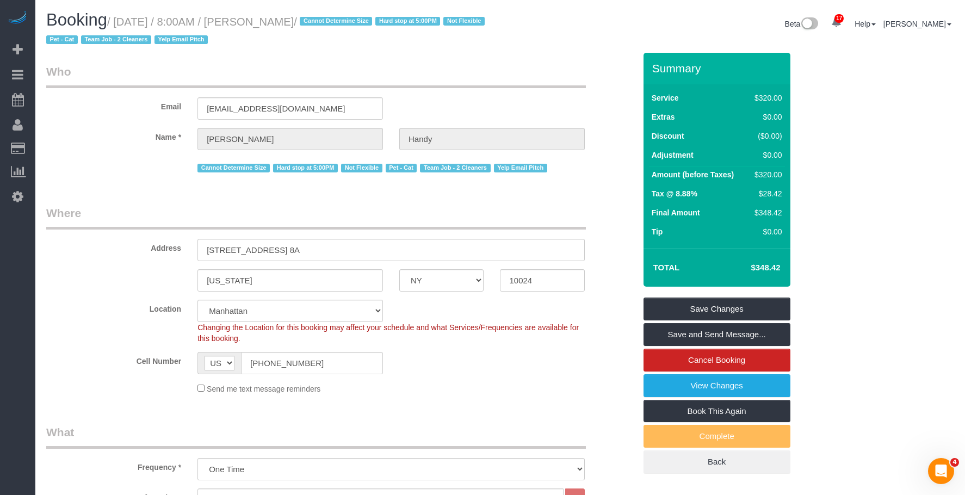
drag, startPoint x: 118, startPoint y: 21, endPoint x: 337, endPoint y: 23, distance: 219.2
click at [337, 23] on small "/ September 14, 2025 / 8:00AM / Bruce Handy / Cannot Determine Size Hard stop a…" at bounding box center [267, 31] width 442 height 30
copy small "September 14, 2025 / 8:00AM / Bruce Handy"
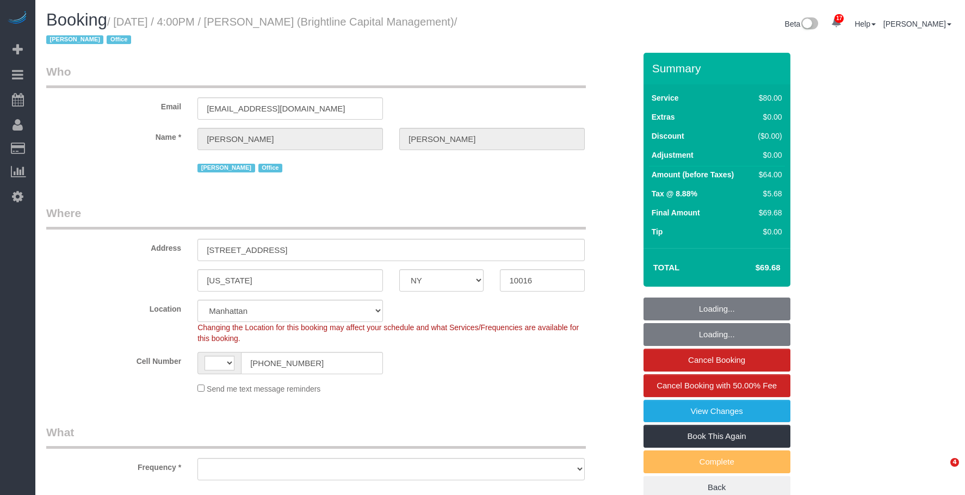
select select "NY"
select select "string:[GEOGRAPHIC_DATA]"
select select "object:940"
select select "string:stripe-pm_1QrNtx4VGloSiKo7JRyNQS5o"
select select "spot1"
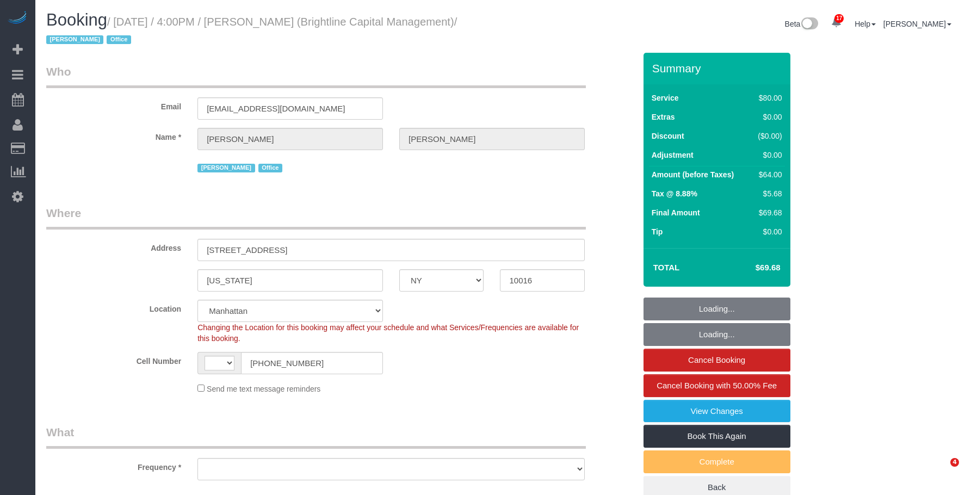
select select "number:89"
select select "number:90"
select select "number:15"
select select "number:7"
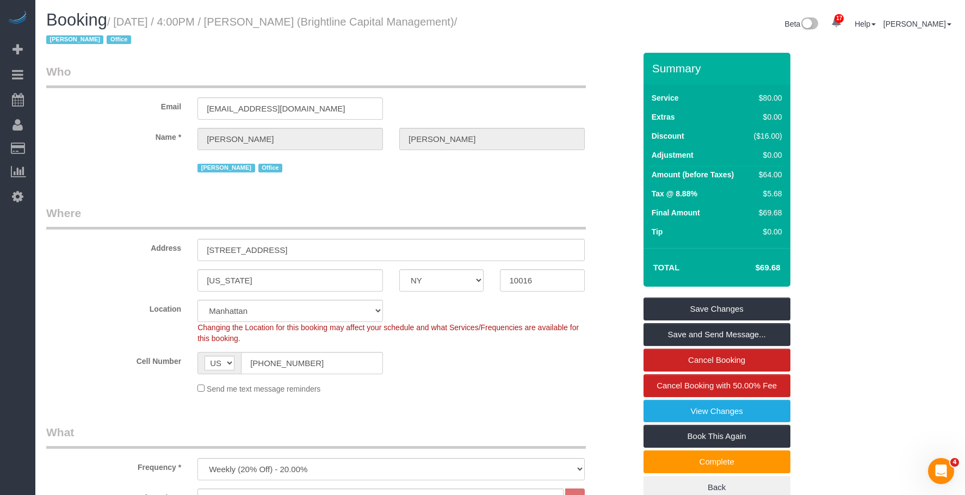
drag, startPoint x: 354, startPoint y: 24, endPoint x: 131, endPoint y: 41, distance: 224.2
click at [113, 42] on small "/ [DATE] / 4:00PM / [PERSON_NAME] (Brightline Capital Management) / [PERSON_NAM…" at bounding box center [251, 31] width 411 height 30
copy small "Brightline Capital Management)"
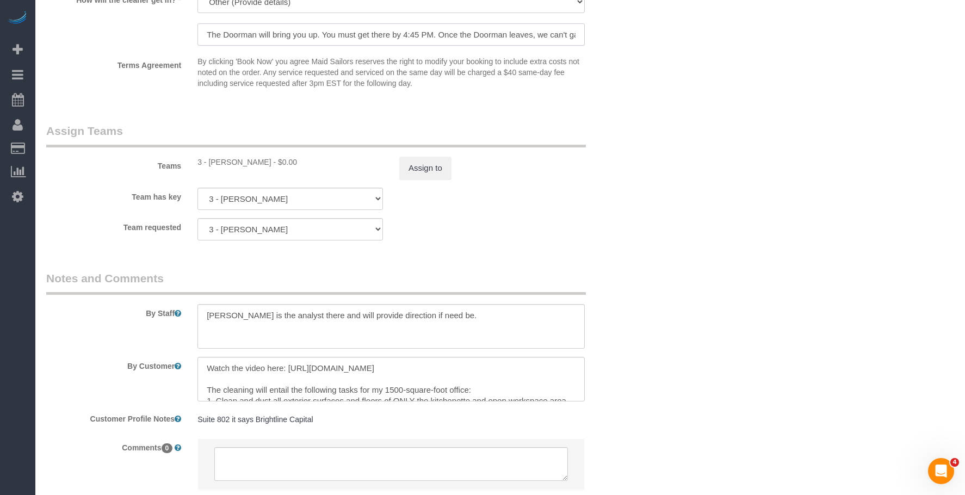
scroll to position [0, 31]
drag, startPoint x: 206, startPoint y: 35, endPoint x: 836, endPoint y: 88, distance: 632.9
click at [489, 246] on fieldset "Assign Teams Teams 3 - [PERSON_NAME] - $0.00 Assign to Team has key 3 - [PERSON…" at bounding box center [340, 186] width 589 height 126
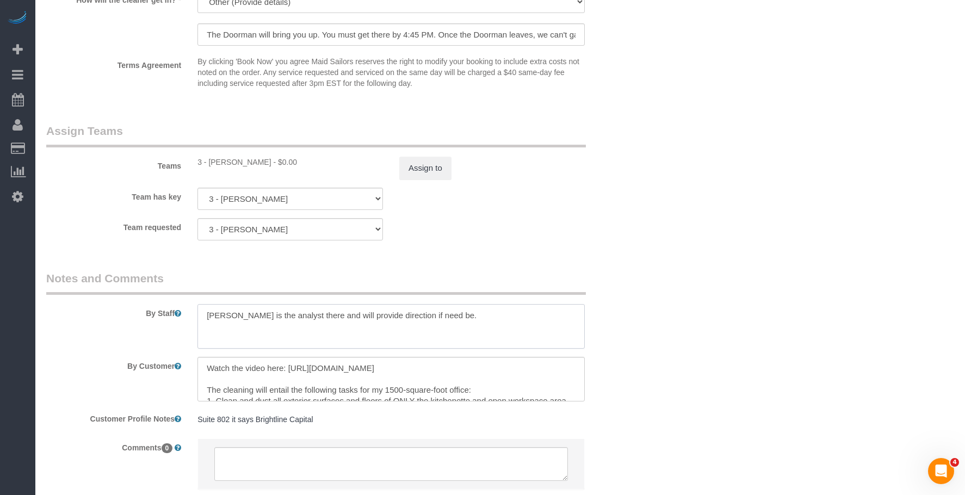
drag, startPoint x: 208, startPoint y: 315, endPoint x: 275, endPoint y: 313, distance: 67.4
click at [275, 313] on textarea at bounding box center [390, 326] width 387 height 45
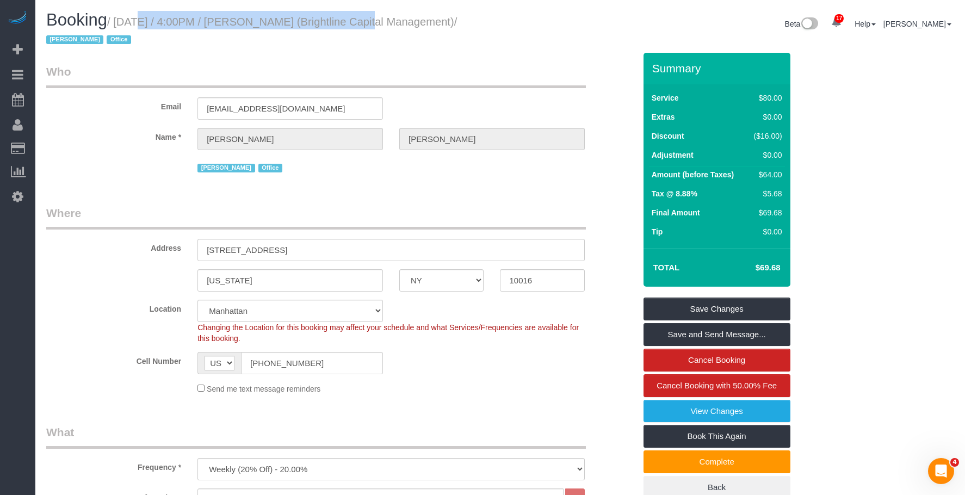
drag, startPoint x: 119, startPoint y: 21, endPoint x: 345, endPoint y: 23, distance: 225.7
click at [345, 23] on small "/ September 12, 2025 / 4:00PM / Natalie Steiner (Brightline Capital Management)…" at bounding box center [251, 31] width 411 height 30
copy small "September 12, 2025 / 4:00PM / Natalie Steiner"
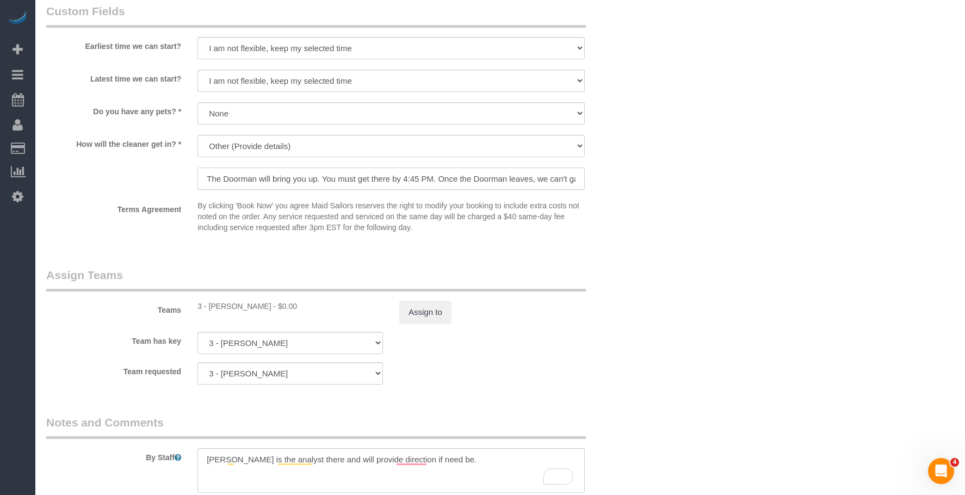
scroll to position [0, 31]
drag, startPoint x: 202, startPoint y: 180, endPoint x: 740, endPoint y: 201, distance: 538.7
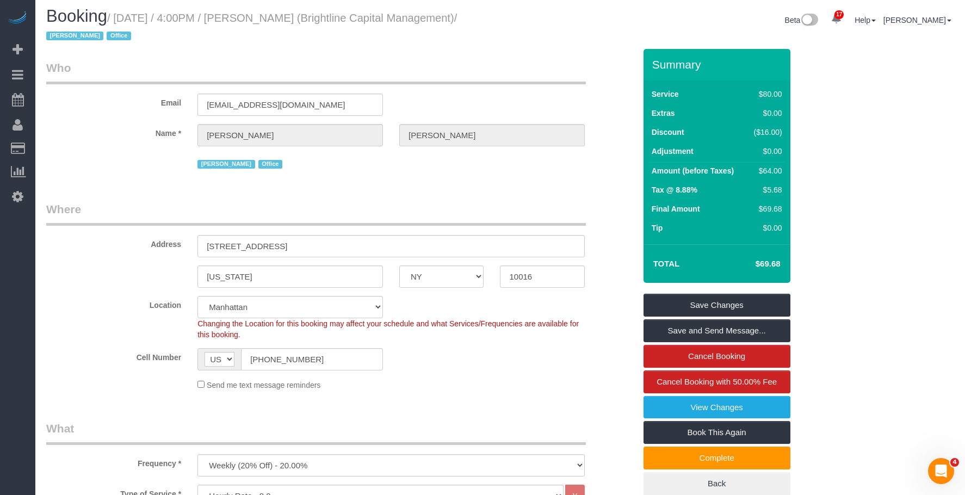
scroll to position [0, 0]
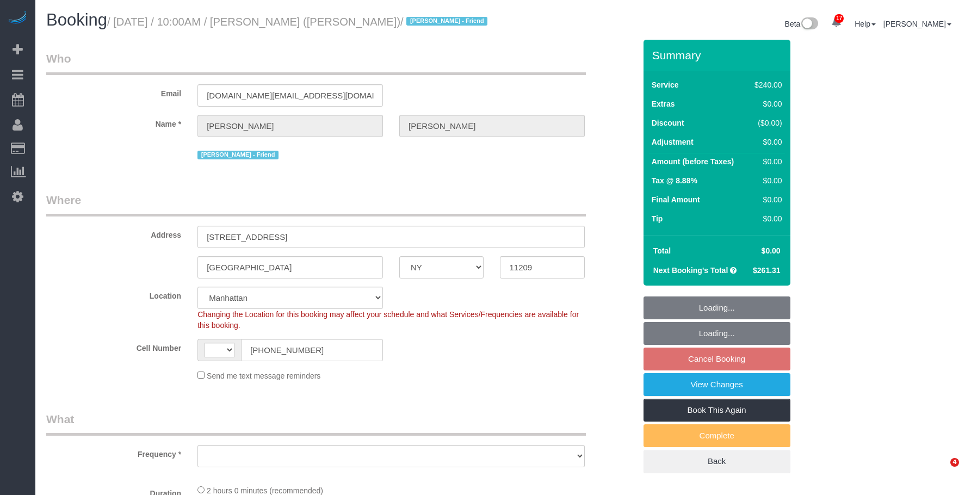
select select "NY"
select select "number:89"
select select "number:90"
select select "number:13"
select select "number:7"
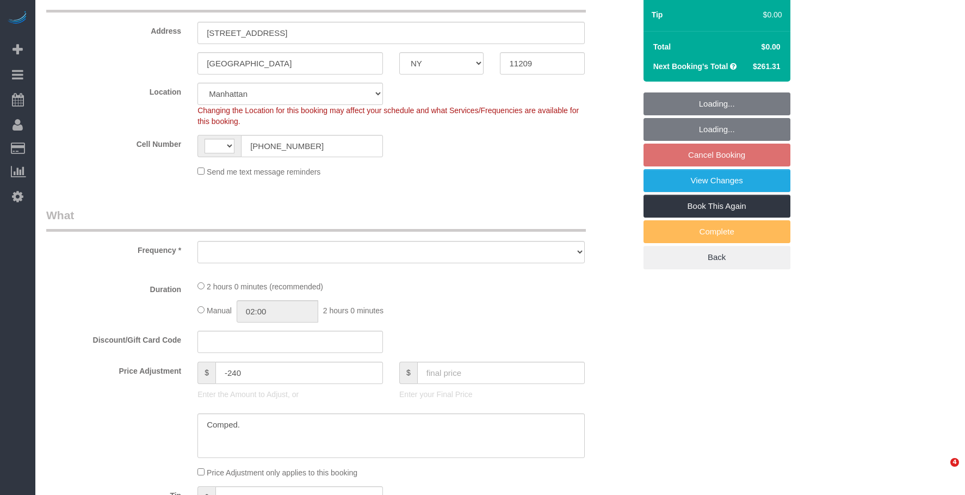
select select "string:US"
select select "object:1070"
select select "string:stripe-pm_1QUXjS4VGloSiKo7gLo9flBQ"
select select "2"
select select "120"
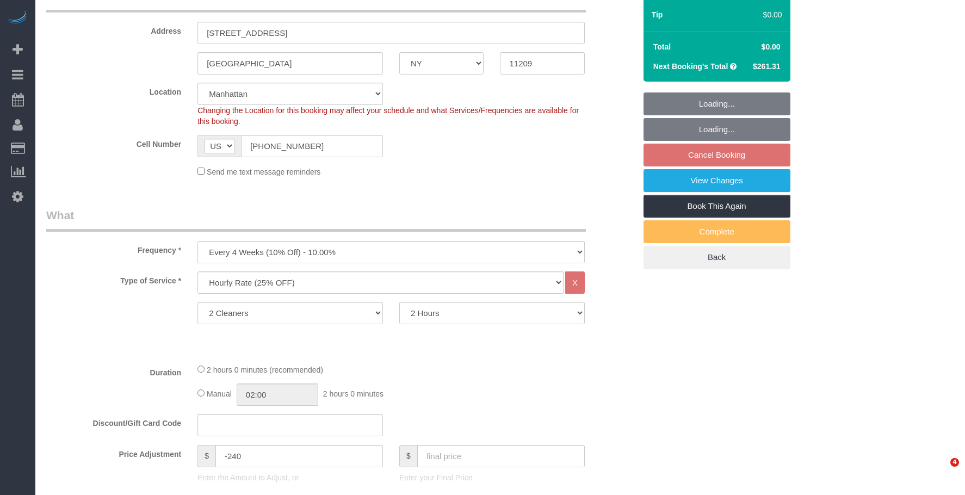
select select "spot3"
select select "object:1079"
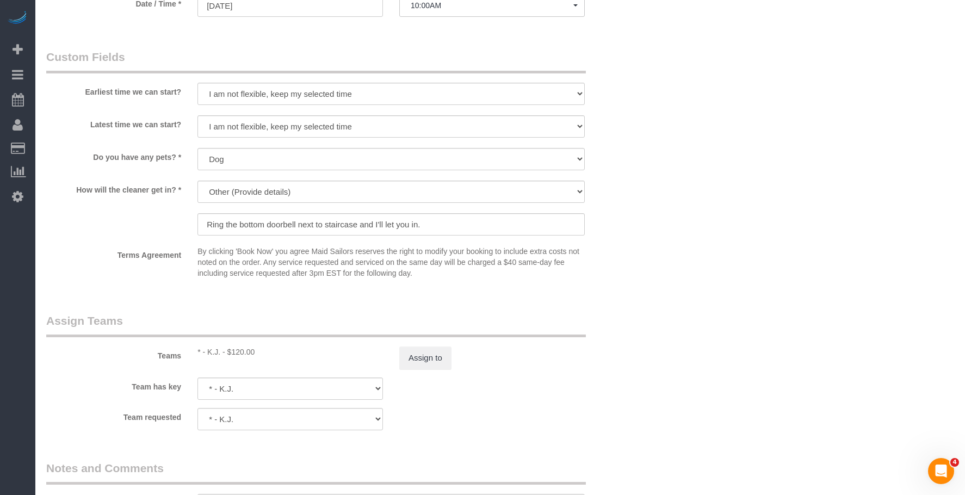
scroll to position [938, 0]
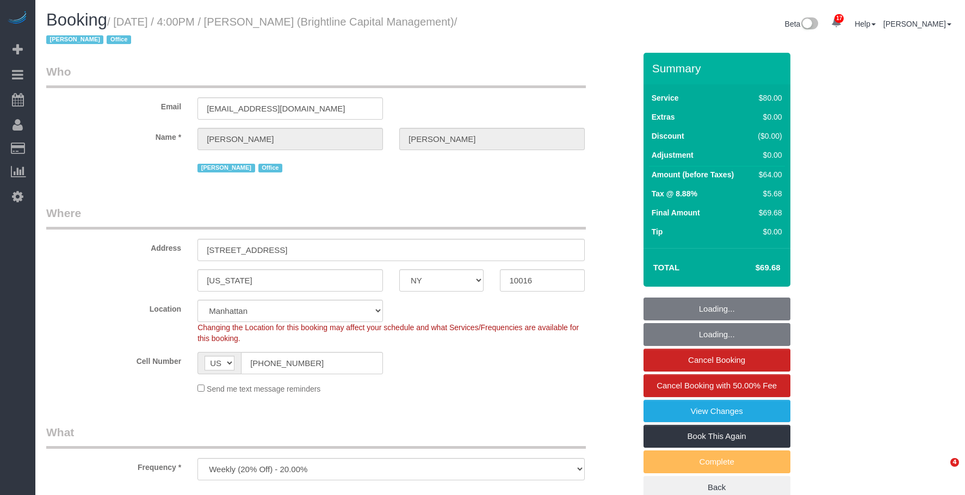
select select "NY"
select select "number:89"
select select "number:90"
select select "number:15"
select select "number:7"
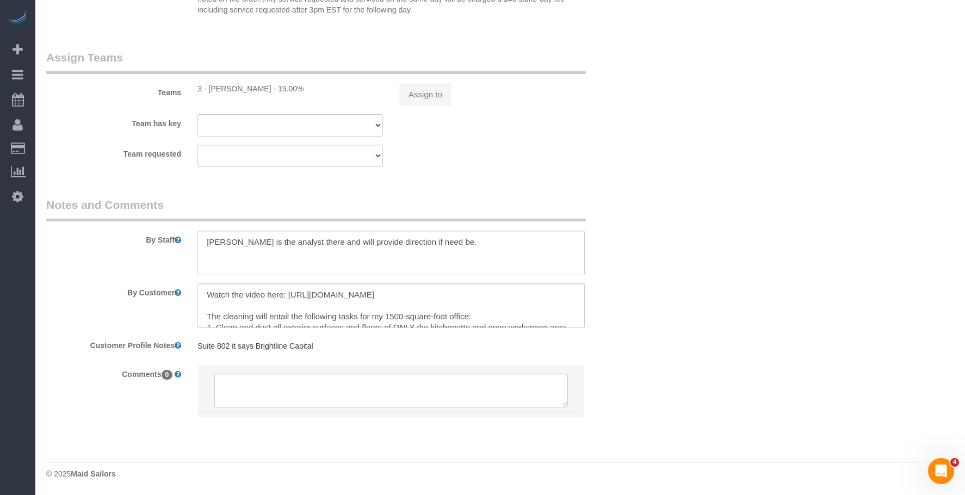
select select "spot1"
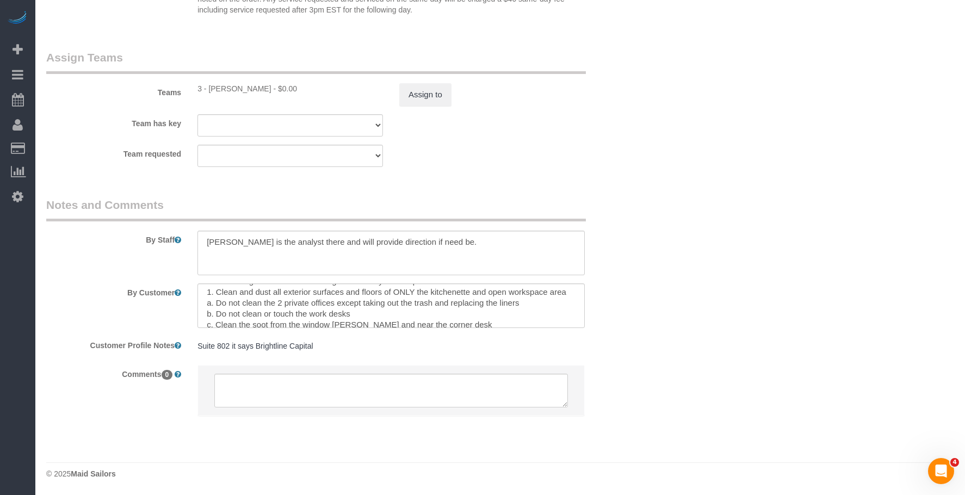
scroll to position [54, 0]
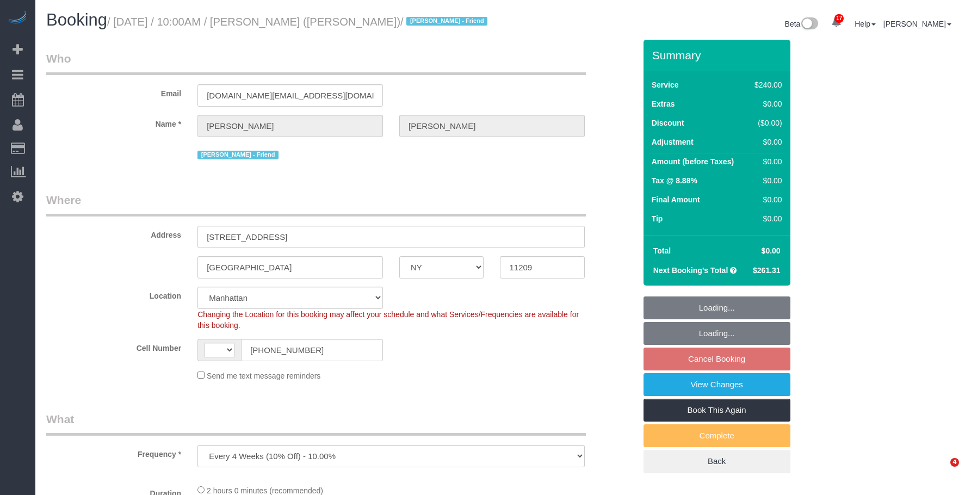
select select "NY"
select select "string:stripe-pm_1QUXjS4VGloSiKo7gLo9flBQ"
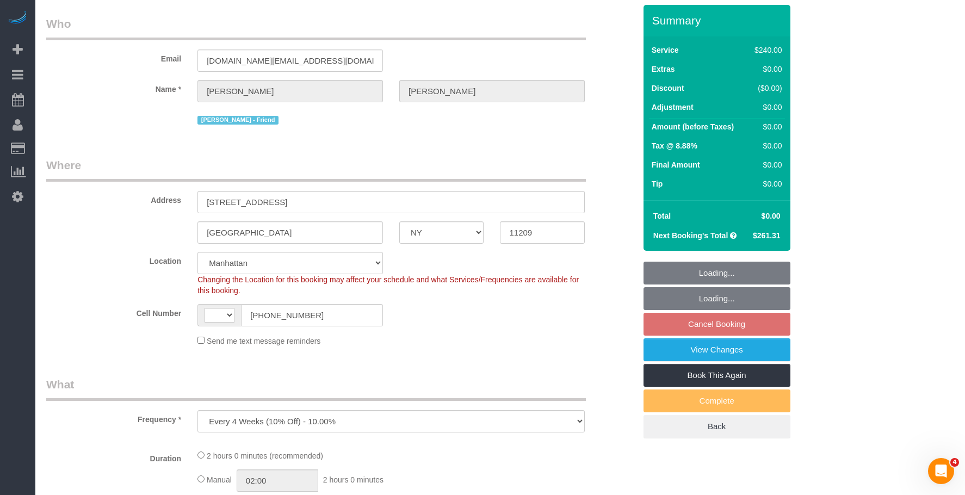
select select "object:686"
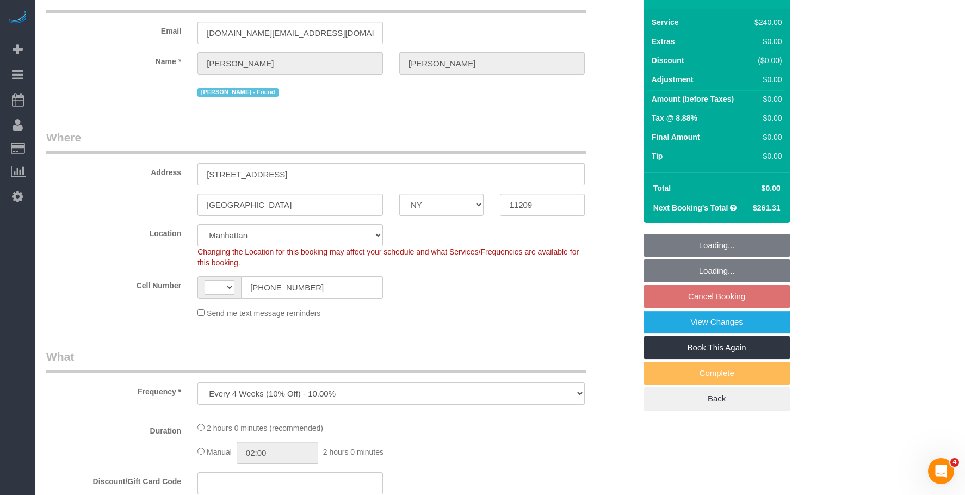
select select "string:[GEOGRAPHIC_DATA]"
select select "2"
select select "120"
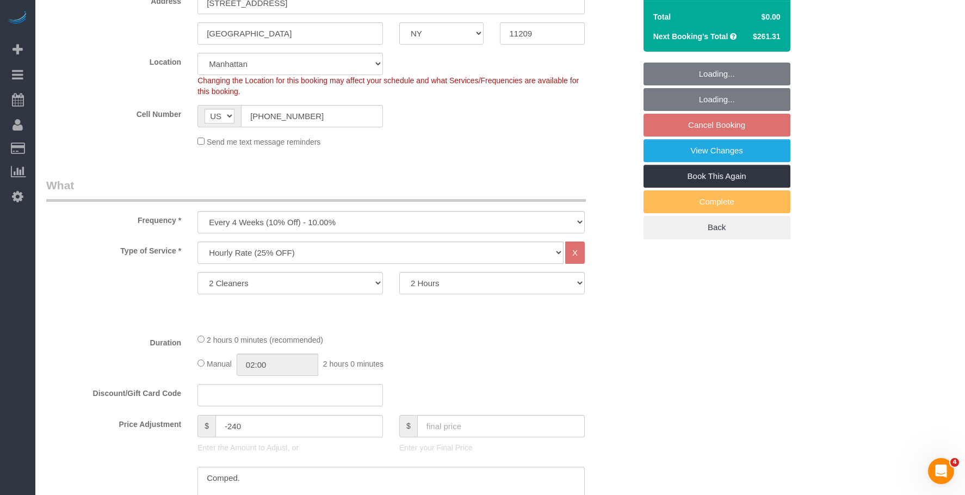
select select "spot3"
select select "number:89"
select select "number:90"
select select "number:13"
select select "number:7"
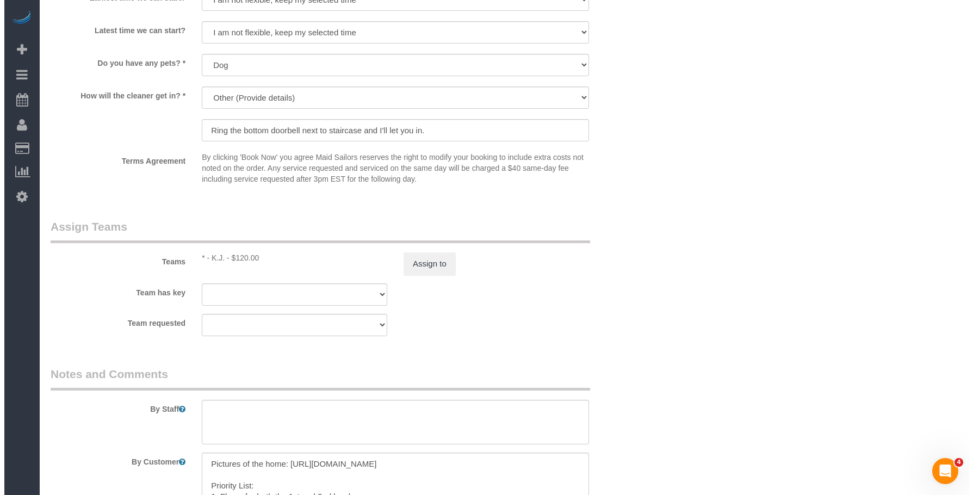
scroll to position [1142, 0]
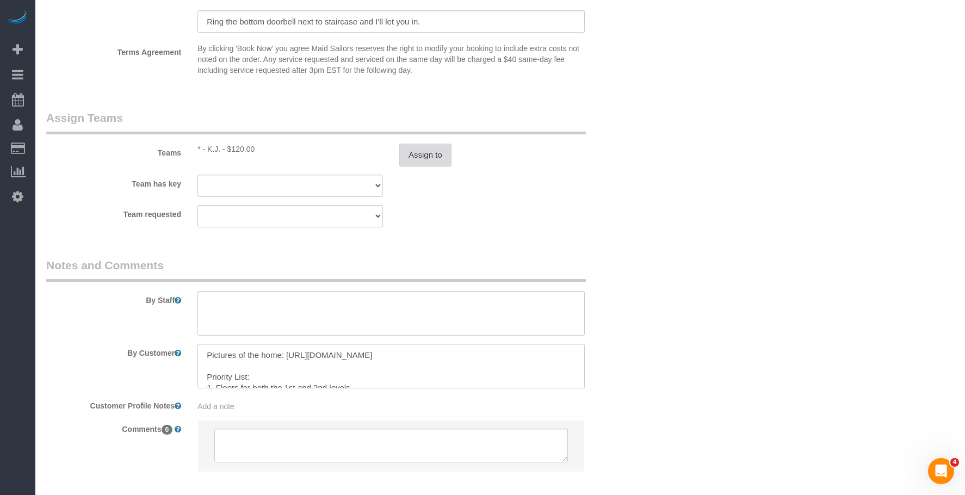
click at [436, 166] on button "Assign to" at bounding box center [425, 155] width 52 height 23
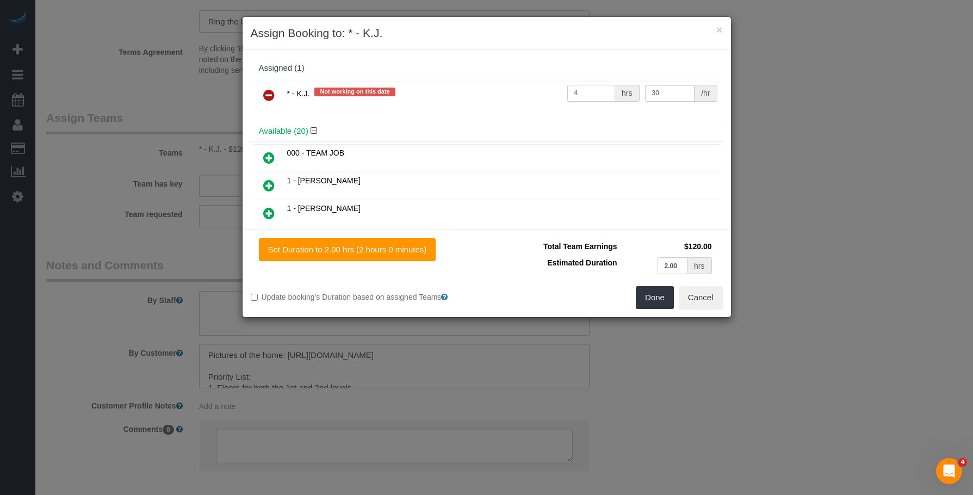
drag, startPoint x: 585, startPoint y: 90, endPoint x: 514, endPoint y: 87, distance: 71.3
click at [512, 86] on tr "* - K.J. Not working on this date 4 hrs 30 /hr" at bounding box center [486, 96] width 467 height 28
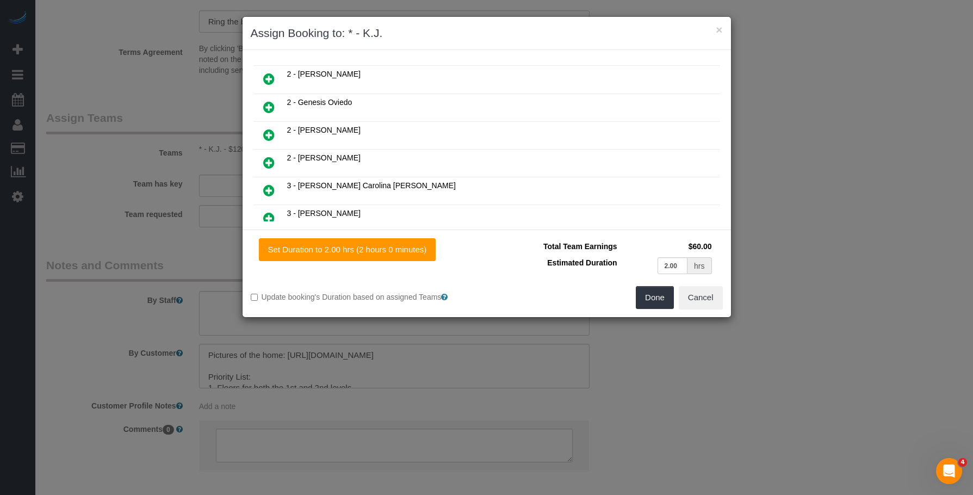
scroll to position [326, 0]
type input "2"
click at [270, 105] on icon at bounding box center [268, 109] width 11 height 13
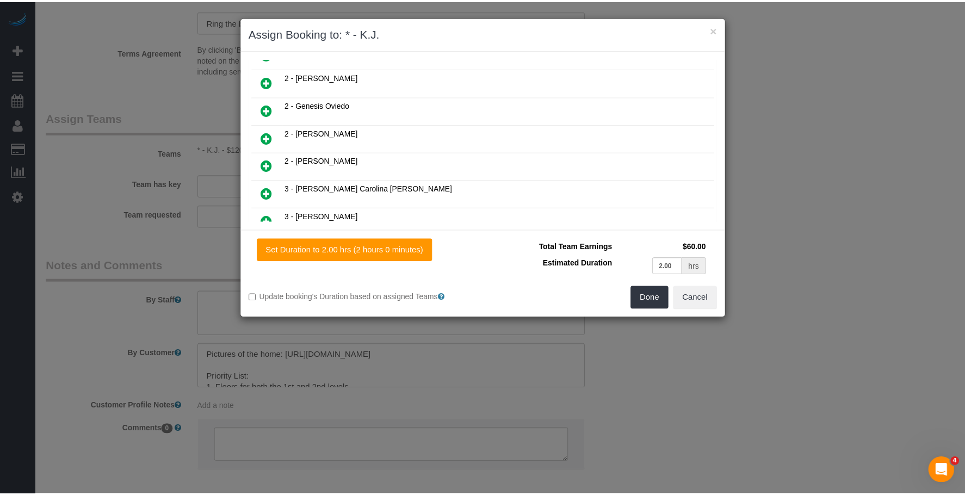
scroll to position [354, 0]
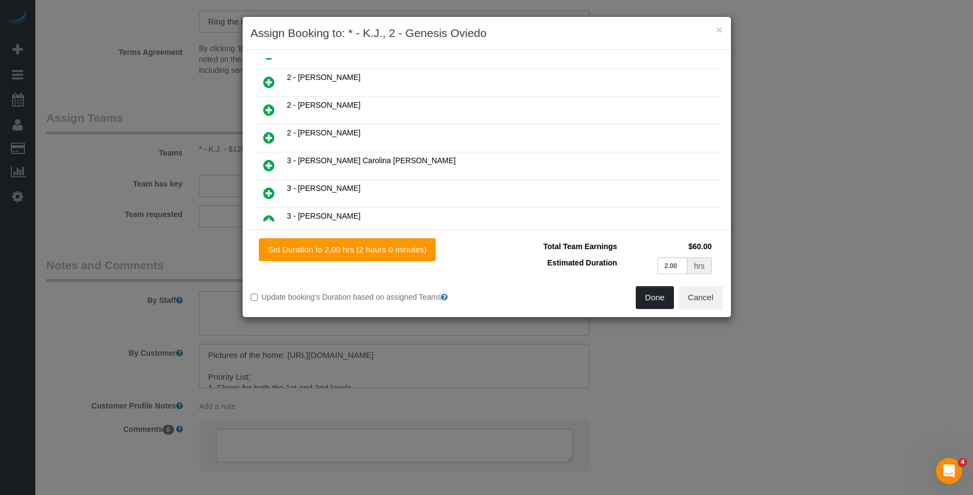
click at [643, 292] on button "Done" at bounding box center [655, 297] width 38 height 23
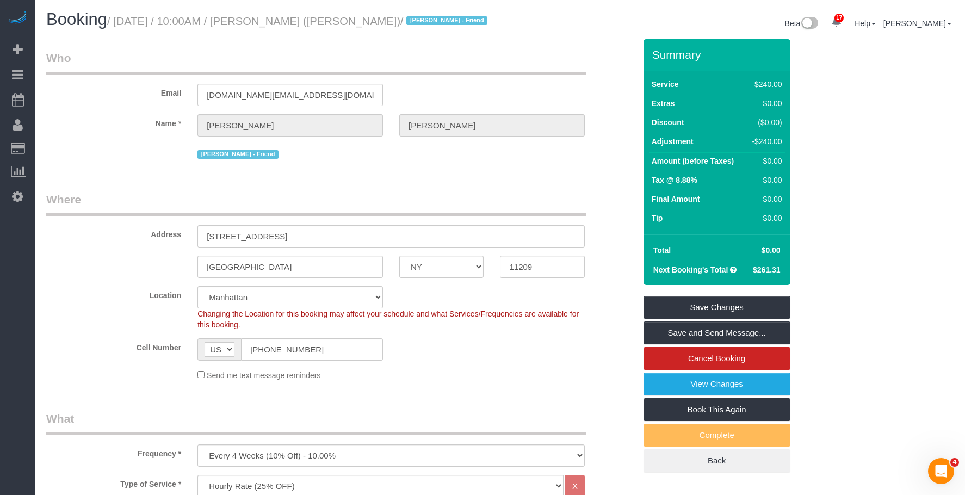
scroll to position [0, 0]
drag, startPoint x: 717, startPoint y: 320, endPoint x: 688, endPoint y: 303, distance: 33.2
click at [717, 319] on link "Save Changes" at bounding box center [716, 307] width 147 height 23
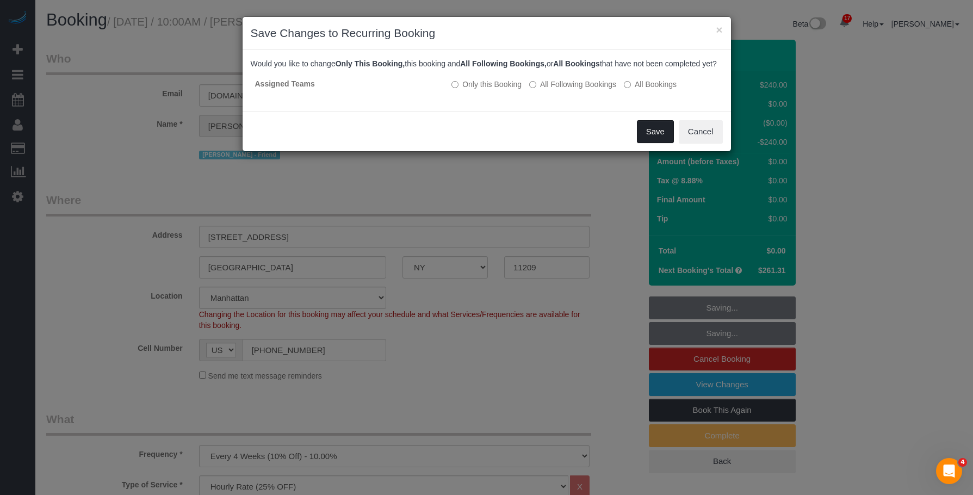
click at [657, 143] on button "Save" at bounding box center [655, 131] width 37 height 23
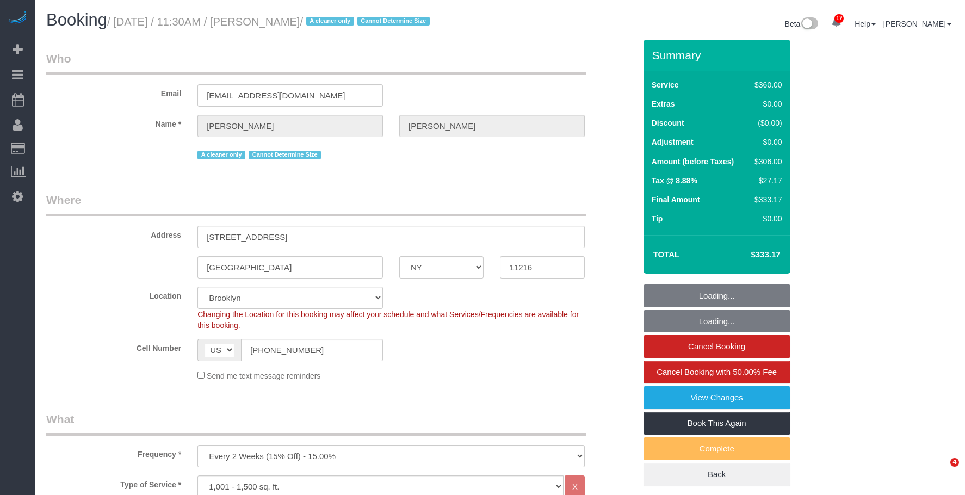
select select "NY"
select select "270"
select select "number:89"
select select "number:90"
select select "number:15"
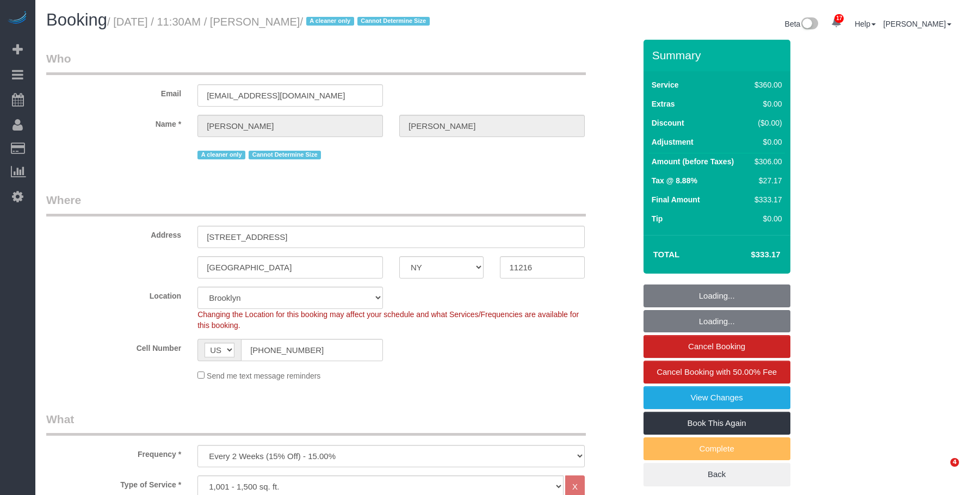
select select "number:5"
select select "object:1030"
drag, startPoint x: 206, startPoint y: 18, endPoint x: 355, endPoint y: 21, distance: 149.0
click at [355, 21] on small "/ September 12, 2025 / 11:30AM / Isabelle Simone / A cleaner only Cannot Determ…" at bounding box center [270, 22] width 326 height 12
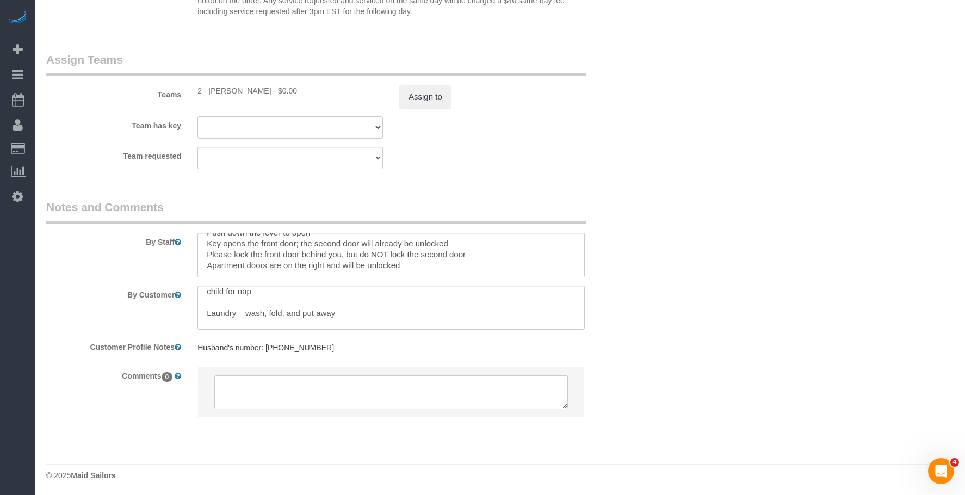
scroll to position [260, 0]
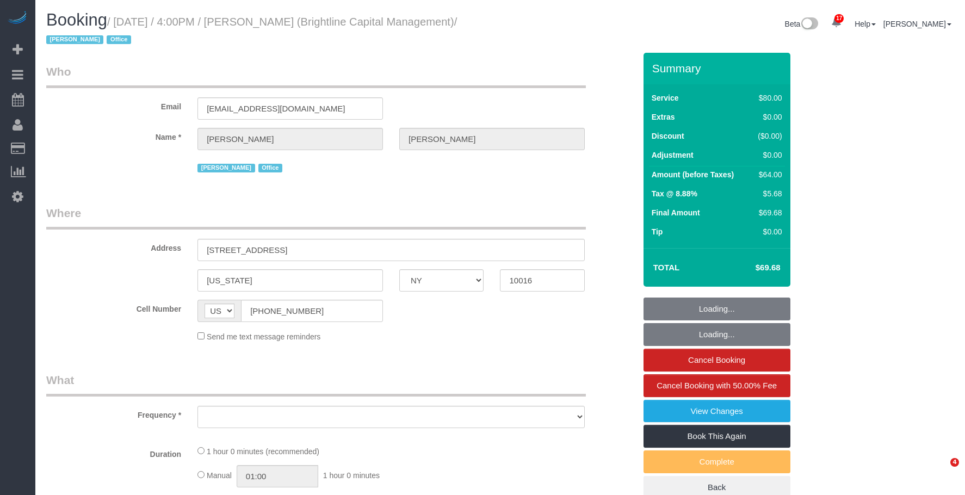
select select "NY"
click at [345, 21] on small "/ [DATE] / 4:00PM / [PERSON_NAME] (Brightline Capital Management) / [PERSON_NAM…" at bounding box center [251, 31] width 411 height 30
select select "object:928"
select select "string:stripe-pm_1QrNtx4VGloSiKo7JRyNQS5o"
select select "spot1"
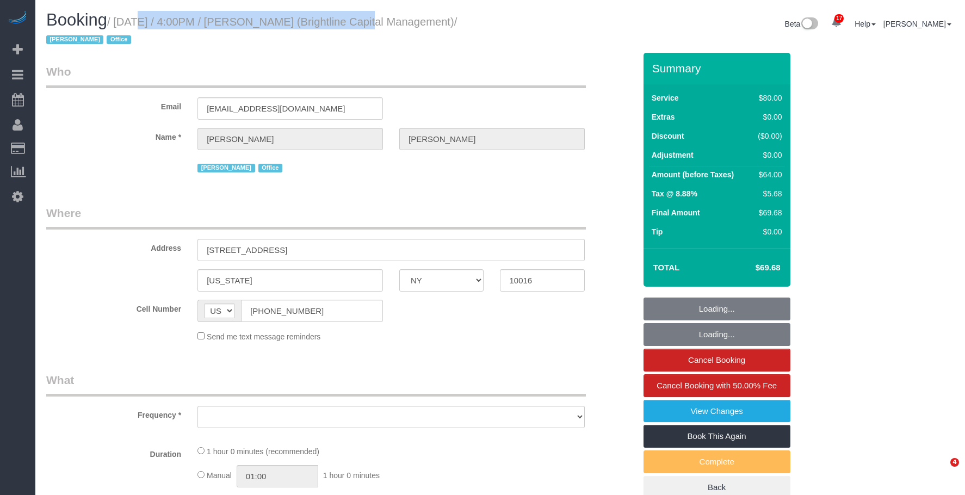
select select "number:89"
select select "number:90"
select select "number:15"
select select "number:7"
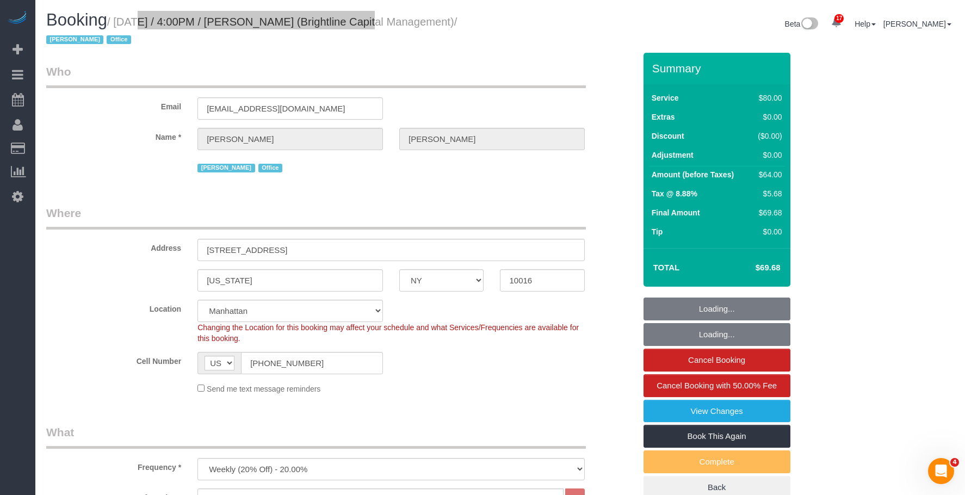
select select "object:1510"
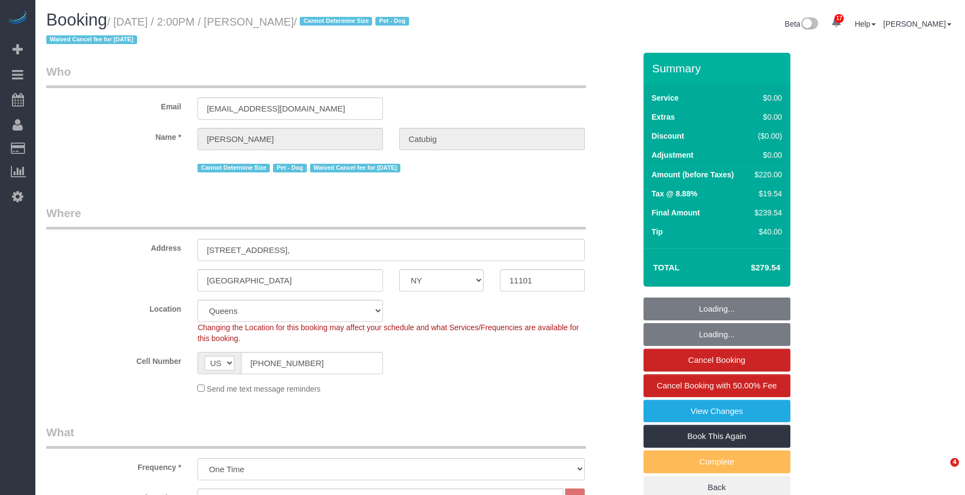
select select "NY"
select select "2"
select select "string:stripe-pm_1S5u3Z4VGloSiKo7KQf9ajG8"
select select "spot1"
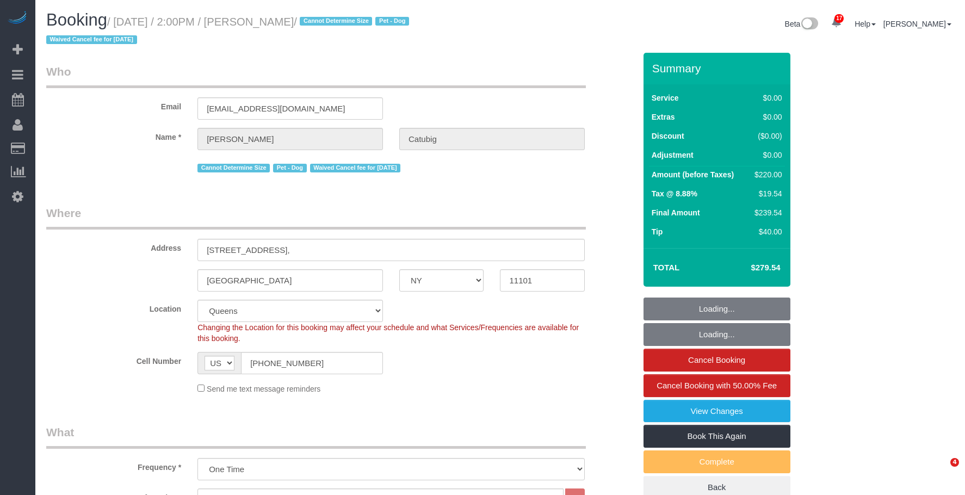
select select "number:56"
select select "number:79"
select select "number:13"
select select "number:6"
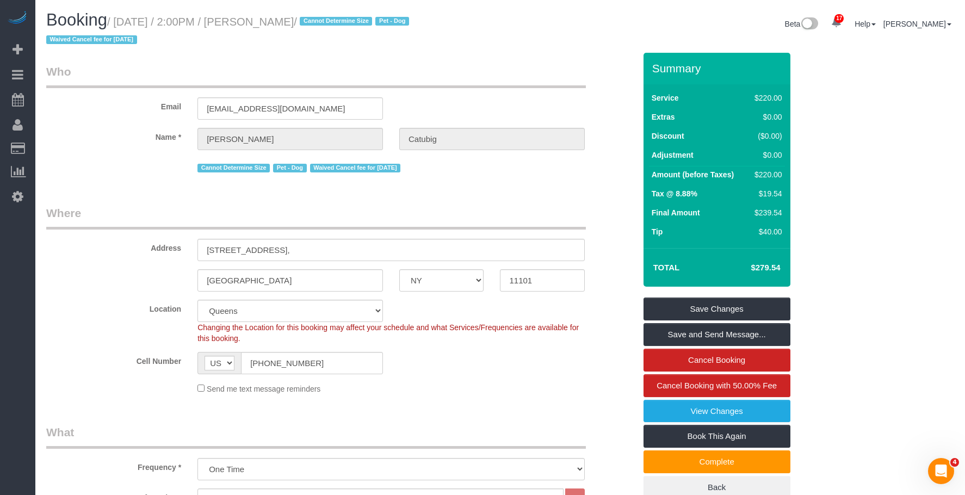
drag, startPoint x: 119, startPoint y: 20, endPoint x: 343, endPoint y: 16, distance: 224.1
click at [343, 16] on small "/ September 12, 2025 / 2:00PM / Katlyn Catubig / Cannot Determine Size Pet - Do…" at bounding box center [229, 31] width 366 height 30
copy small "September 12, 2025 / 2:00PM / Katlyn Catubig"
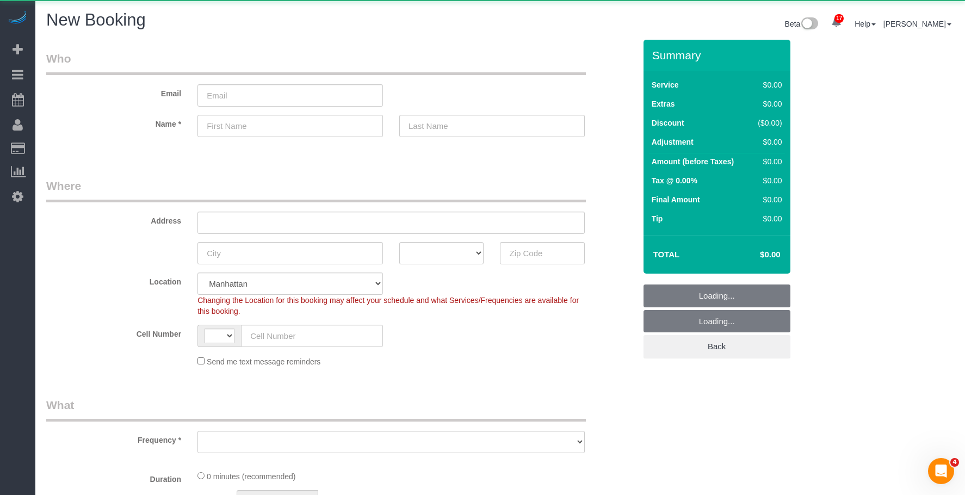
select select "string:[GEOGRAPHIC_DATA]"
select select "number:89"
select select "number:90"
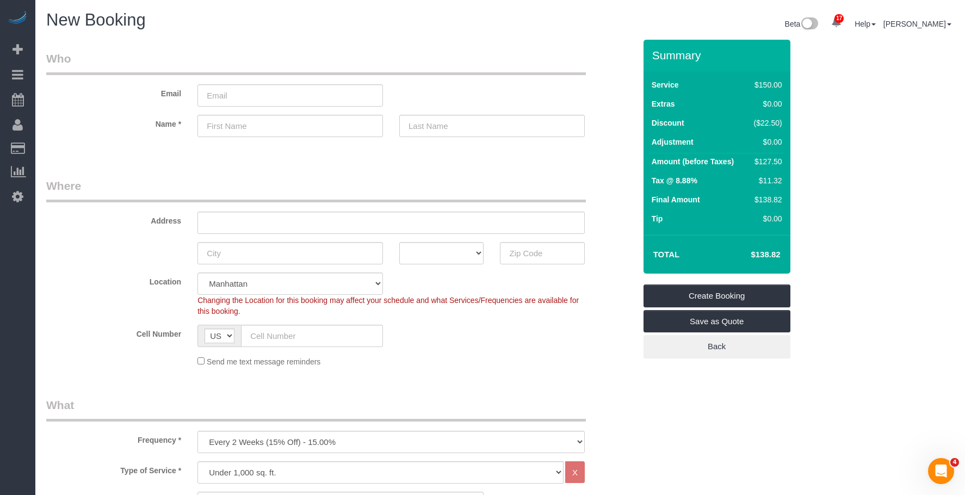
click at [473, 18] on h1 "New Booking" at bounding box center [269, 20] width 446 height 18
click at [315, 184] on legend "Where" at bounding box center [315, 190] width 539 height 24
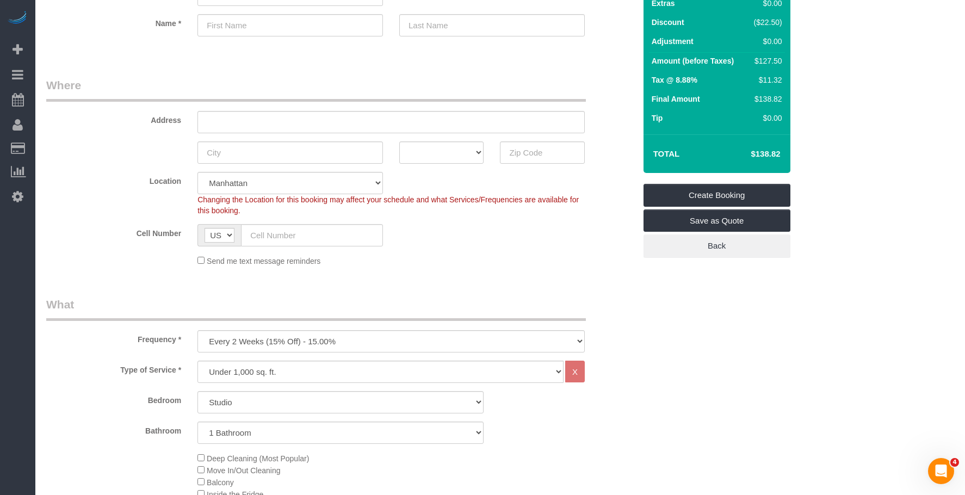
scroll to position [163, 0]
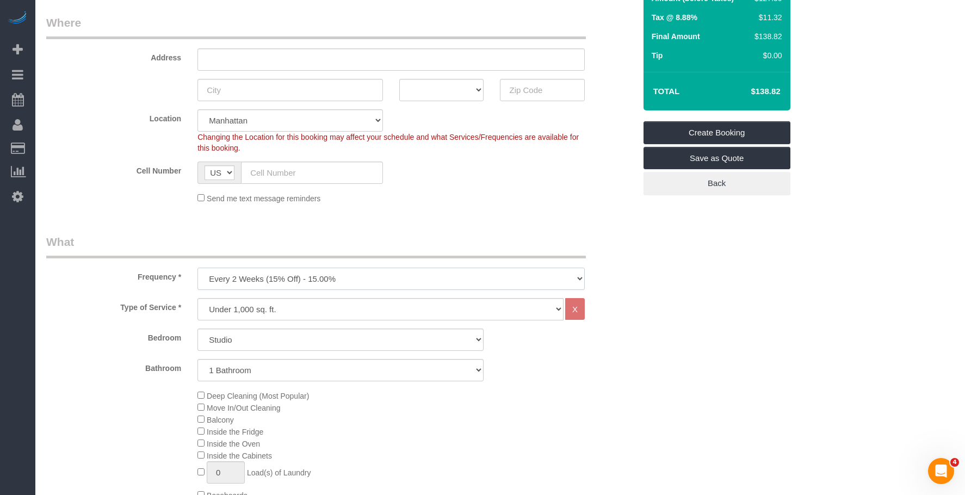
click at [356, 276] on select "One Time Weekly (20% Off) - 20.00% Every 2 Weeks (15% Off) - 15.00% Every 4 Wee…" at bounding box center [390, 279] width 387 height 22
select select "object:10040"
click at [197, 268] on select "One Time Weekly (20% Off) - 20.00% Every 2 Weeks (15% Off) - 15.00% Every 4 Wee…" at bounding box center [390, 279] width 387 height 22
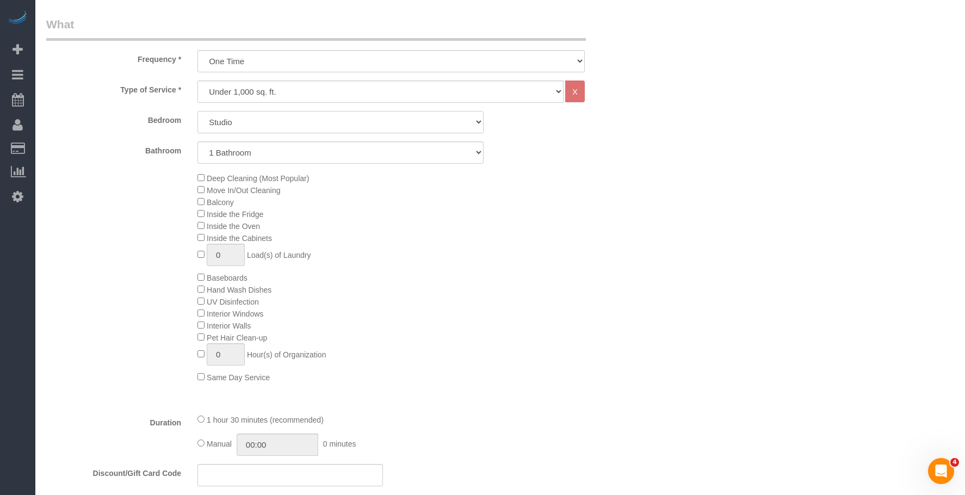
drag, startPoint x: 259, startPoint y: 126, endPoint x: 257, endPoint y: 132, distance: 6.4
click at [259, 126] on select "Studio 1 Bedroom 2 Bedrooms 3 Bedrooms" at bounding box center [340, 122] width 286 height 22
select select "1"
click at [197, 111] on select "Studio 1 Bedroom 2 Bedrooms 3 Bedrooms" at bounding box center [340, 122] width 286 height 22
click at [281, 154] on select "1 Bathroom 2 Bathrooms" at bounding box center [340, 152] width 286 height 22
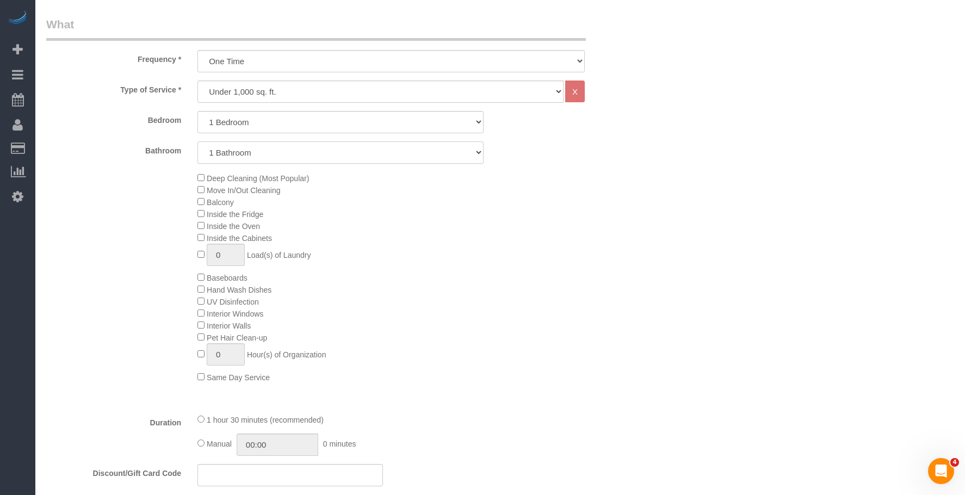
select select "2"
click at [197, 141] on select "1 Bathroom 2 Bathrooms" at bounding box center [340, 152] width 286 height 22
drag, startPoint x: 637, startPoint y: 218, endPoint x: 629, endPoint y: 218, distance: 8.2
click at [638, 218] on div "Deep Cleaning (Most Popular) Move In/Out Cleaning Balcony Inside the Fridge Ins…" at bounding box center [416, 277] width 454 height 211
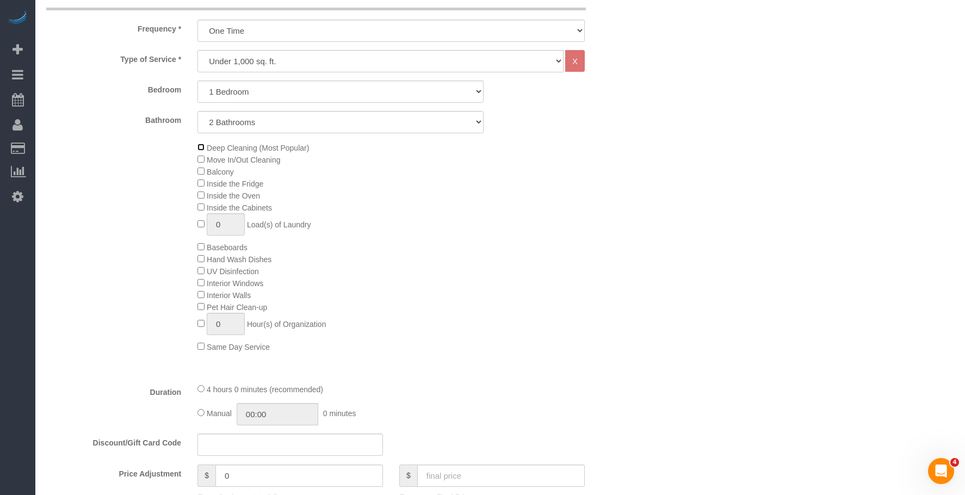
scroll to position [435, 0]
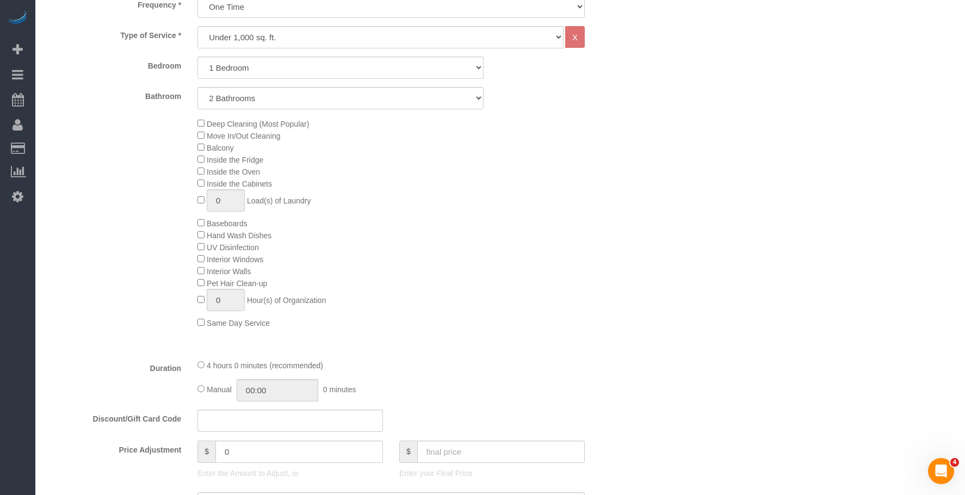
click at [742, 212] on div "Who Email Name * Where Address AK AL AR AZ CA CO CT DC DE [GEOGRAPHIC_DATA] [GE…" at bounding box center [500, 487] width 908 height 1765
drag, startPoint x: 392, startPoint y: 187, endPoint x: 338, endPoint y: 218, distance: 61.6
click at [392, 187] on div "Deep Cleaning (Most Popular) Move In/Out Cleaning Balcony Inside the Fridge Ins…" at bounding box center [416, 222] width 454 height 211
drag, startPoint x: 468, startPoint y: 276, endPoint x: 582, endPoint y: 61, distance: 243.3
click at [471, 270] on div "Deep Cleaning (Most Popular) Move In/Out Cleaning Balcony Inside the Fridge Ins…" at bounding box center [416, 222] width 454 height 211
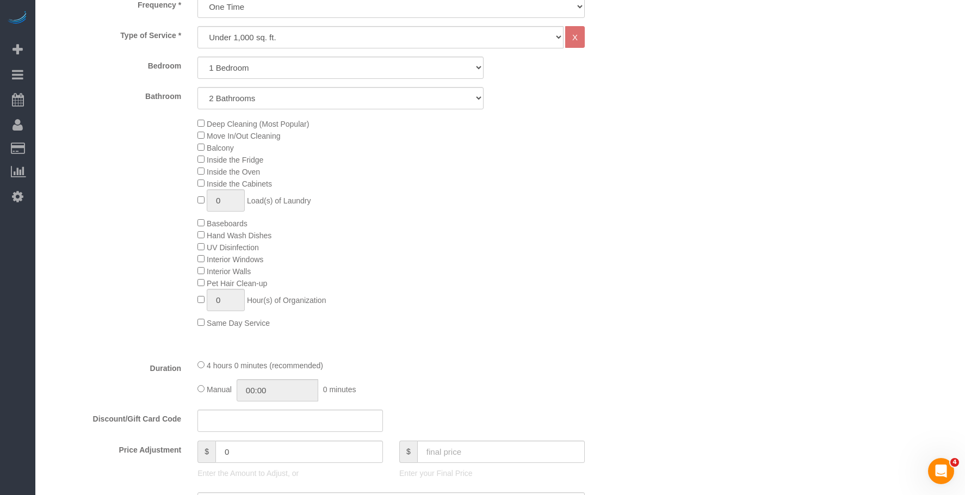
click at [471, 212] on div "Deep Cleaning (Most Popular) Move In/Out Cleaning Balcony Inside the Fridge Ins…" at bounding box center [416, 222] width 454 height 211
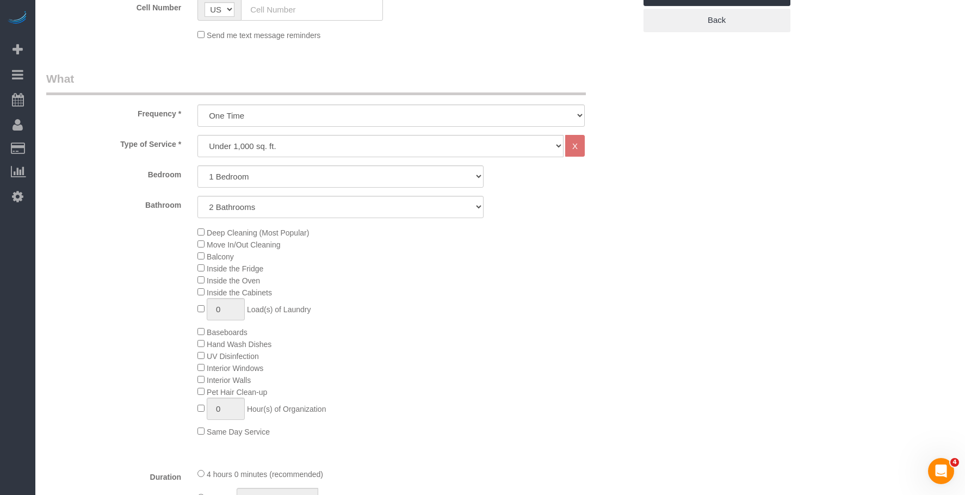
scroll to position [218, 0]
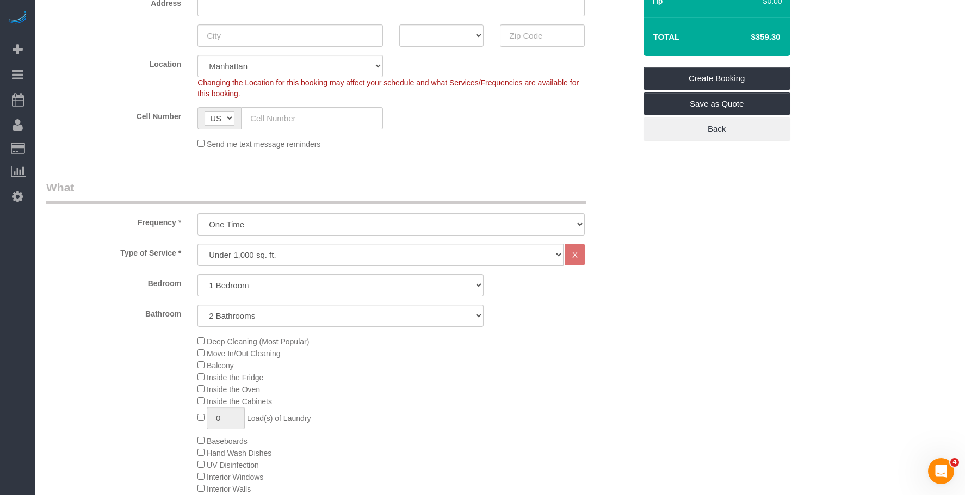
click at [519, 140] on div "Send me text message reminders" at bounding box center [390, 144] width 403 height 12
drag, startPoint x: 467, startPoint y: 151, endPoint x: 441, endPoint y: 158, distance: 26.4
click at [467, 151] on fieldset "Where Address AK AL AR AZ CA CO CT DC DE FL GA HI IA ID IL IN KS KY LA MA MD ME…" at bounding box center [340, 58] width 589 height 197
click at [505, 142] on div "Send me text message reminders" at bounding box center [390, 144] width 403 height 12
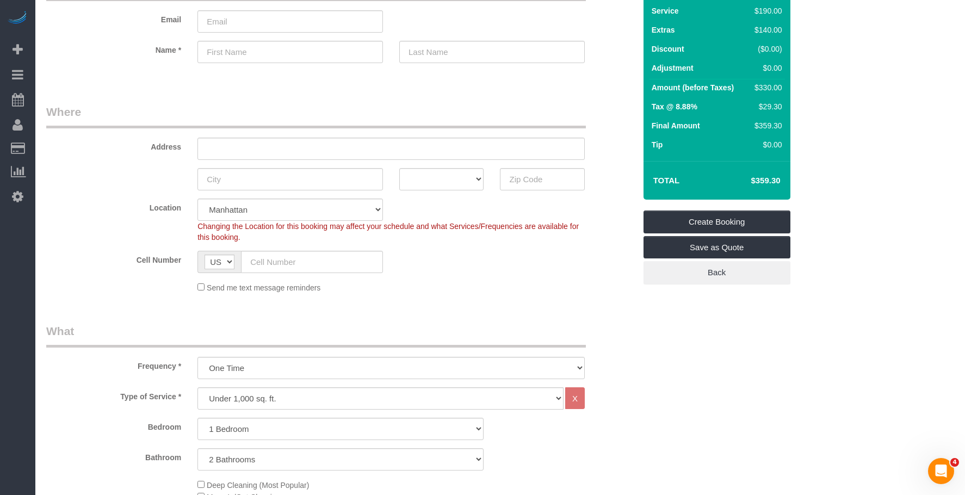
scroll to position [0, 0]
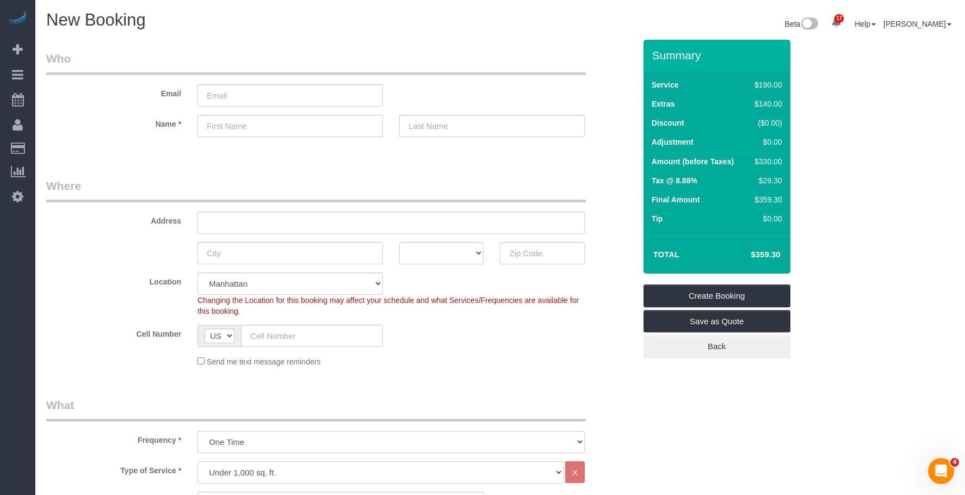
click at [225, 36] on div "New Booking Beta 17 Your Notifications You have 0 alerts × You have 7 to charge…" at bounding box center [500, 25] width 924 height 29
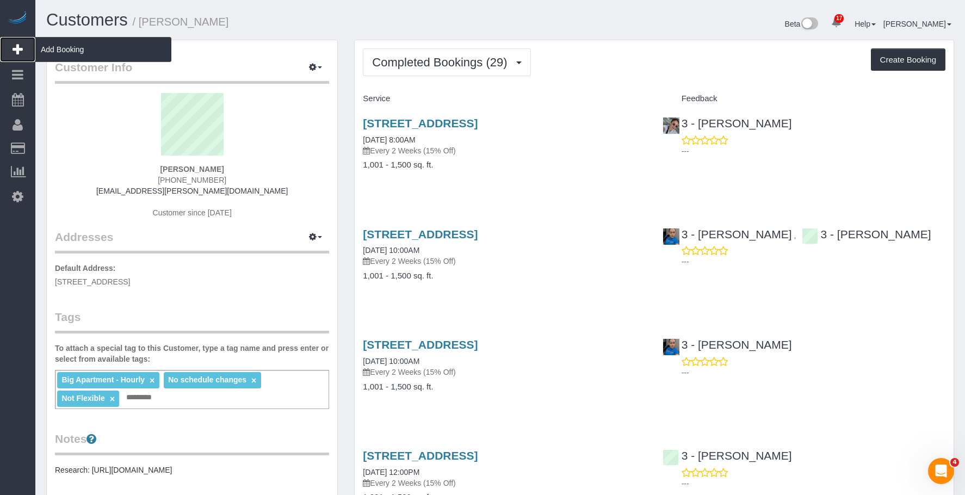
drag, startPoint x: 70, startPoint y: 53, endPoint x: 102, endPoint y: 60, distance: 33.3
click at [70, 53] on span "Add Booking" at bounding box center [103, 49] width 136 height 25
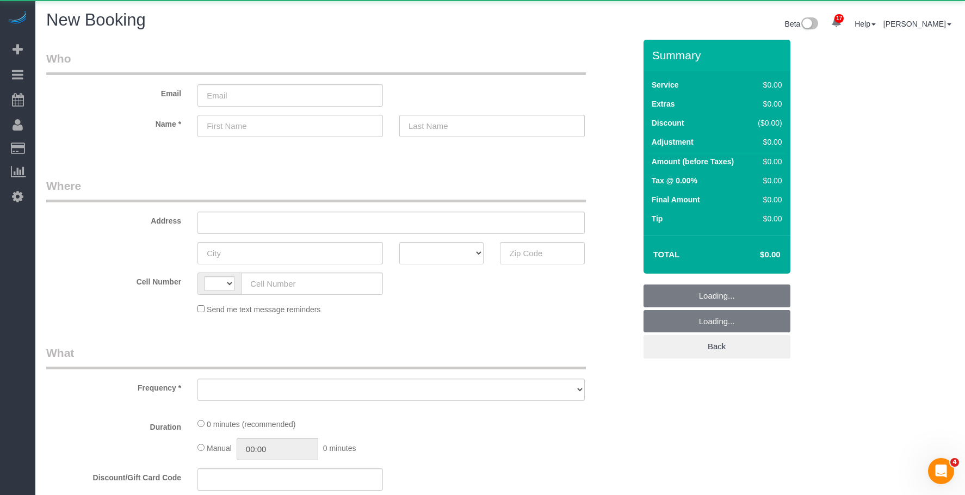
select select "string:[GEOGRAPHIC_DATA]"
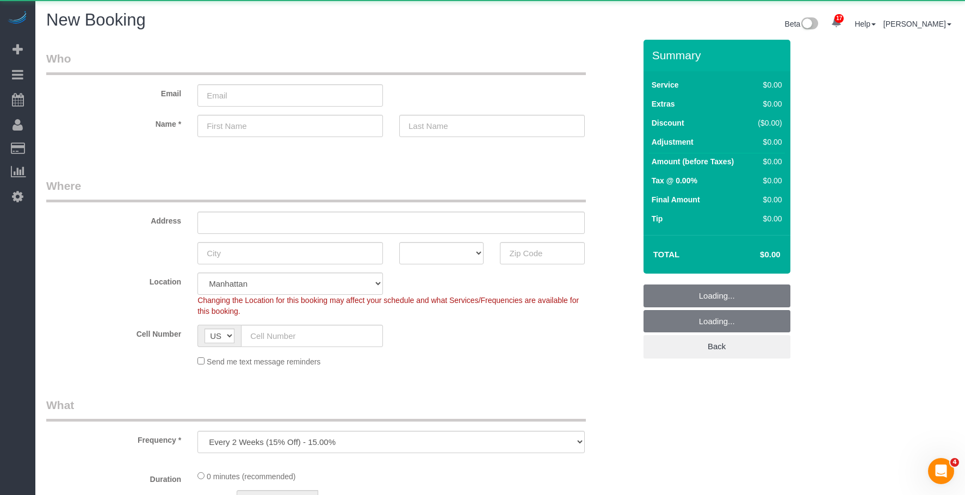
select select "object:1807"
select select "number:89"
select select "number:90"
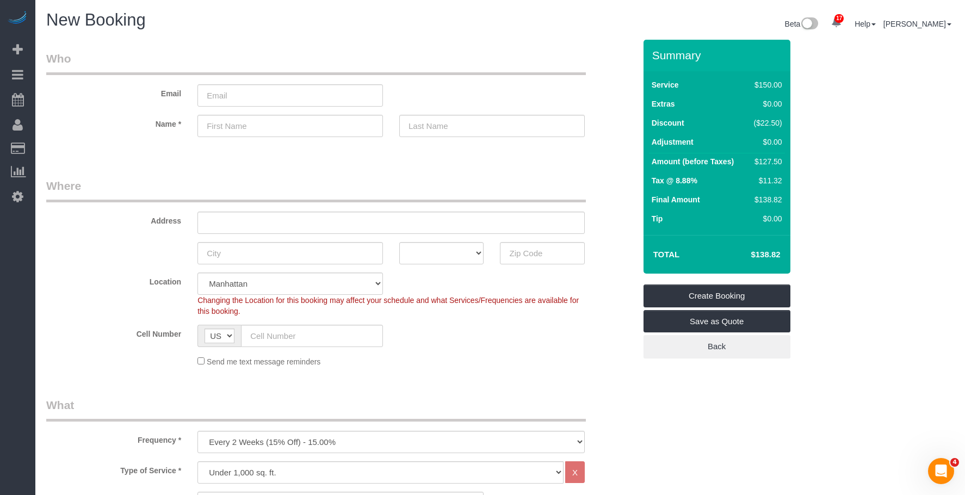
drag, startPoint x: 436, startPoint y: 50, endPoint x: 434, endPoint y: 17, distance: 32.6
click at [339, 186] on legend "Where" at bounding box center [315, 190] width 539 height 24
click at [395, 199] on legend "Where" at bounding box center [315, 190] width 539 height 24
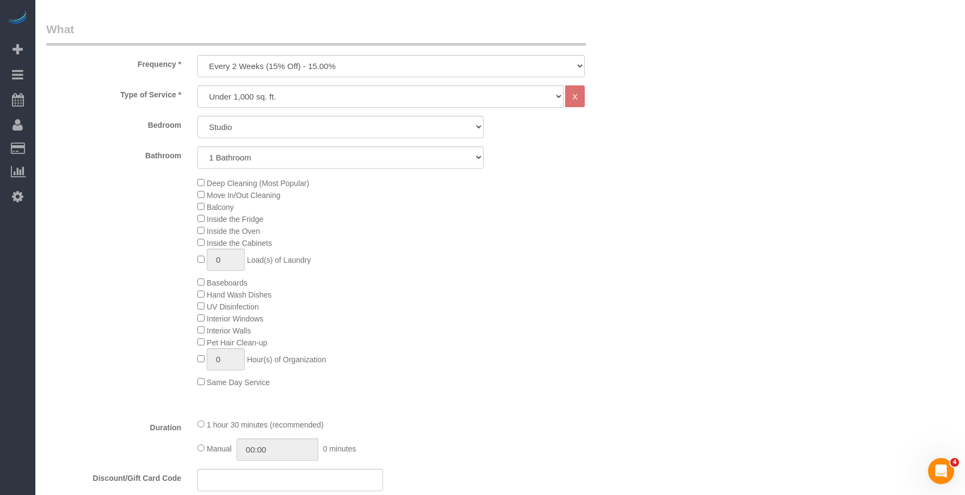
scroll to position [272, 0]
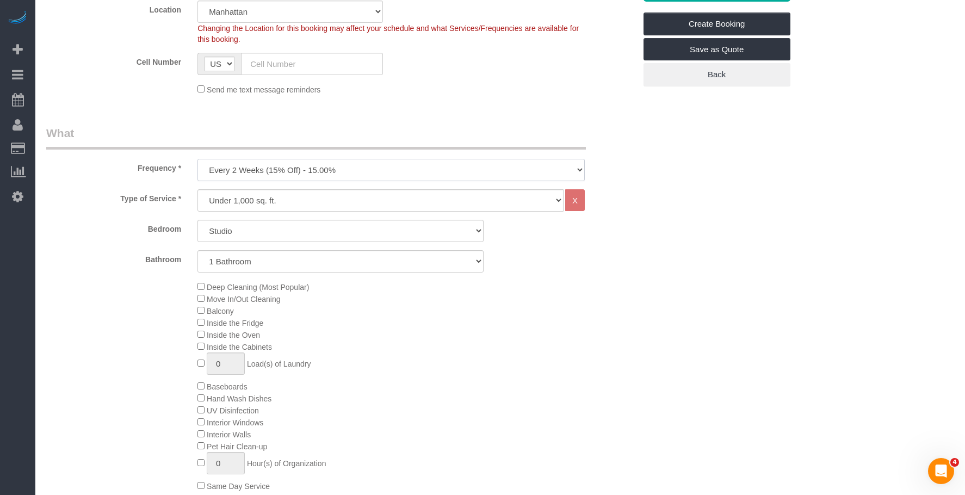
click at [331, 167] on select "One Time Weekly (20% Off) - 20.00% Every 2 Weeks (15% Off) - 15.00% Every 4 Wee…" at bounding box center [390, 170] width 387 height 22
select select "object:1808"
click at [197, 159] on select "One Time Weekly (20% Off) - 20.00% Every 2 Weeks (15% Off) - 15.00% Every 4 Wee…" at bounding box center [390, 170] width 387 height 22
drag, startPoint x: 770, startPoint y: 210, endPoint x: 752, endPoint y: 206, distance: 18.3
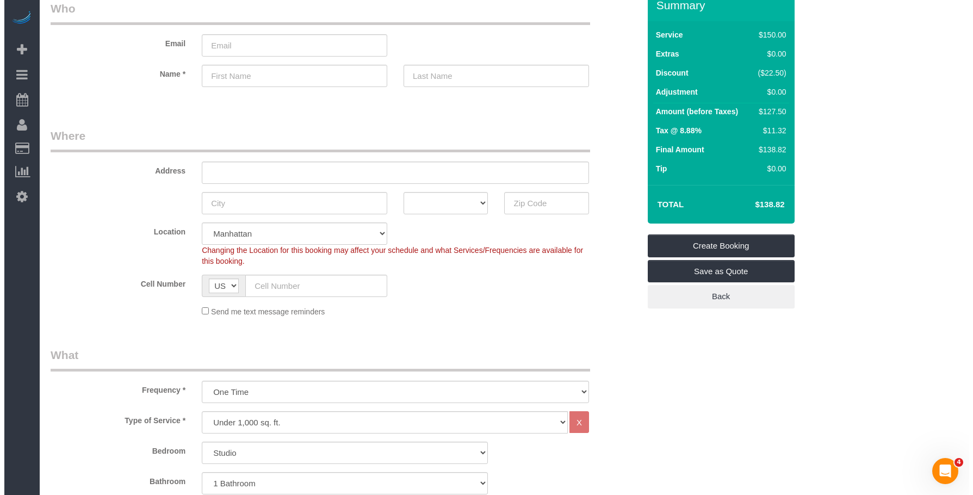
scroll to position [0, 0]
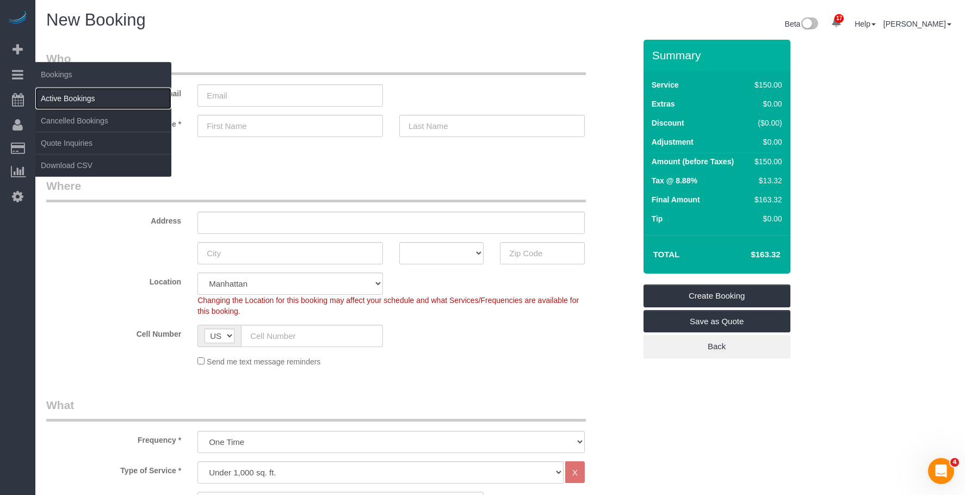
click at [65, 99] on link "Active Bookings" at bounding box center [103, 99] width 136 height 22
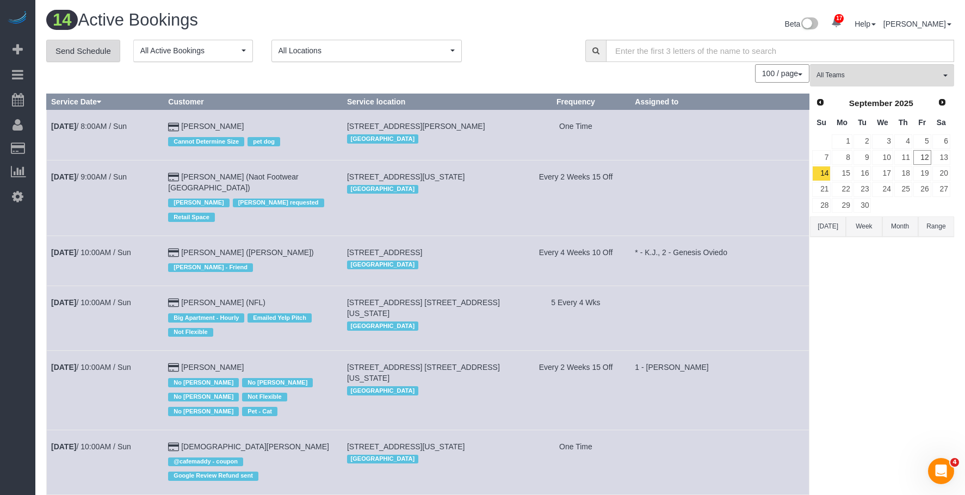
click at [91, 47] on link "Send Schedule" at bounding box center [83, 51] width 74 height 23
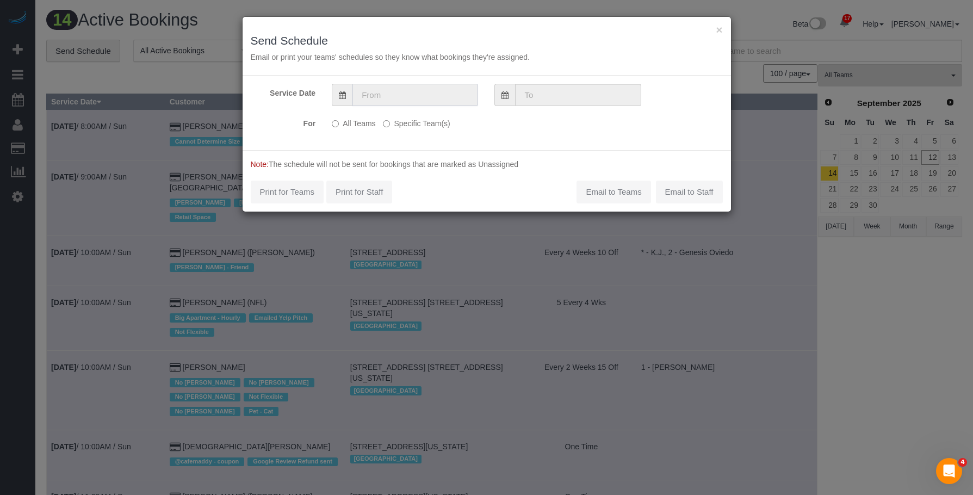
click at [436, 96] on input "text" at bounding box center [415, 95] width 126 height 22
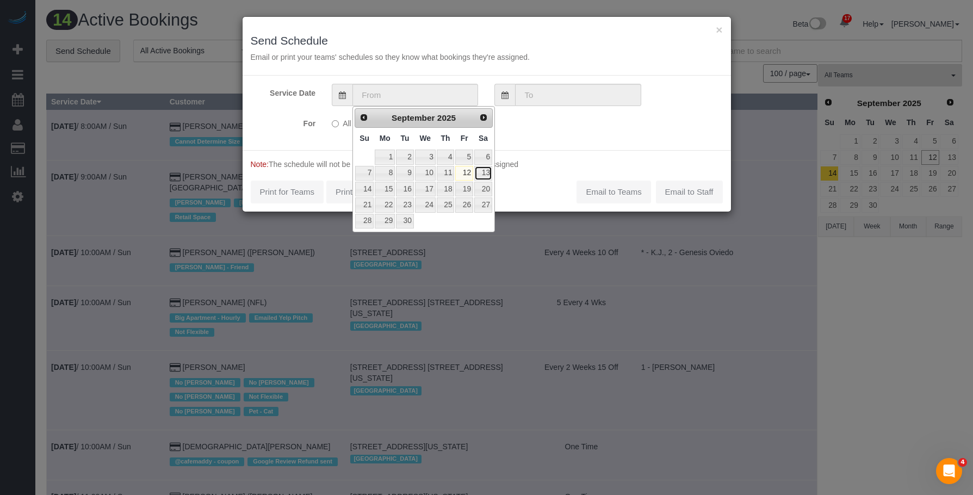
click at [486, 172] on link "13" at bounding box center [483, 173] width 18 height 15
type input "09/13/2025"
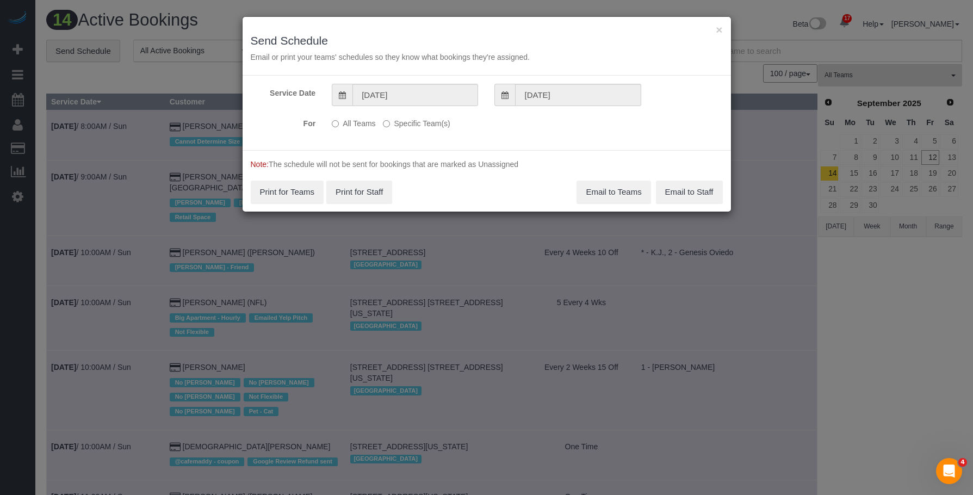
click at [406, 120] on label "Specific Team(s)" at bounding box center [416, 121] width 67 height 15
click at [436, 121] on label "Specific Team(s)" at bounding box center [416, 121] width 67 height 15
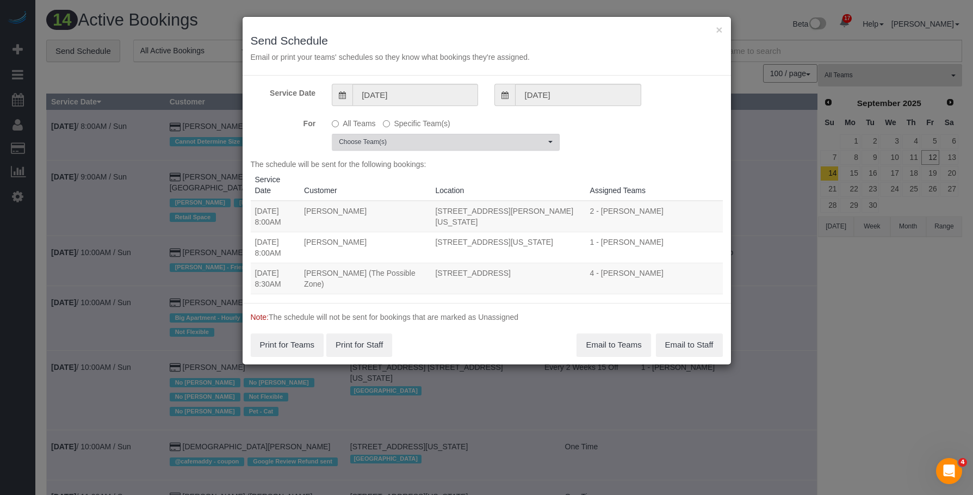
click at [472, 139] on span "Choose Team(s)" at bounding box center [442, 142] width 207 height 9
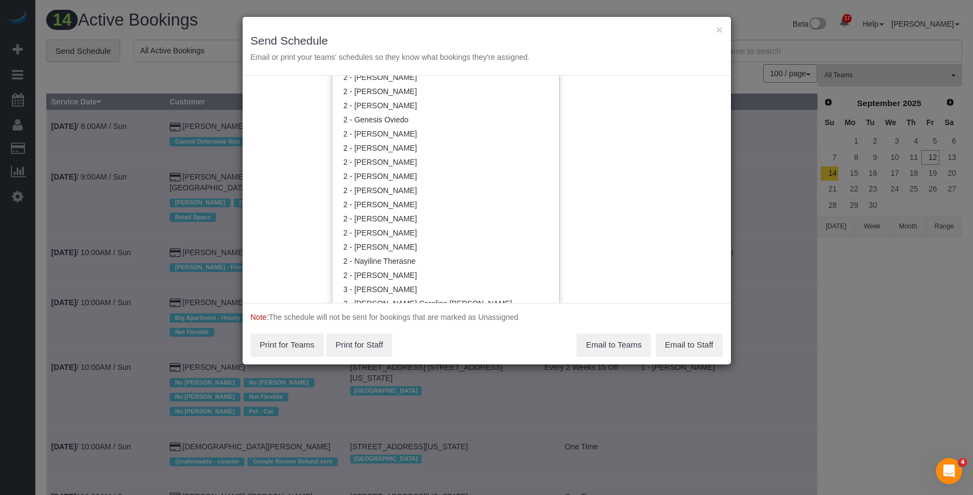
scroll to position [816, 0]
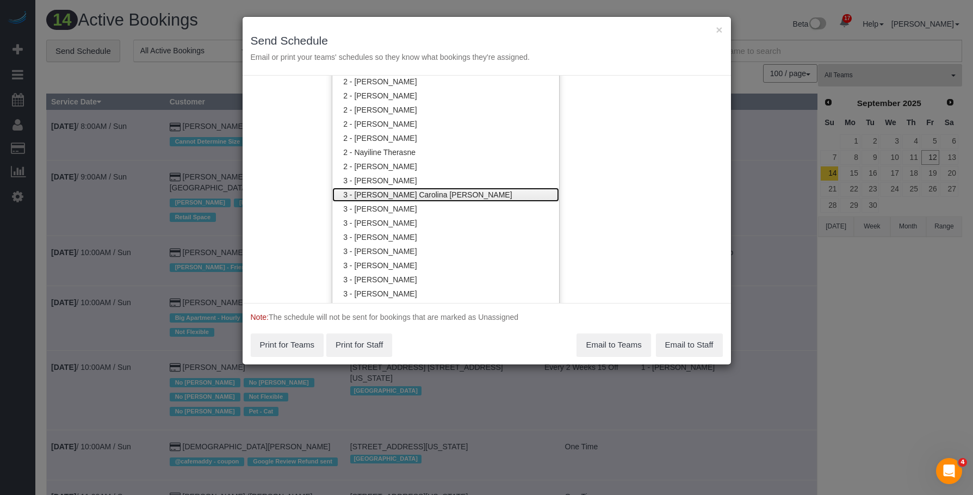
click at [433, 192] on link "3 - [PERSON_NAME] Carolina [PERSON_NAME]" at bounding box center [445, 195] width 227 height 14
click at [469, 29] on div "× Send Schedule Email or print your teams' schedules so they know what bookings…" at bounding box center [487, 46] width 488 height 59
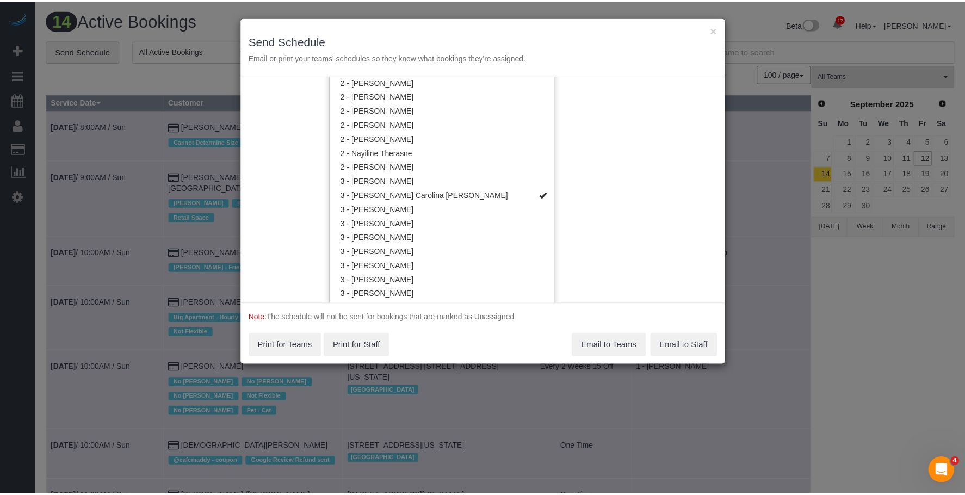
scroll to position [0, 0]
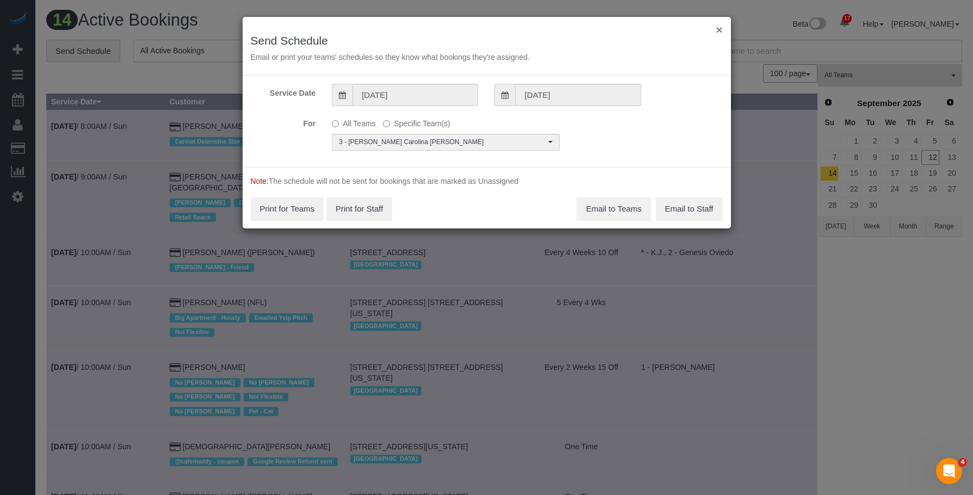
click at [718, 29] on button "×" at bounding box center [719, 29] width 7 height 11
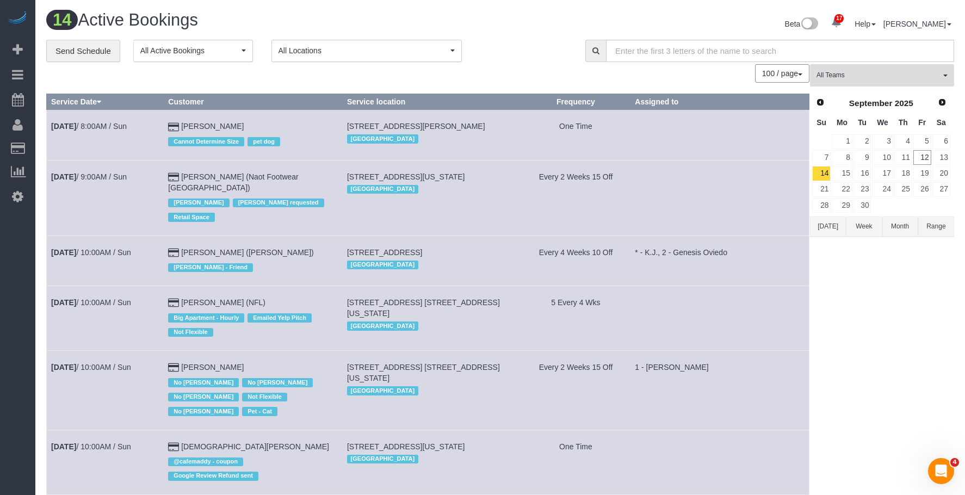
click at [862, 73] on span "All Teams" at bounding box center [878, 75] width 124 height 9
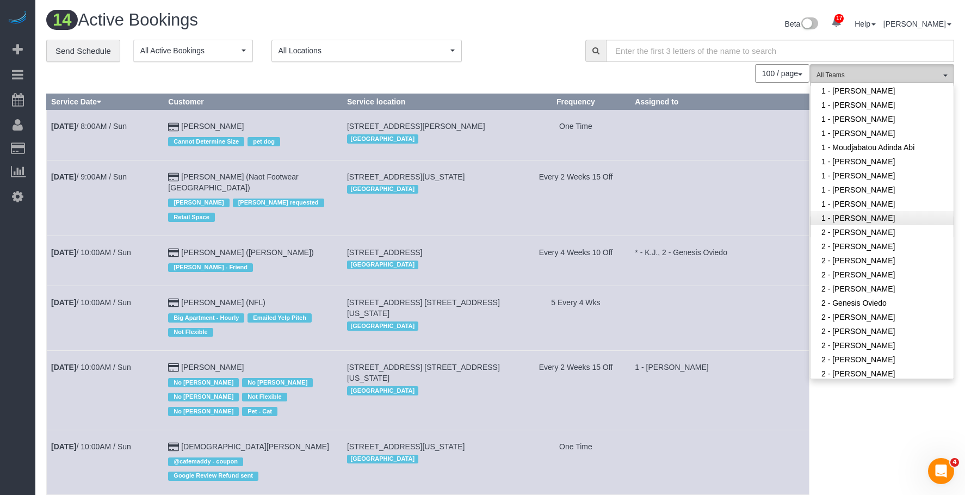
scroll to position [707, 0]
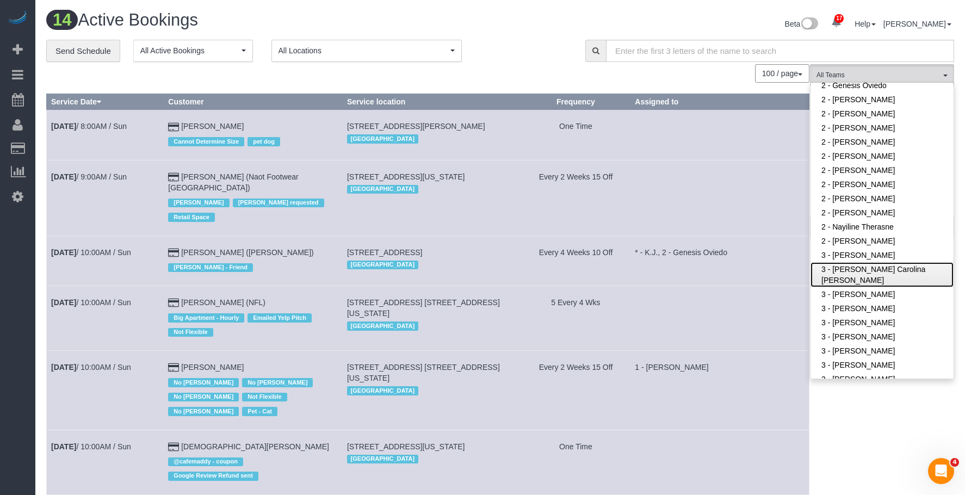
drag, startPoint x: 879, startPoint y: 271, endPoint x: 847, endPoint y: 262, distance: 33.2
click at [879, 271] on link "3 - [PERSON_NAME] Carolina [PERSON_NAME]" at bounding box center [881, 274] width 143 height 25
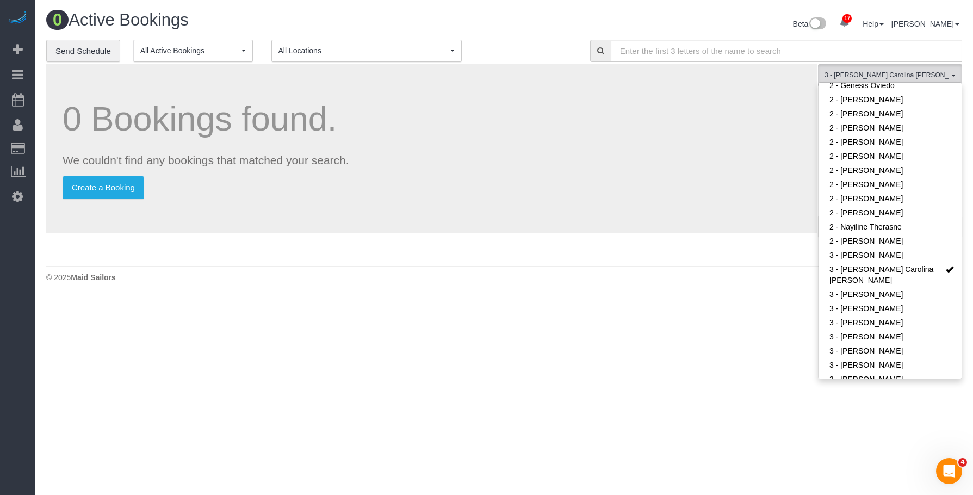
click at [645, 315] on body "17 Beta Your Notifications You have 0 alerts × You have 7 to charge for 09/11/2…" at bounding box center [486, 247] width 973 height 495
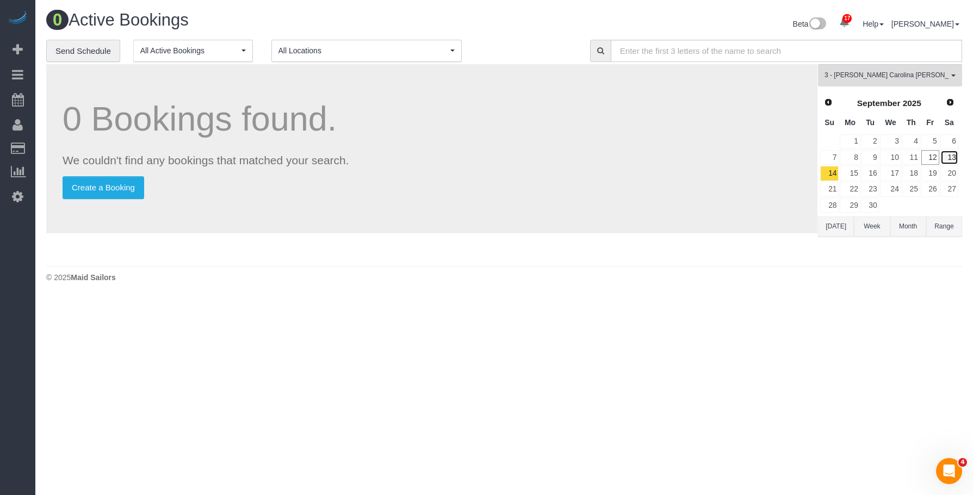
click at [951, 156] on link "13" at bounding box center [949, 157] width 18 height 15
click at [873, 76] on span "3 - [PERSON_NAME] Carolina [PERSON_NAME]" at bounding box center [886, 75] width 124 height 9
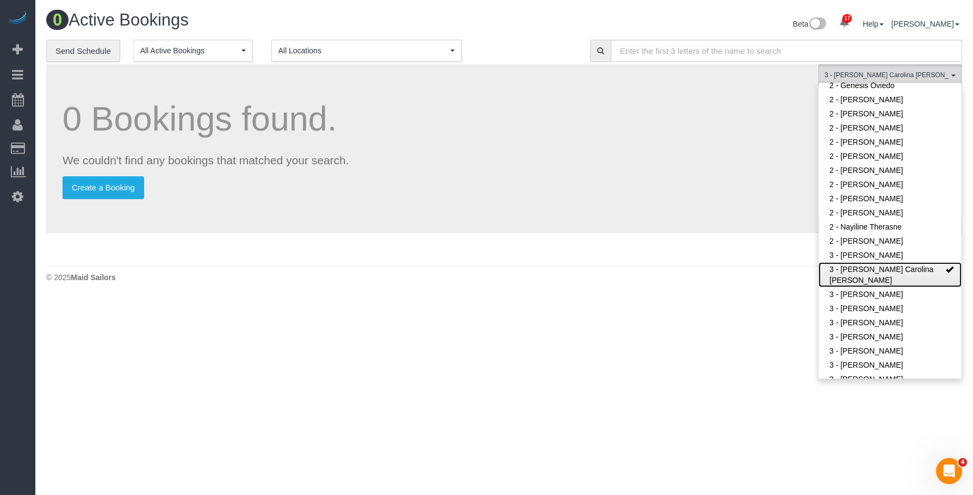
click at [859, 277] on link "3 - [PERSON_NAME] Carolina [PERSON_NAME]" at bounding box center [889, 274] width 143 height 25
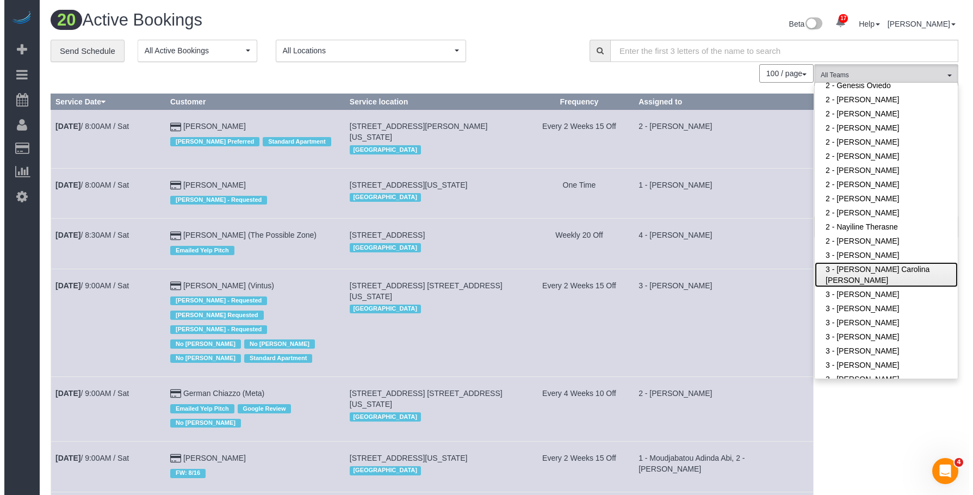
scroll to position [381, 0]
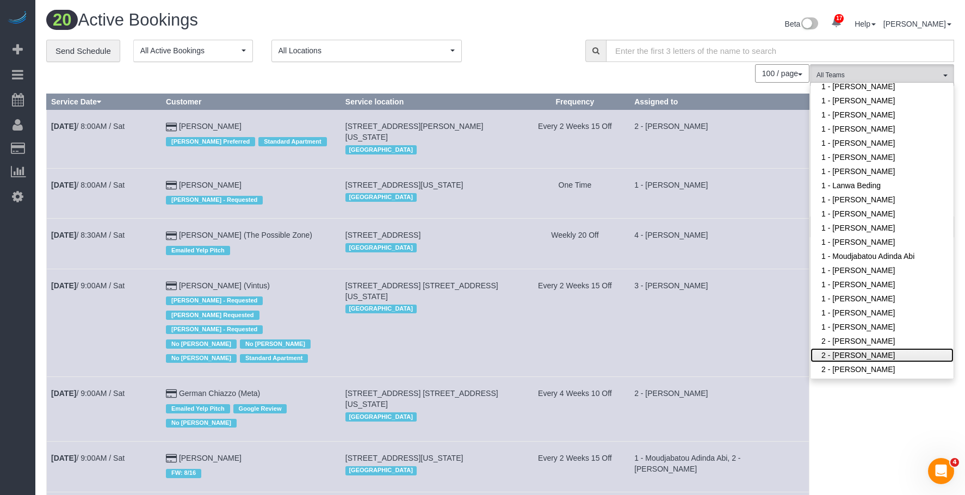
click at [847, 352] on link "2 - [PERSON_NAME]" at bounding box center [881, 355] width 143 height 14
drag, startPoint x: 530, startPoint y: 40, endPoint x: 595, endPoint y: 59, distance: 68.0
click at [531, 40] on div "**********" at bounding box center [307, 51] width 523 height 23
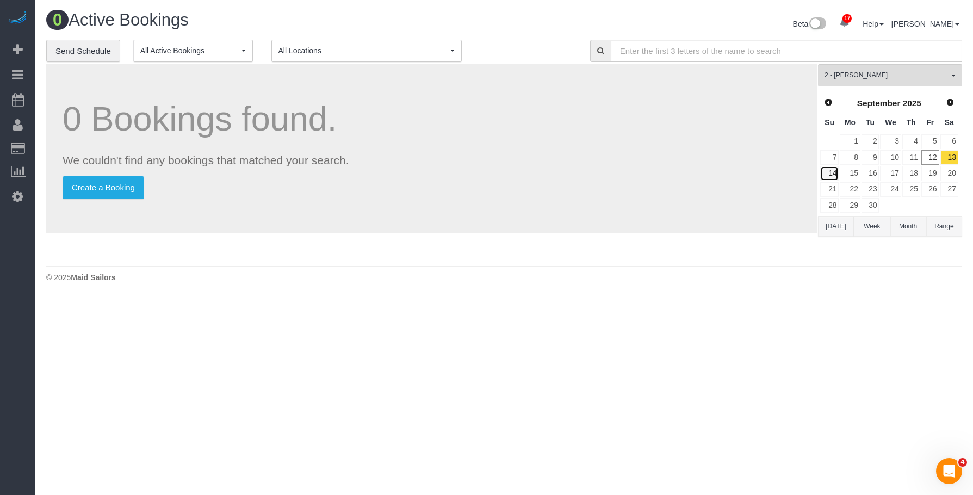
click at [831, 172] on link "14" at bounding box center [829, 173] width 18 height 15
click at [854, 173] on link "15" at bounding box center [850, 173] width 20 height 15
click at [948, 157] on link "13" at bounding box center [949, 157] width 18 height 15
click at [833, 172] on link "14" at bounding box center [829, 173] width 18 height 15
click at [853, 173] on link "15" at bounding box center [850, 173] width 20 height 15
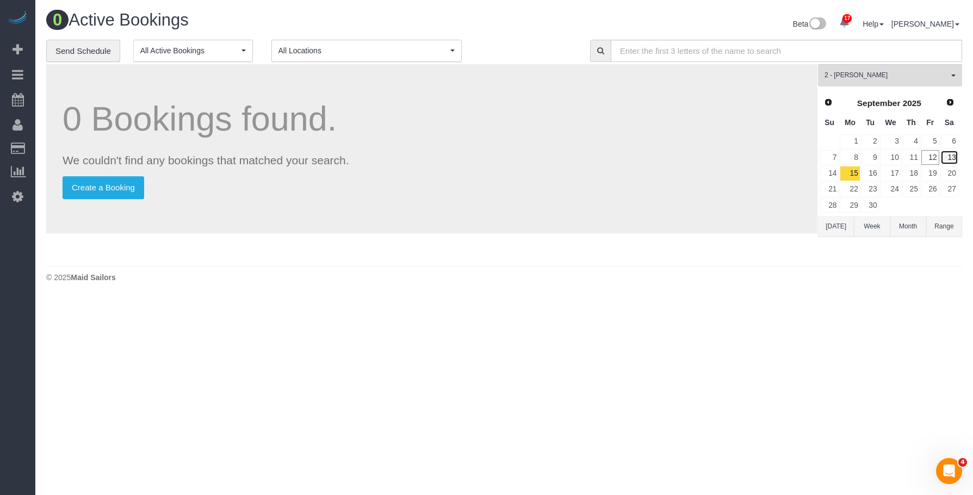
click at [951, 157] on link "13" at bounding box center [949, 157] width 18 height 15
click at [831, 171] on link "14" at bounding box center [829, 173] width 18 height 15
click at [854, 174] on link "15" at bounding box center [850, 173] width 20 height 15
click at [876, 68] on button "2 - Alton Jasper All Teams" at bounding box center [890, 75] width 144 height 22
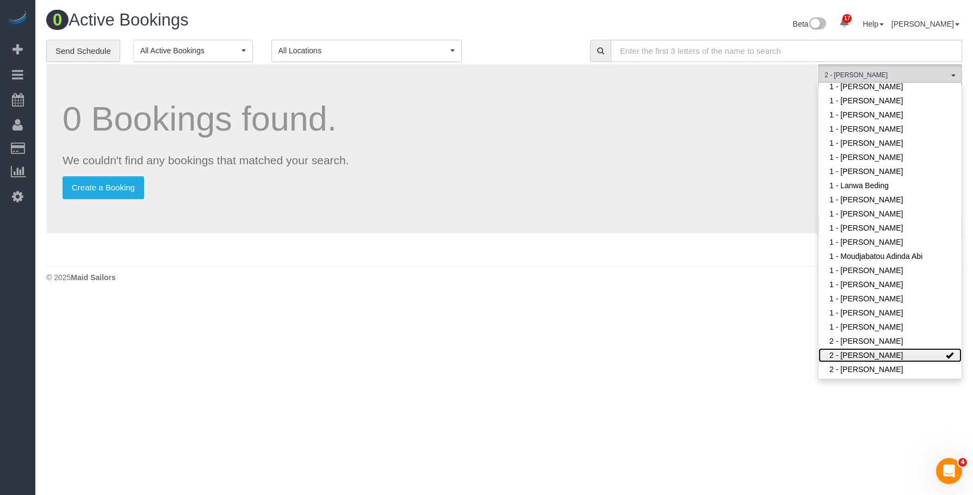
click at [900, 353] on link "2 - [PERSON_NAME]" at bounding box center [889, 355] width 143 height 14
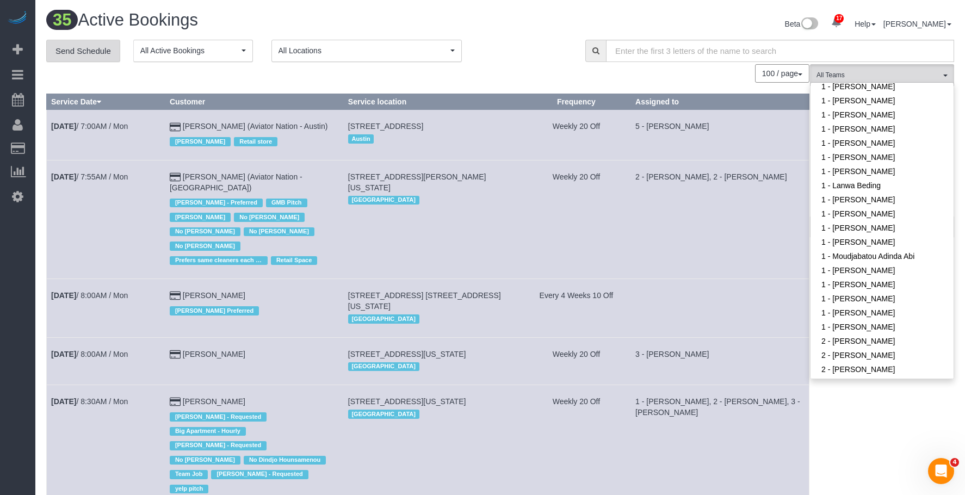
click at [94, 54] on link "Send Schedule" at bounding box center [83, 51] width 74 height 23
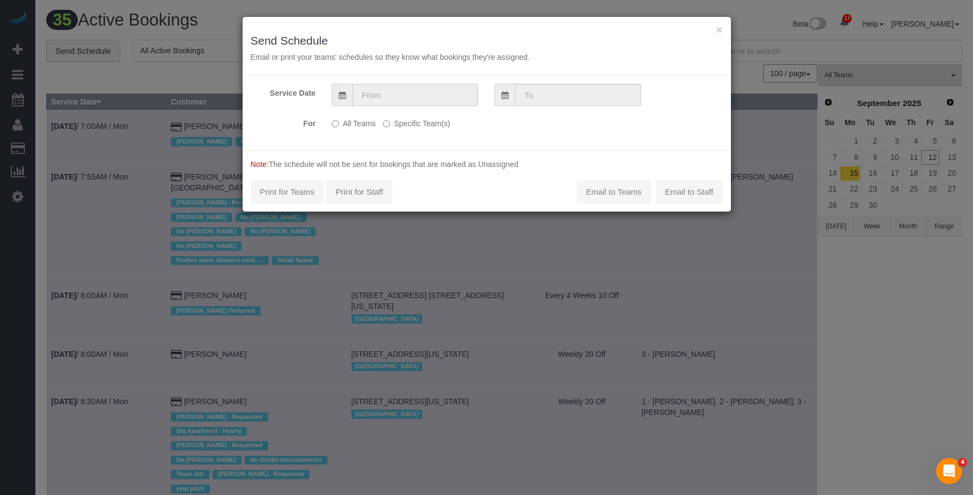
click at [464, 94] on input "text" at bounding box center [415, 95] width 126 height 22
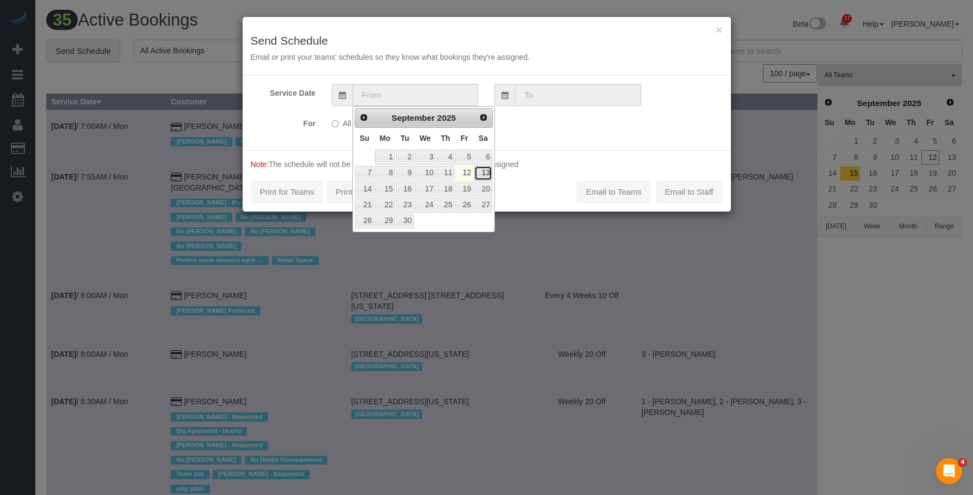
click at [486, 173] on link "13" at bounding box center [483, 173] width 18 height 15
type input "09/13/2025"
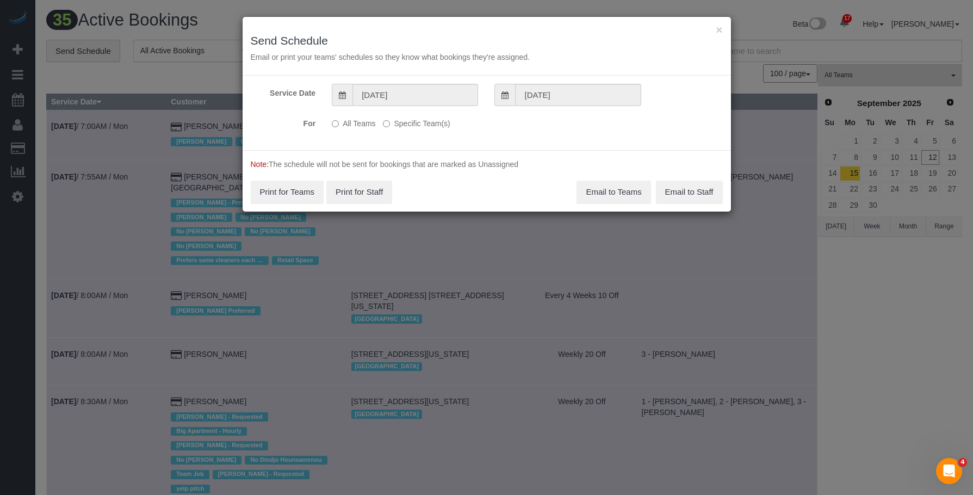
click at [428, 128] on label "Specific Team(s)" at bounding box center [416, 121] width 67 height 15
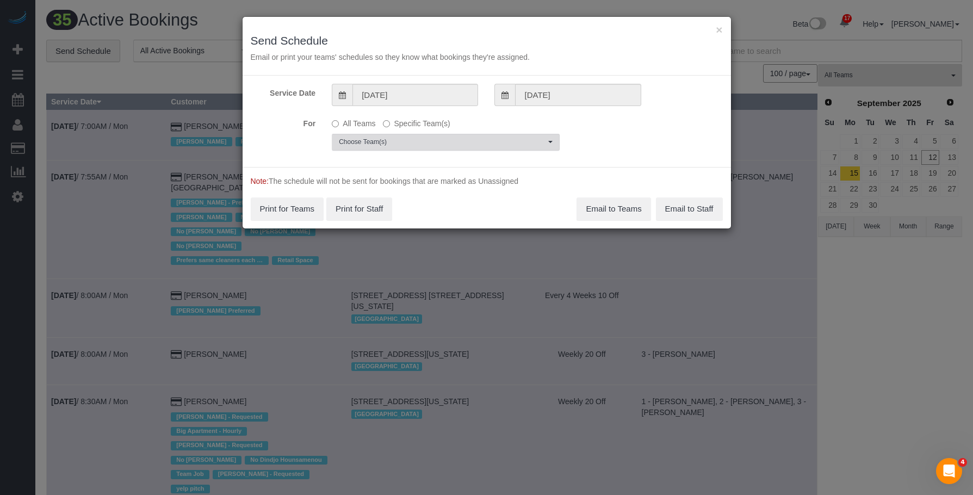
click at [473, 141] on span "Choose Team(s)" at bounding box center [442, 142] width 207 height 9
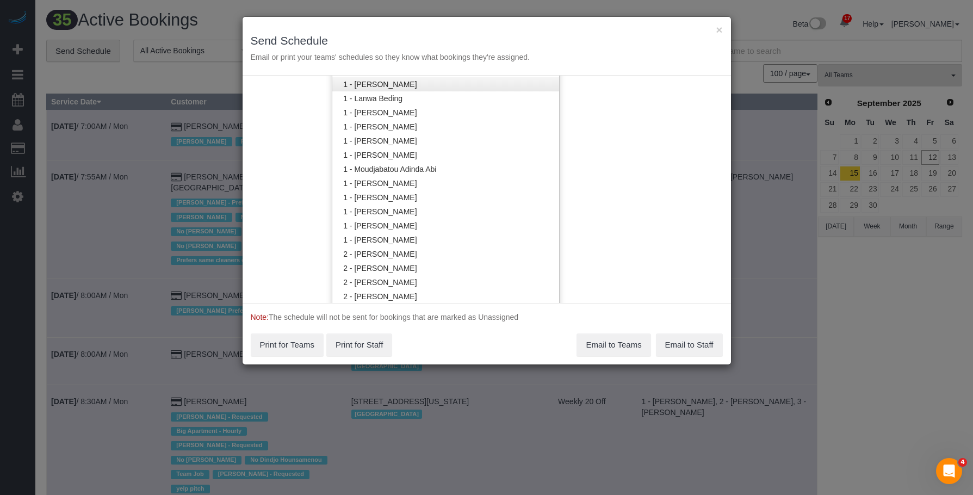
scroll to position [546, 0]
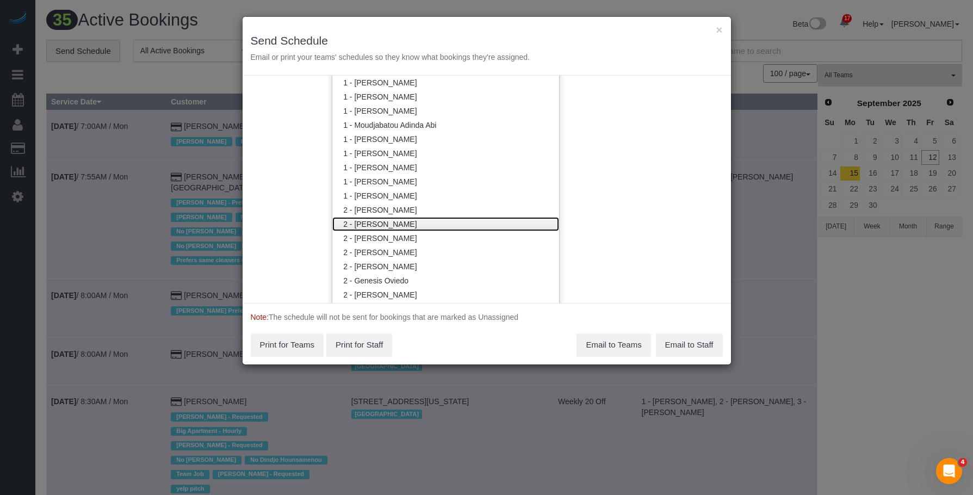
click at [436, 222] on link "2 - [PERSON_NAME]" at bounding box center [445, 224] width 227 height 14
click at [552, 28] on div "× Send Schedule Email or print your teams' schedules so they know what bookings…" at bounding box center [487, 46] width 488 height 59
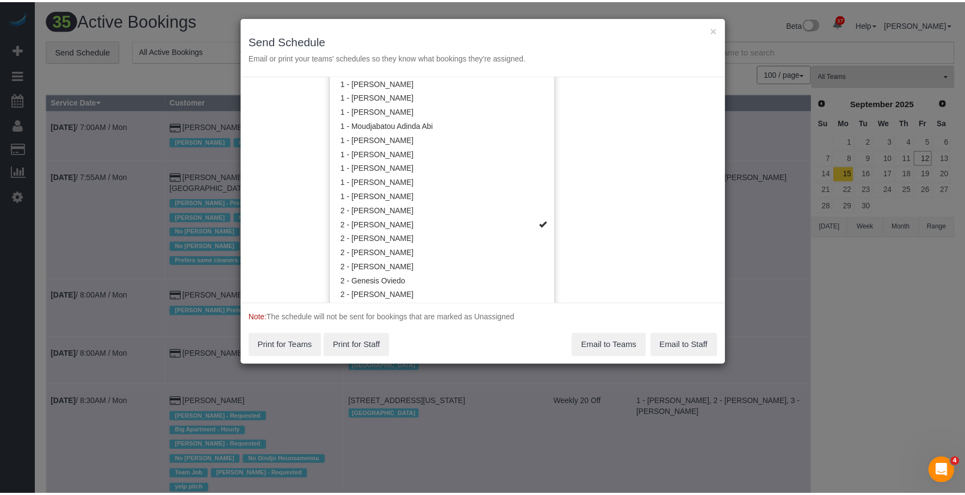
scroll to position [0, 0]
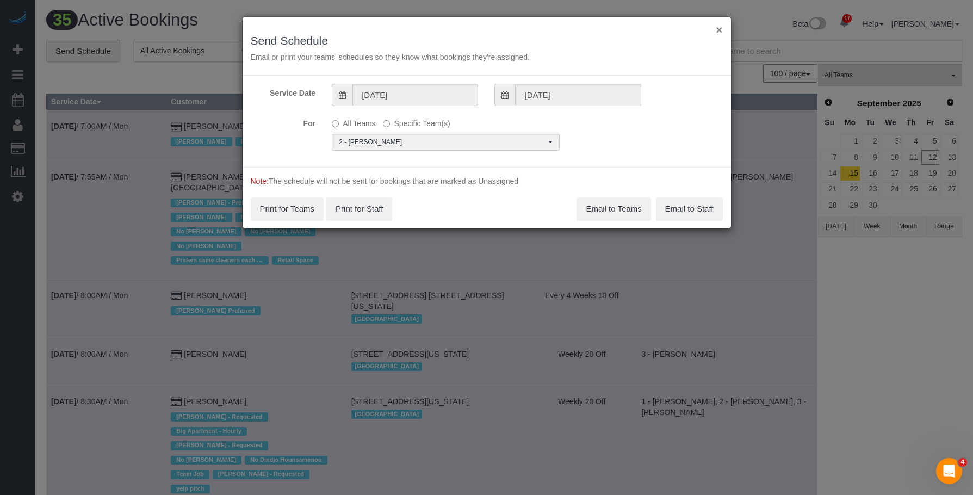
click at [720, 29] on button "×" at bounding box center [719, 29] width 7 height 11
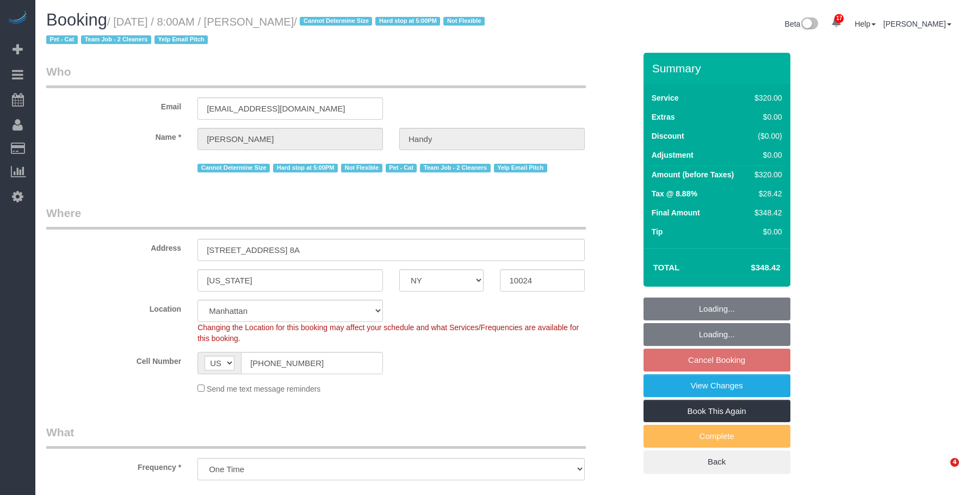
select select "NY"
select select "number:60"
select select "number:74"
select select "number:14"
select select "number:5"
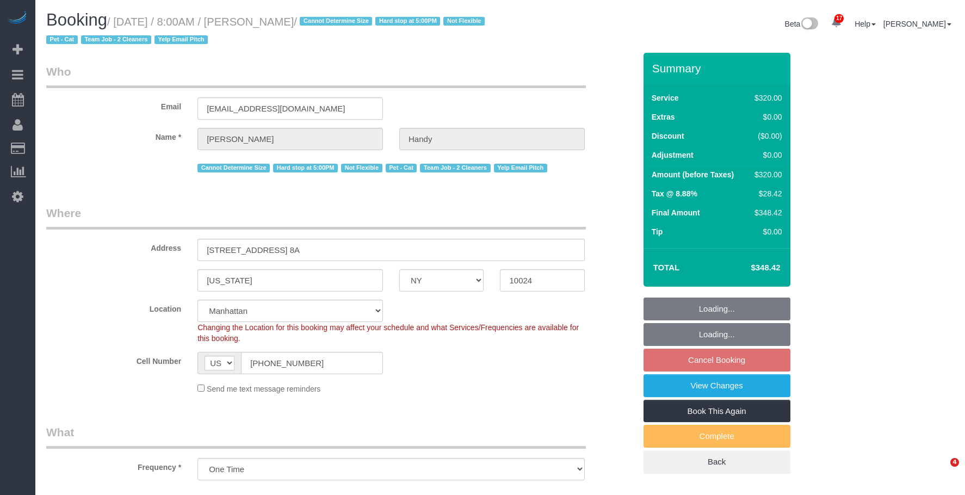
select select "object:1445"
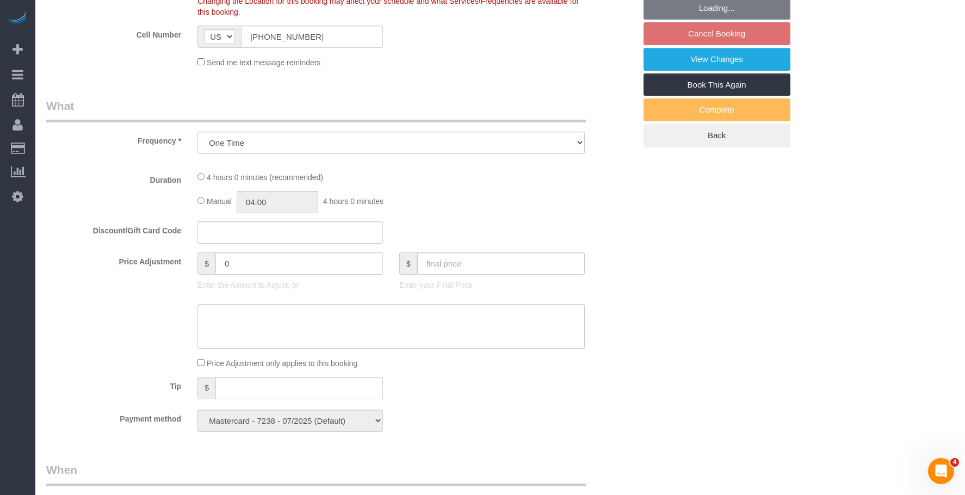
select select "spot1"
select select "240"
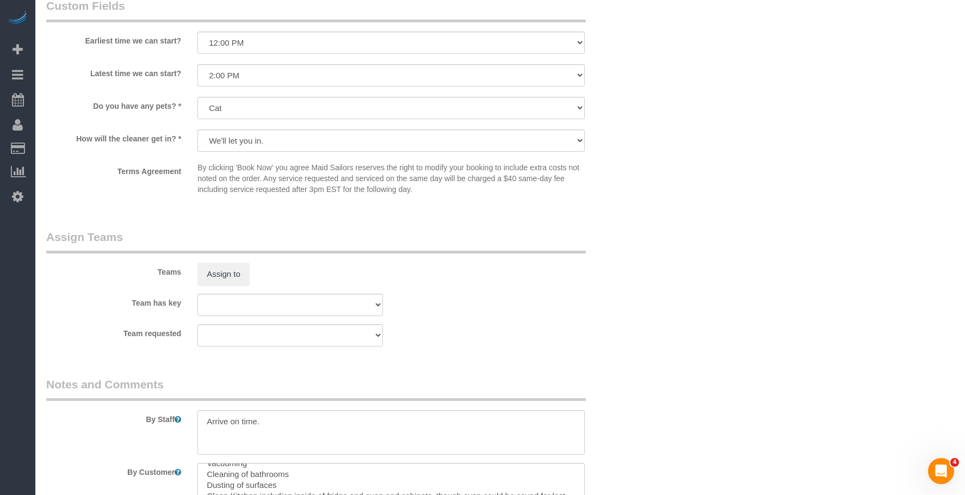
scroll to position [861, 0]
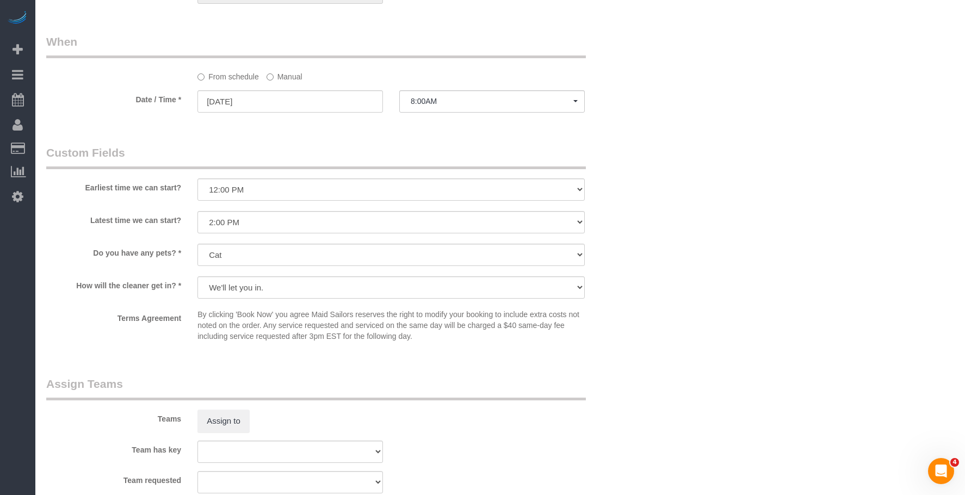
click at [279, 76] on label "Manual" at bounding box center [284, 74] width 36 height 15
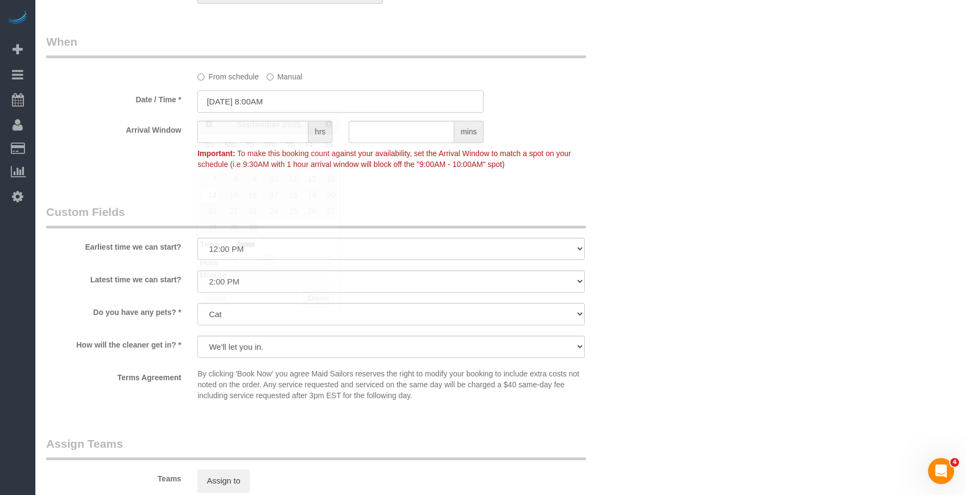
click at [309, 92] on input "09/14/2025 8:00AM" at bounding box center [340, 101] width 286 height 22
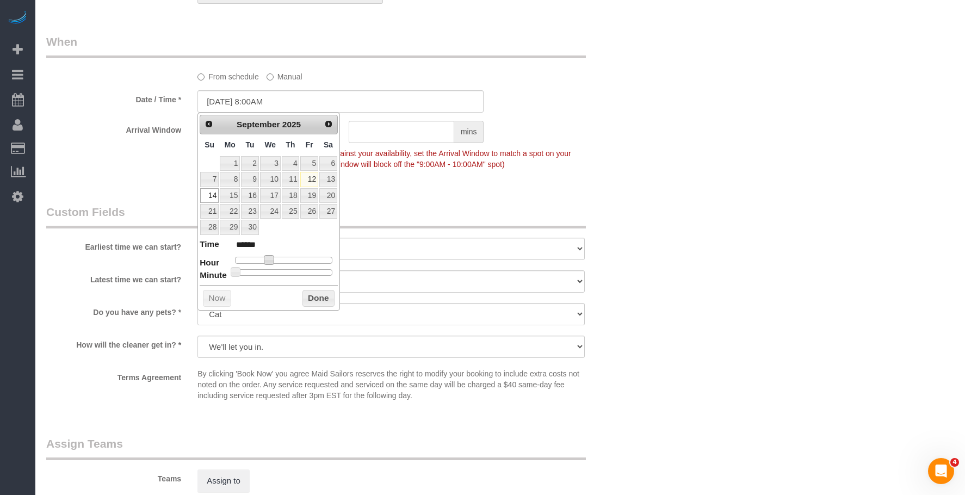
type input "09/14/2025 9:00AM"
type input "******"
type input "09/14/2025 12:00PM"
type input "*******"
type input "09/14/2025 1:00PM"
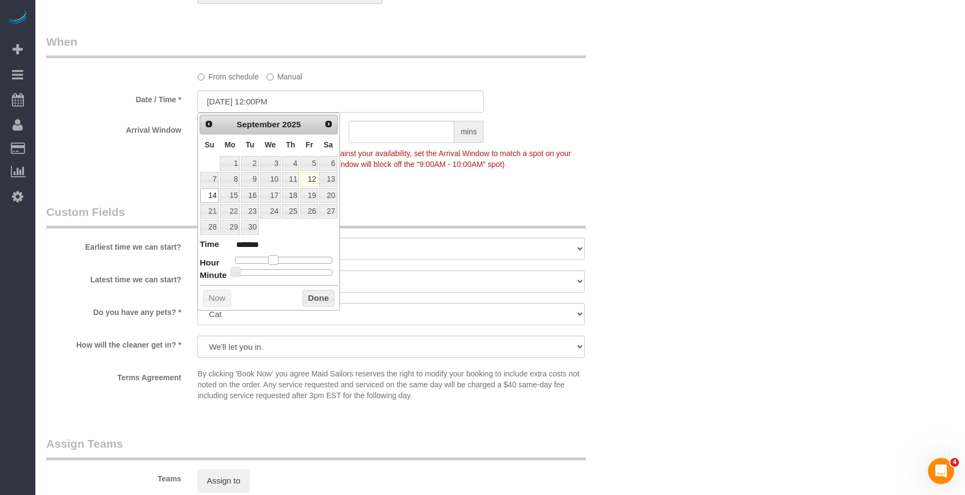
type input "******"
type input "09/14/2025 2:00PM"
type input "******"
type input "09/14/2025 1:00PM"
type input "******"
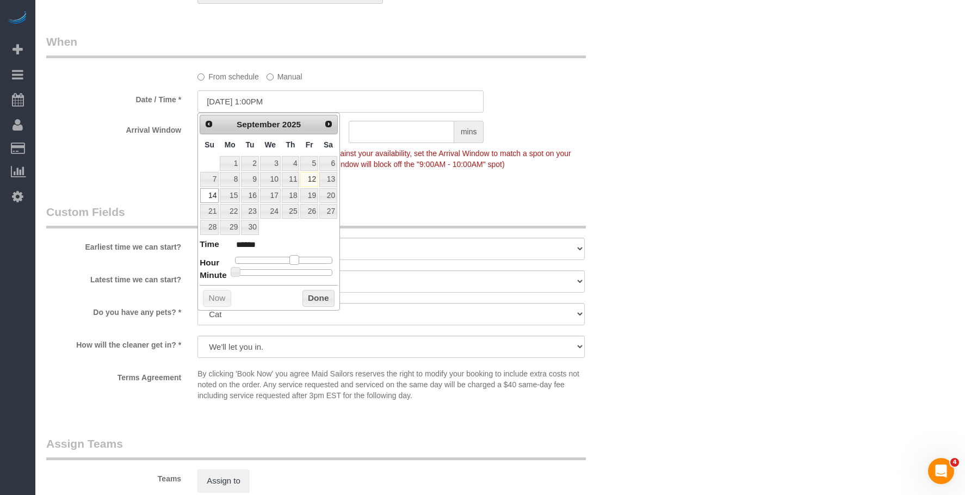
type input "09/14/2025 12:00PM"
type input "*******"
drag, startPoint x: 274, startPoint y: 261, endPoint x: 288, endPoint y: 264, distance: 14.5
click at [288, 264] on span at bounding box center [286, 260] width 10 height 10
click at [762, 214] on div "Who Email brucehandy111@gmail.com Name * Bruce Handy Cannot Determine Size Hard…" at bounding box center [500, 17] width 908 height 1651
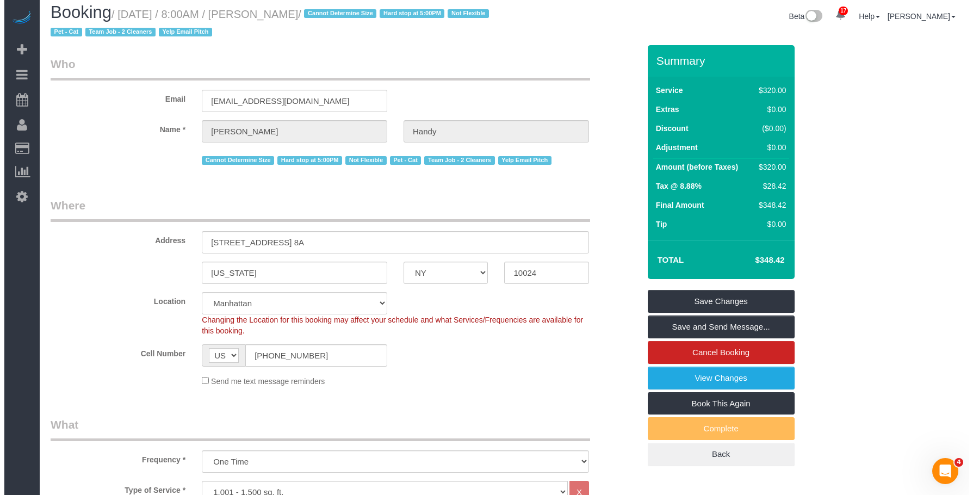
scroll to position [0, 0]
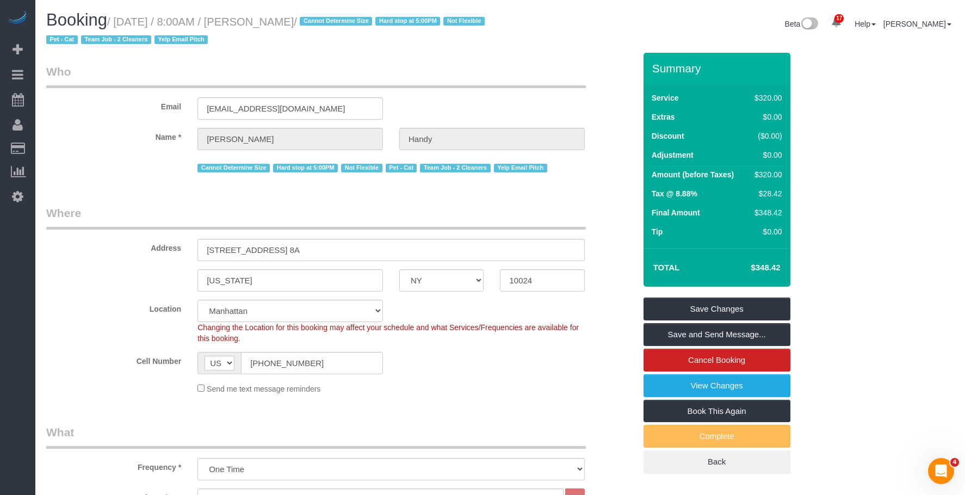
click at [763, 333] on link "Save and Send Message..." at bounding box center [716, 334] width 147 height 23
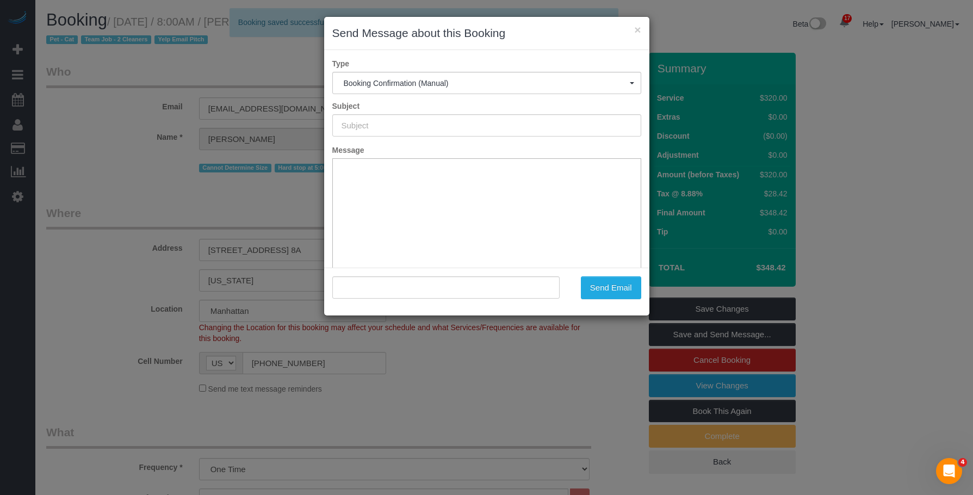
type input "Cleaning Confirmed for 09/14/2025 at 12:00pm"
type input ""Bruce Handy" <brucehandy111@gmail.com>"
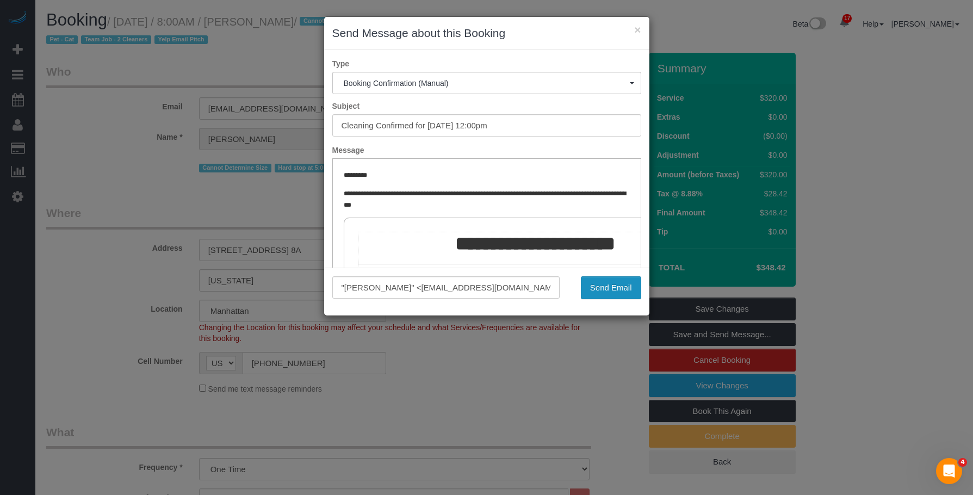
click button "Send Email"
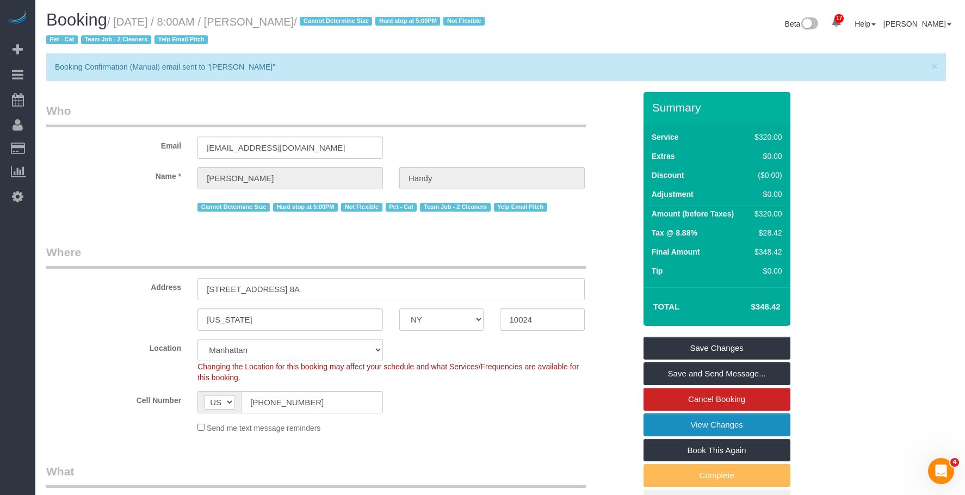
click link "View Changes"
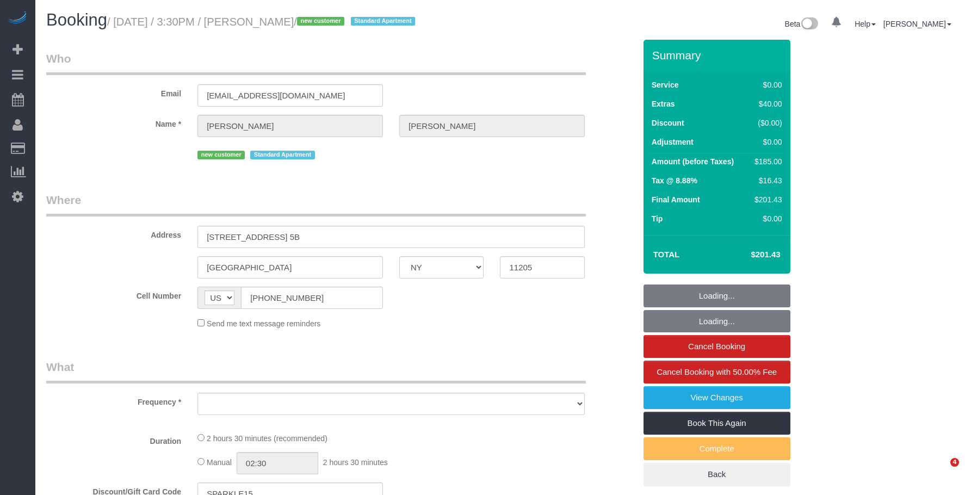
select select "NY"
select select "object:783"
select select "1"
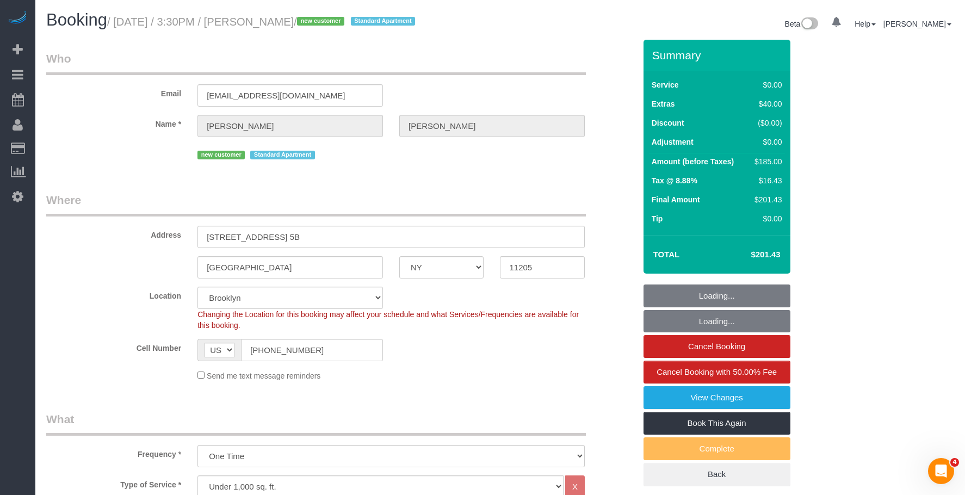
select select "string:stripe-pm_1S5Gr74VGloSiKo7HAbSvlRl"
select select "number:60"
select select "number:76"
select select "number:15"
select select "number:5"
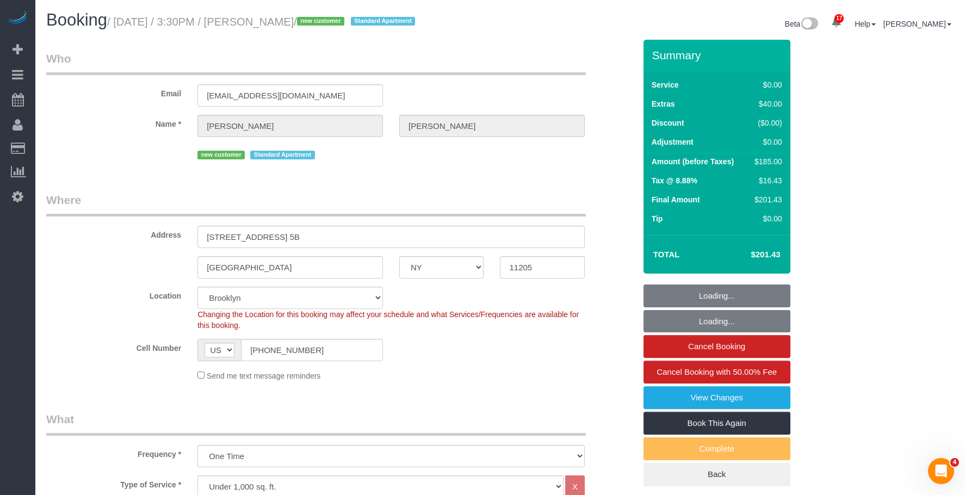
select select "object:1432"
select select "1"
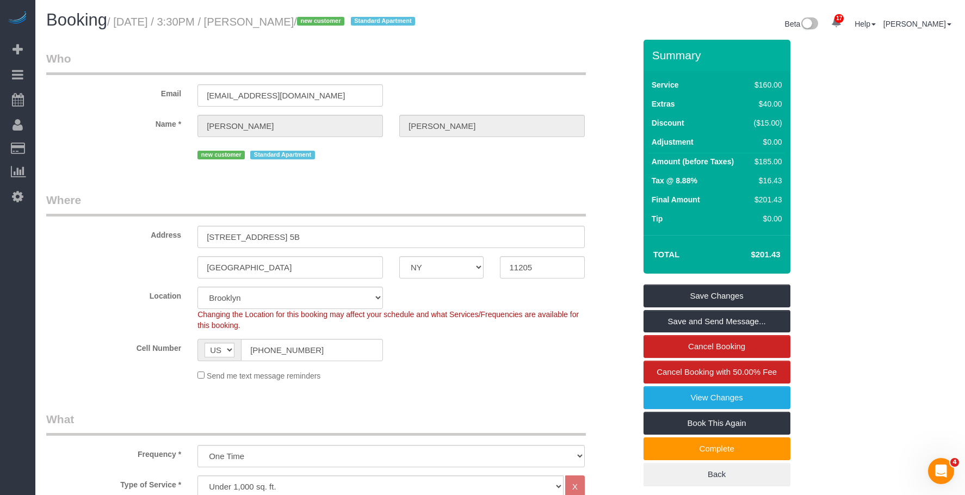
drag, startPoint x: 120, startPoint y: 22, endPoint x: 364, endPoint y: 23, distance: 244.7
click at [364, 23] on small "/ September 12, 2025 / 3:30PM / Nathaniel Johnson / new customer Standard Apart…" at bounding box center [262, 22] width 311 height 12
copy small "September 12, 2025 / 3:30PM / Nathaniel Johnson"
click at [490, 70] on legend "Who" at bounding box center [315, 63] width 539 height 24
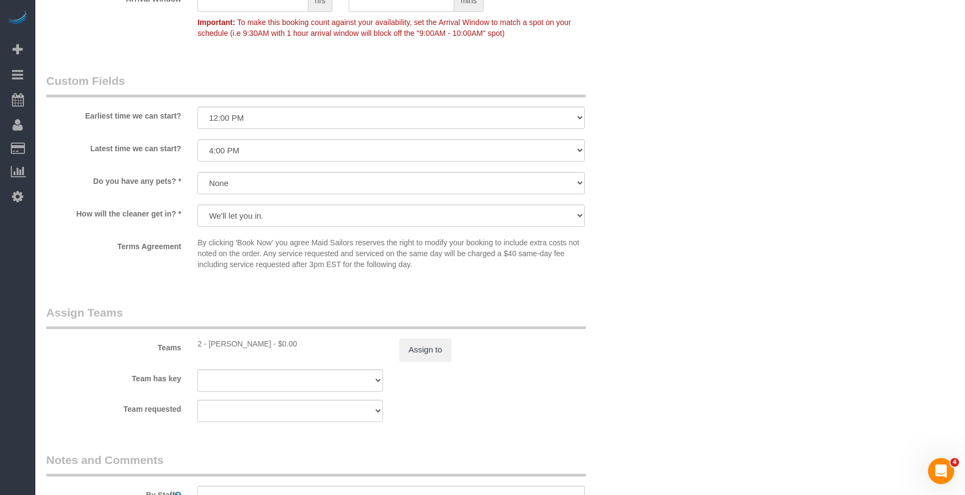
scroll to position [1414, 0]
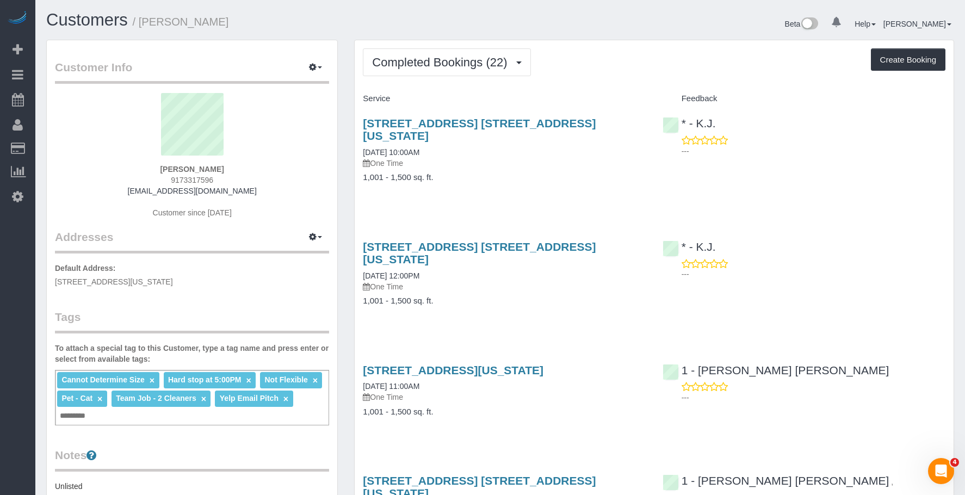
click at [600, 64] on div "Completed Bookings (22) Completed Bookings (22) Upcoming Bookings (1) Cancelled…" at bounding box center [654, 62] width 582 height 28
click at [483, 173] on h4 "1,001 - 1,500 sq. ft." at bounding box center [504, 177] width 283 height 9
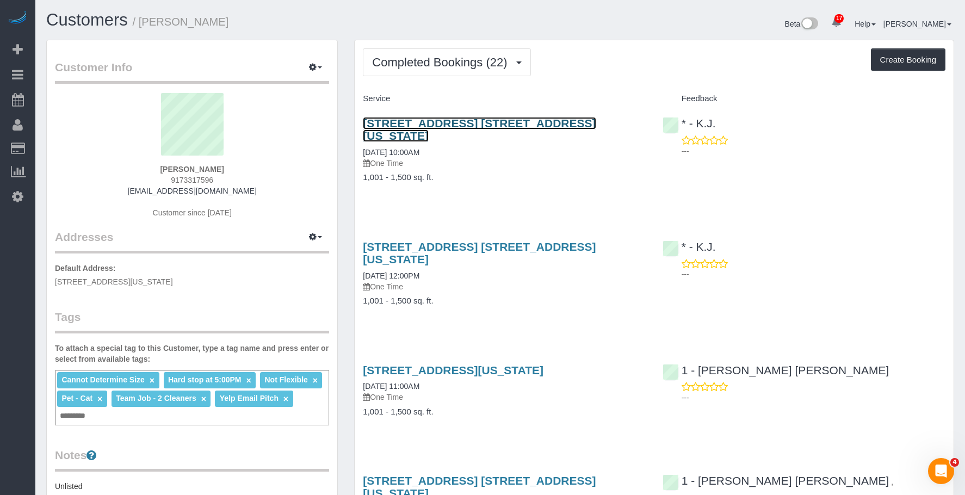
click at [517, 121] on link "[STREET_ADDRESS] [STREET_ADDRESS][US_STATE]" at bounding box center [479, 129] width 233 height 25
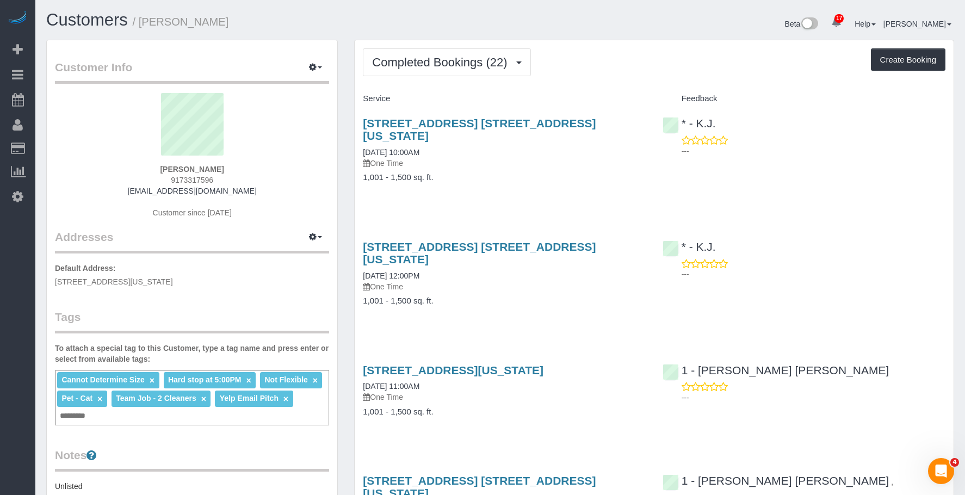
click at [478, 158] on p "One Time" at bounding box center [504, 163] width 283 height 11
click at [433, 55] on span "Completed Bookings (22)" at bounding box center [442, 62] width 140 height 14
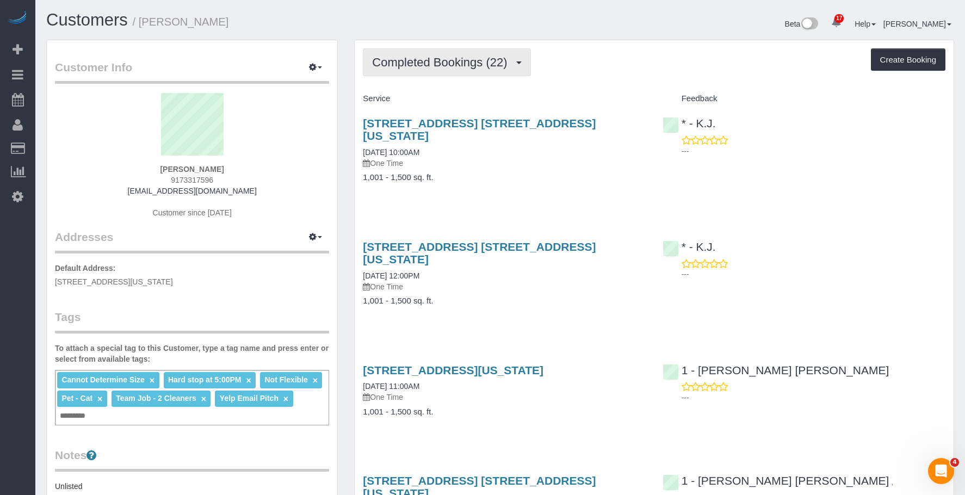
click at [448, 59] on span "Completed Bookings (22)" at bounding box center [442, 62] width 140 height 14
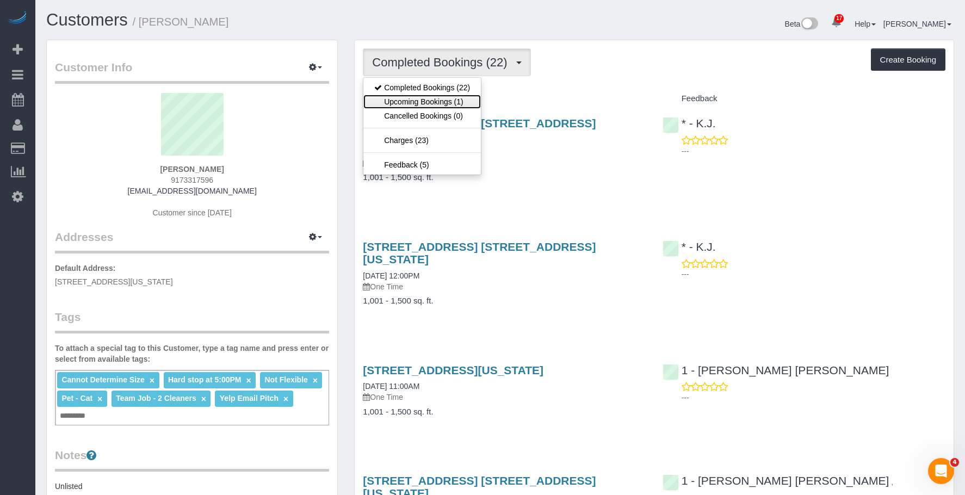
click at [437, 101] on link "Upcoming Bookings (1)" at bounding box center [421, 102] width 117 height 14
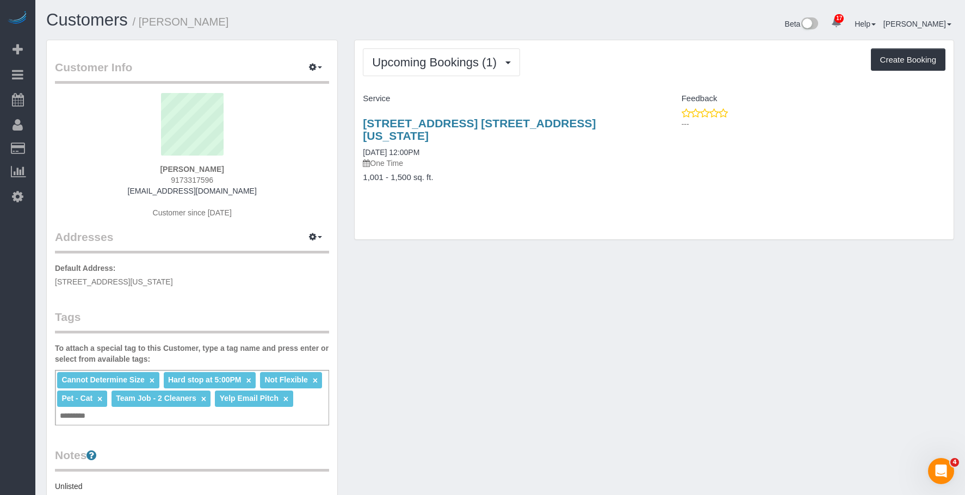
click at [536, 171] on div "[STREET_ADDRESS] [STREET_ADDRESS][US_STATE] [DATE] 12:00PM One Time 1,001 - 1,5…" at bounding box center [504, 156] width 299 height 96
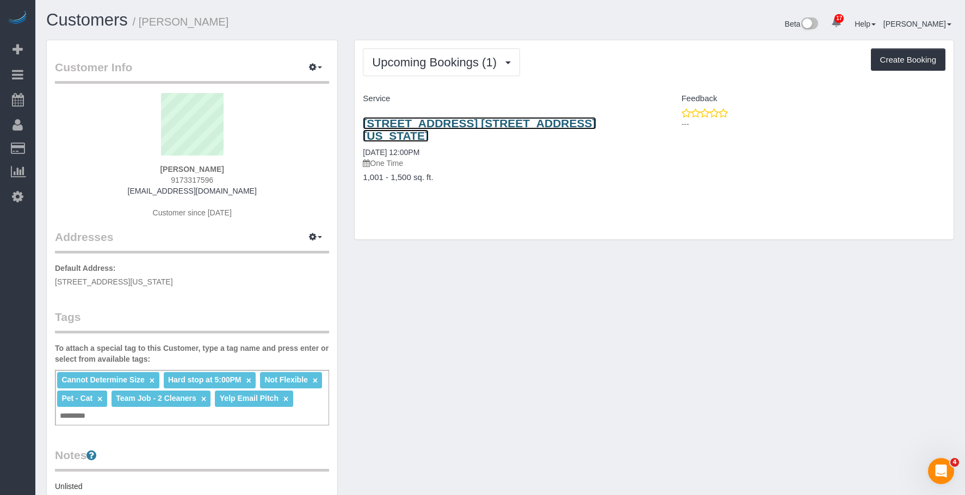
click at [555, 128] on link "[STREET_ADDRESS] [STREET_ADDRESS][US_STATE]" at bounding box center [479, 129] width 233 height 25
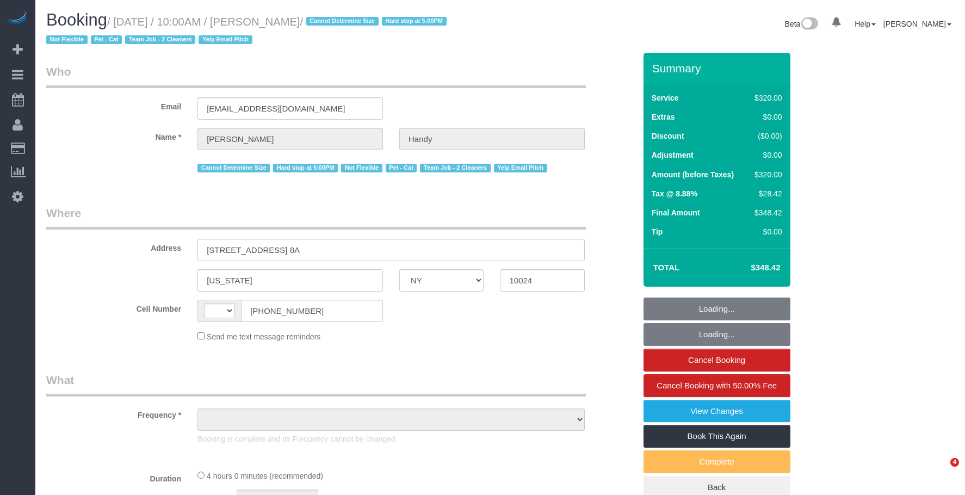
select select "NY"
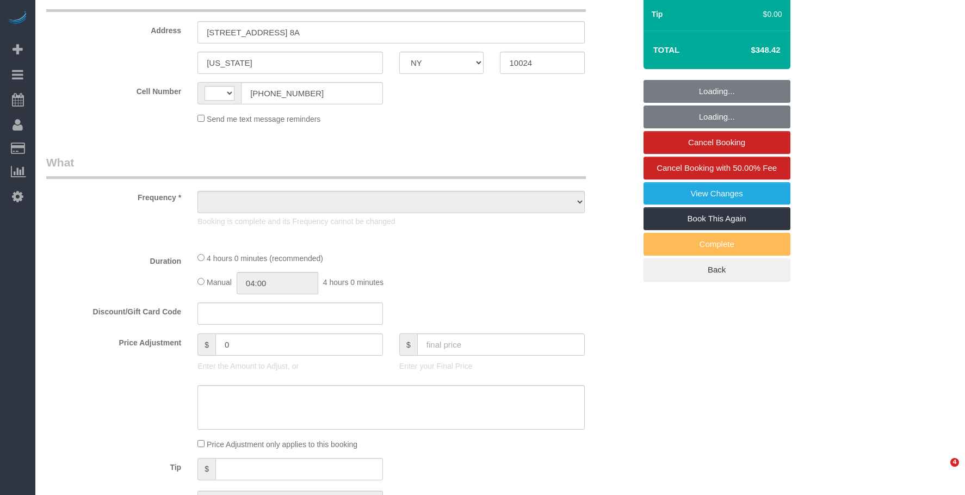
select select "string:[GEOGRAPHIC_DATA]"
select select "object:807"
select select "240"
select select "number:58"
select select "number:71"
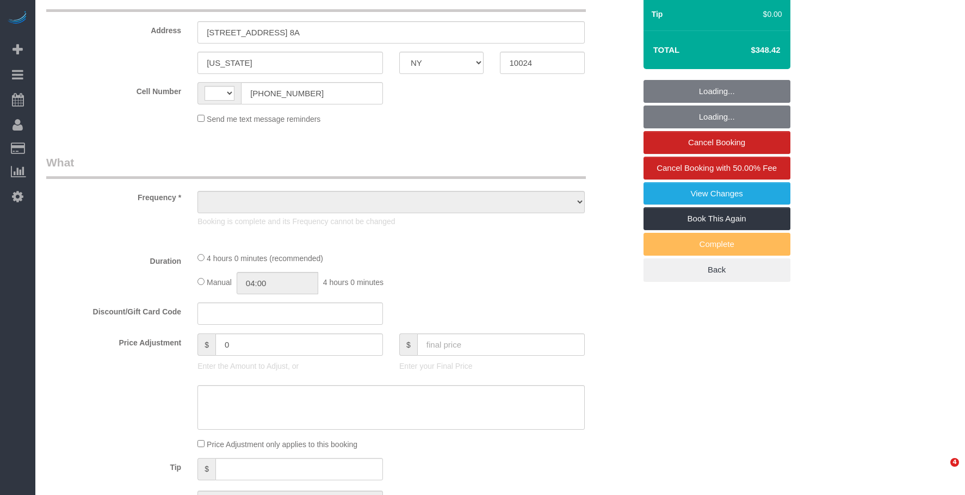
select select "number:14"
select select "number:5"
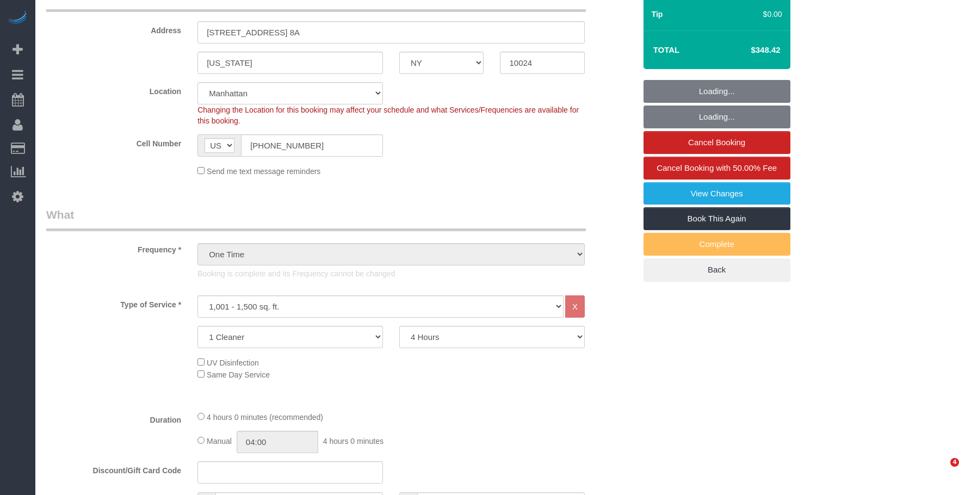
select select "object:1467"
select select "string:stripe-pm_1N0aqB4VGloSiKo7K1PFk39U"
select select "spot1"
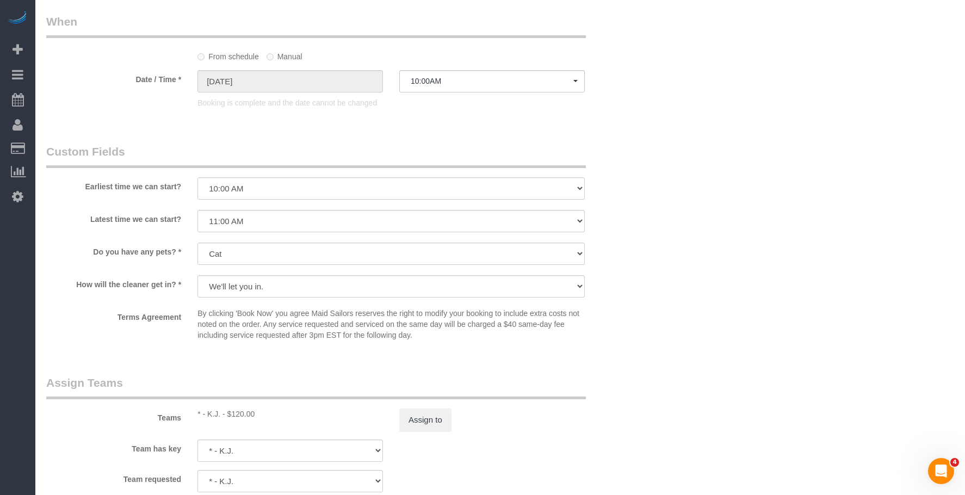
scroll to position [1142, 0]
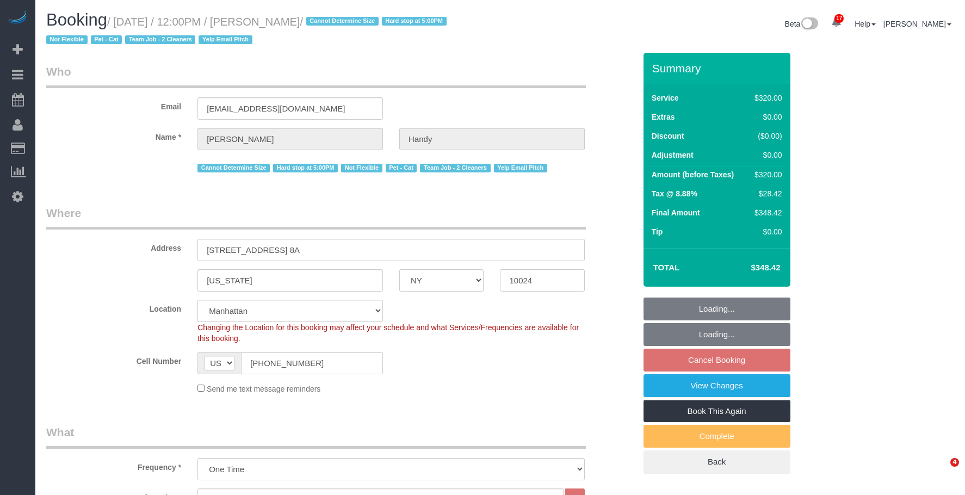
select select "NY"
select select "240"
select select "number:60"
select select "number:74"
select select "number:14"
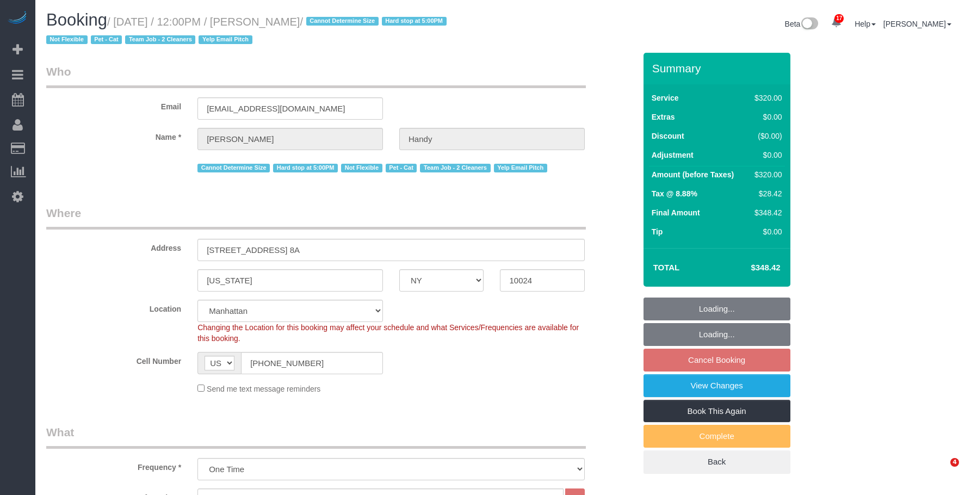
select select "number:5"
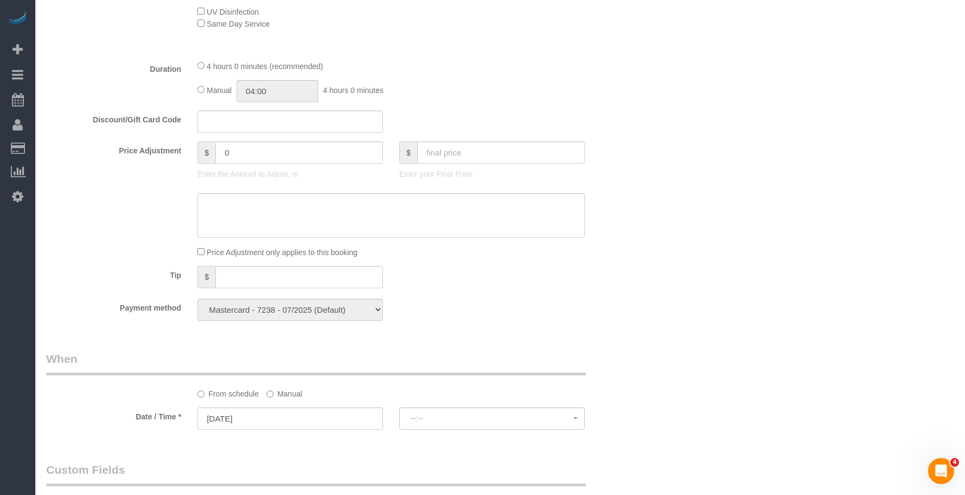
select select "spot5"
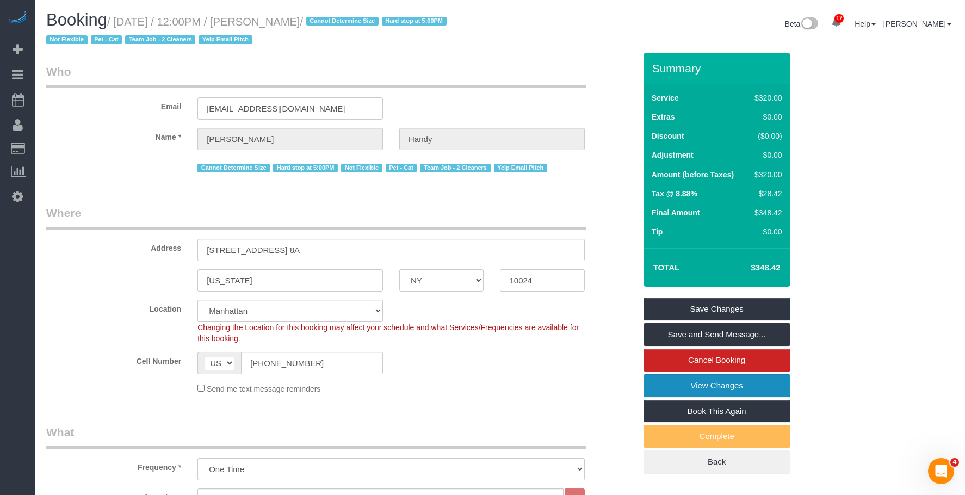
click at [668, 384] on link "View Changes" at bounding box center [716, 385] width 147 height 23
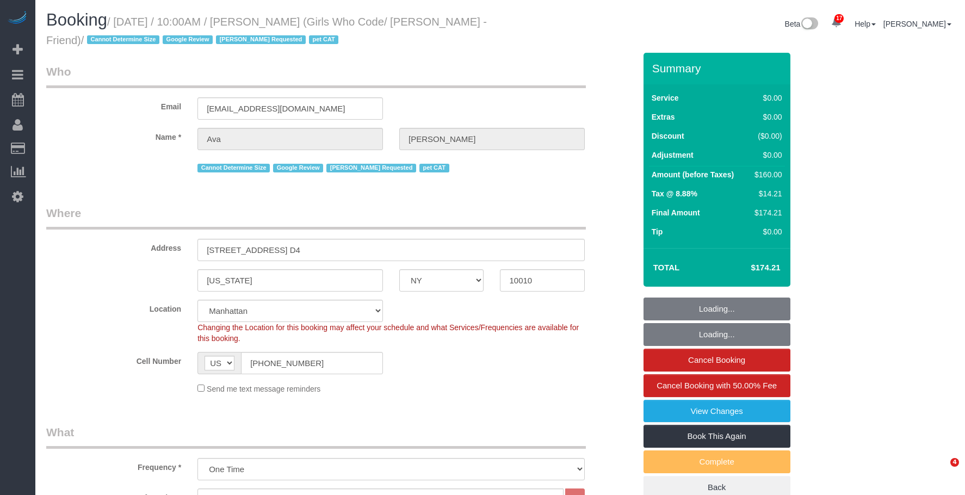
select select "NY"
select select "2"
select select "number:58"
select select "number:75"
select select "number:14"
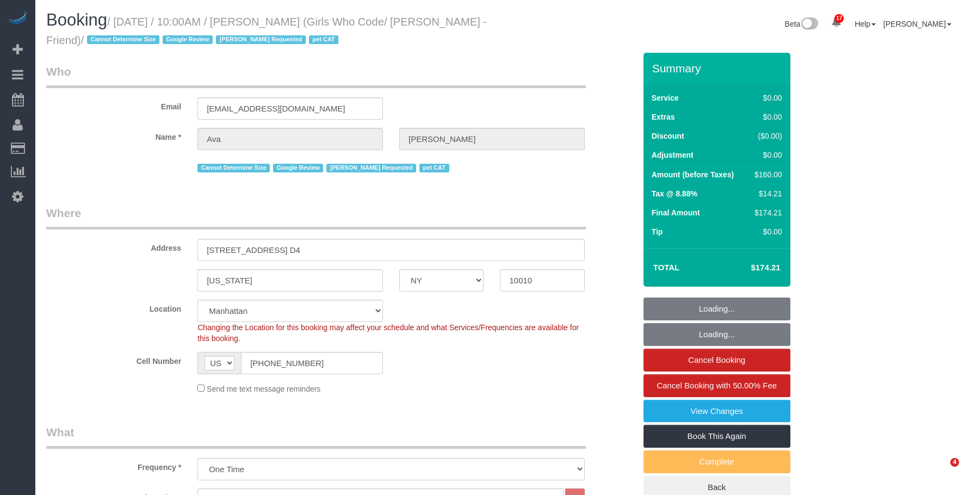
select select "number:5"
select select "object:1477"
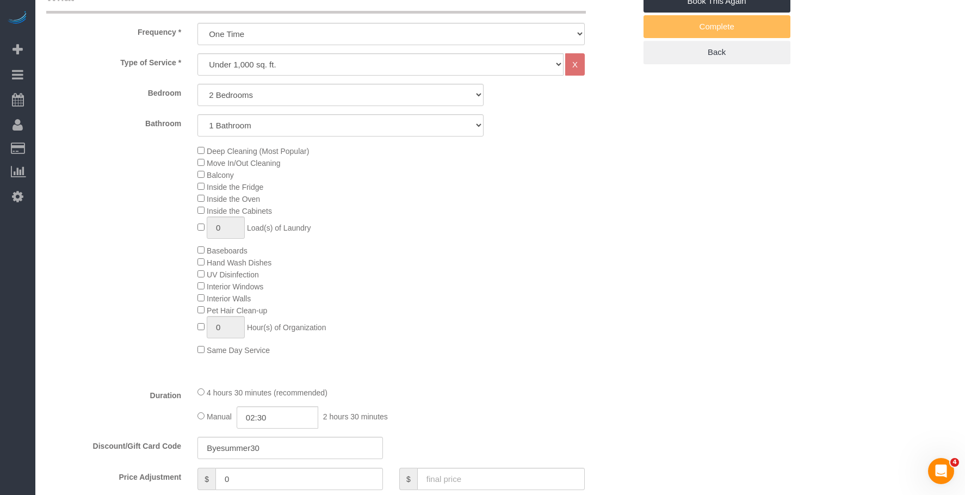
select select "spot1"
select select "2"
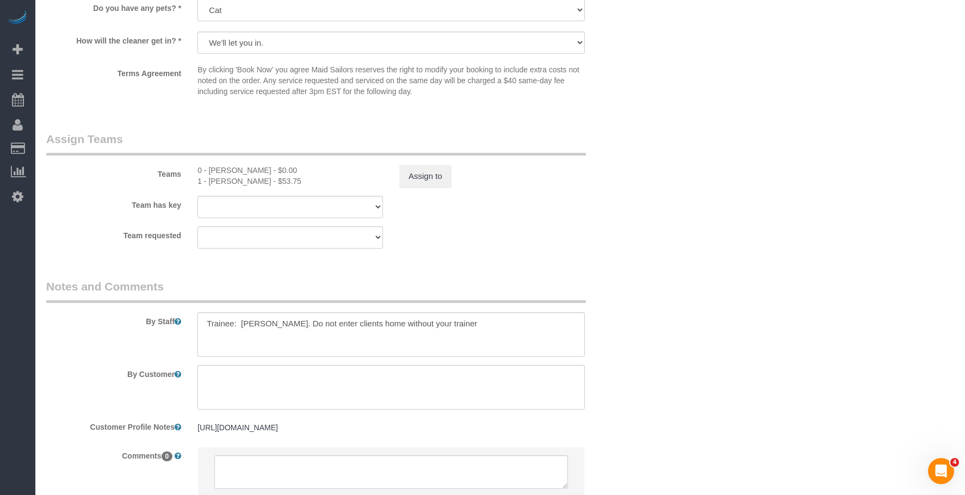
scroll to position [1405, 0]
